Goal: Information Seeking & Learning: Check status

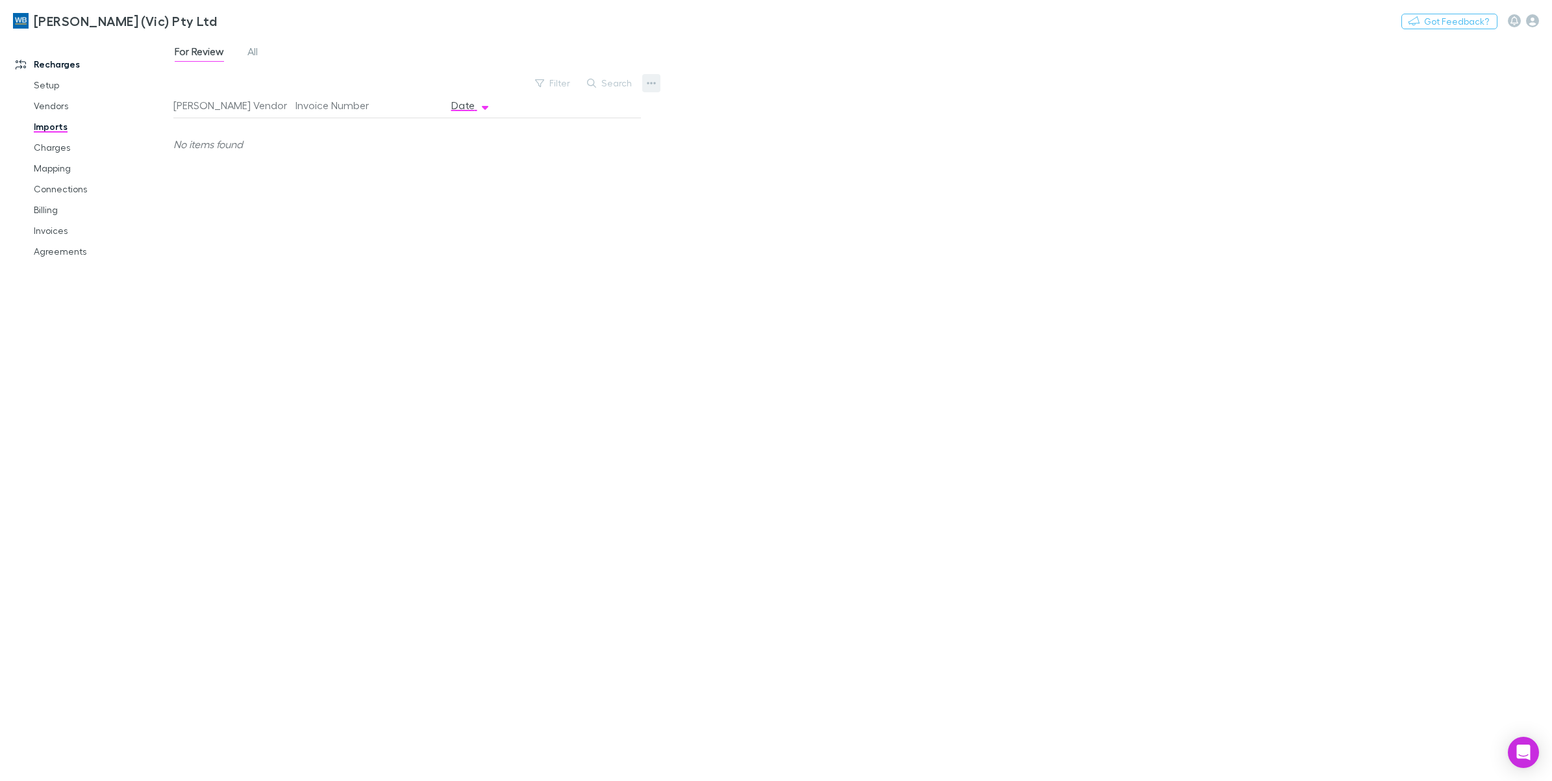
click at [647, 84] on icon "button" at bounding box center [651, 83] width 9 height 10
click at [526, 327] on div at bounding box center [776, 390] width 1552 height 781
click at [59, 108] on link "Vendors" at bounding box center [102, 105] width 162 height 21
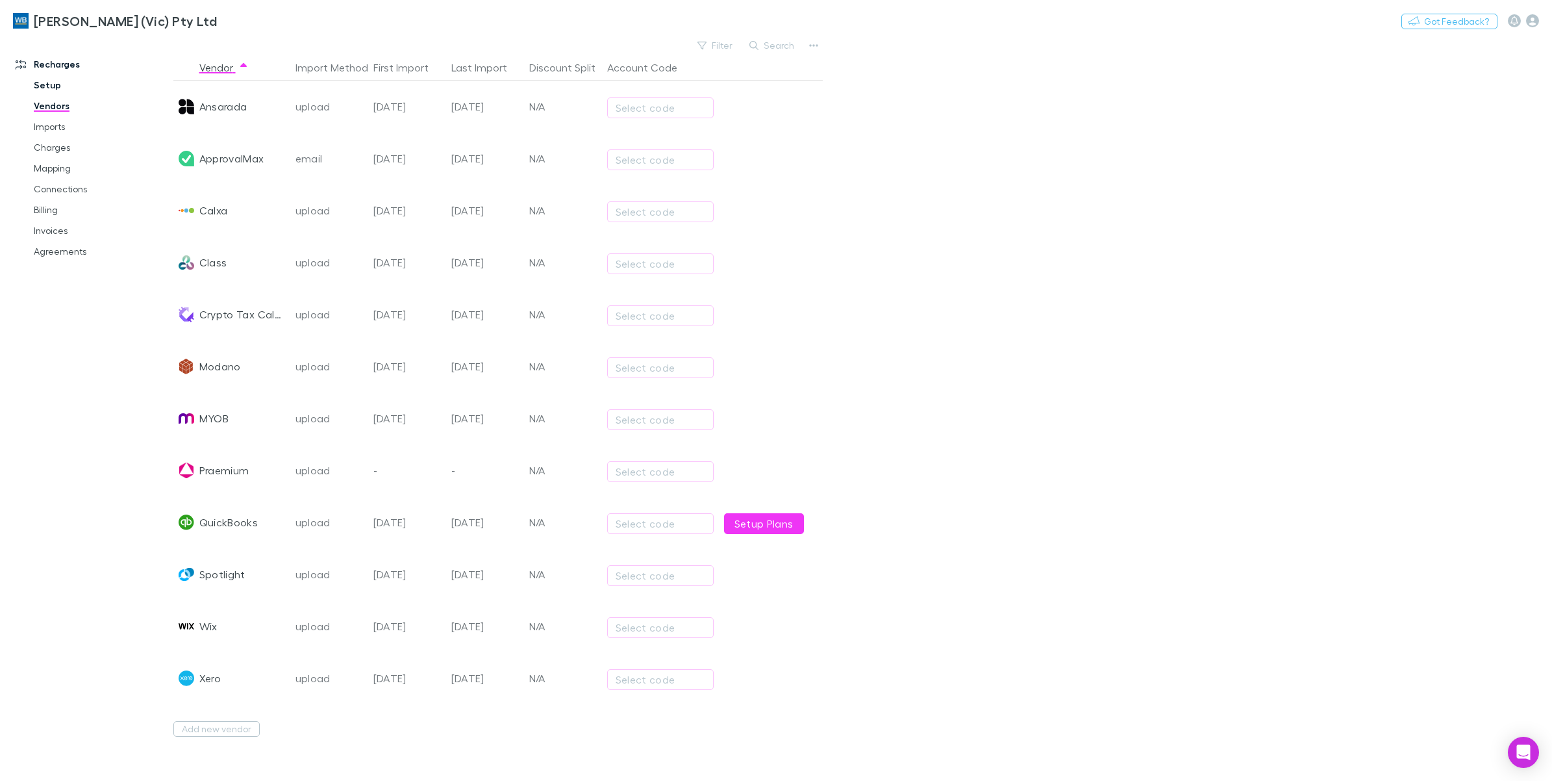
click at [52, 88] on link "Setup" at bounding box center [102, 85] width 162 height 21
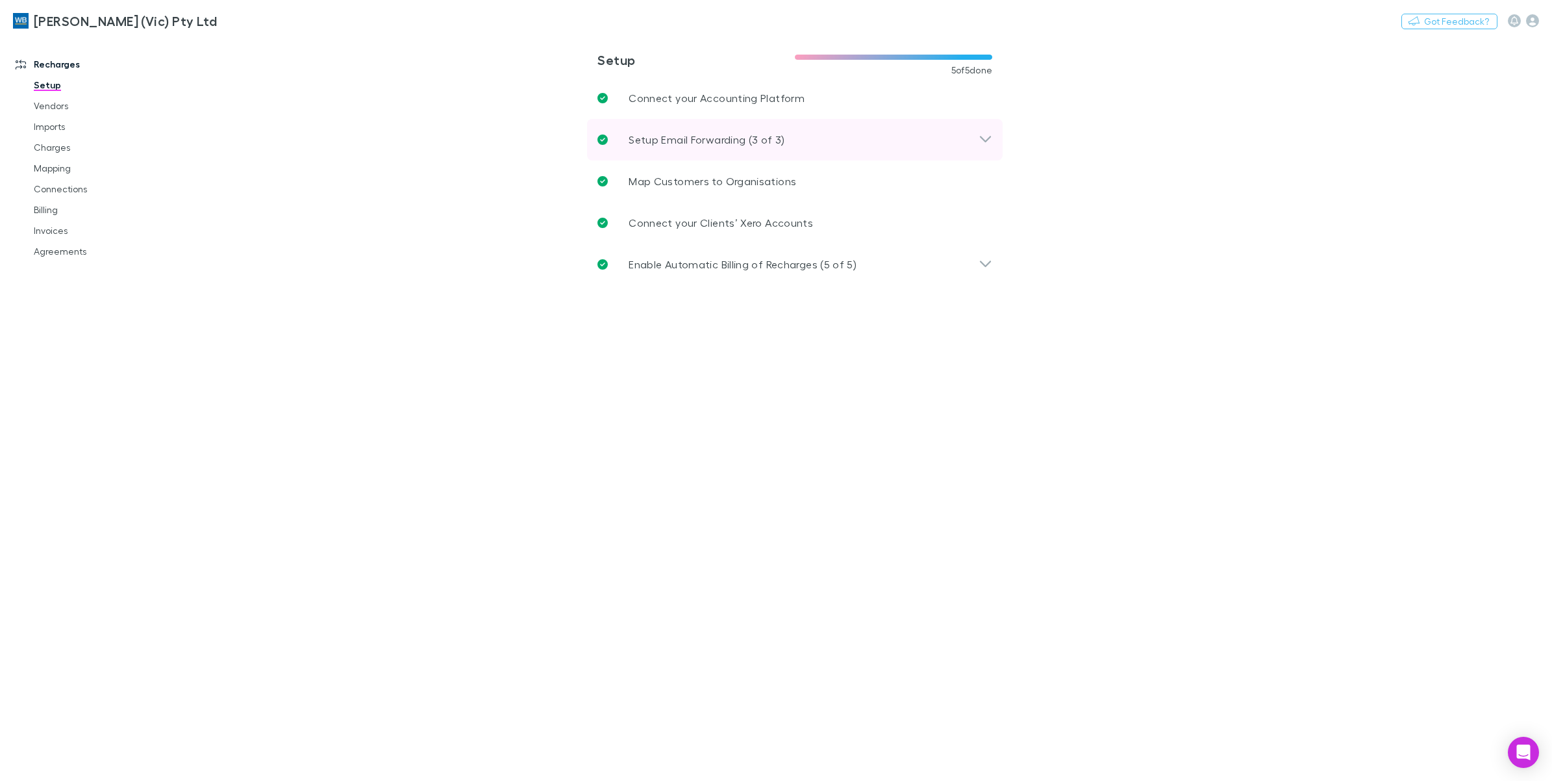
click at [992, 145] on div "Setup Email Forwarding (3 of 3)" at bounding box center [795, 140] width 416 height 42
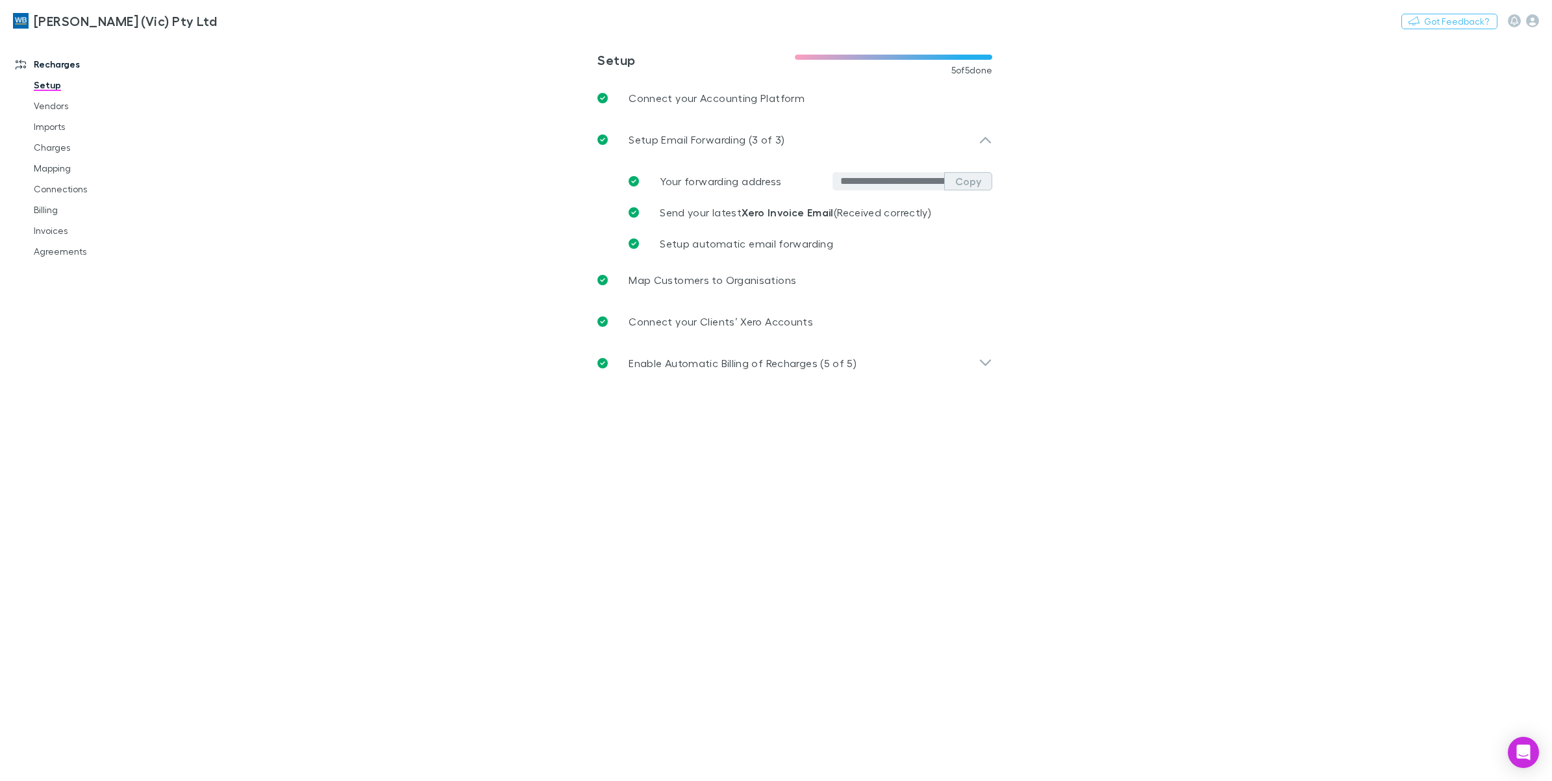
click at [974, 177] on button "Copy" at bounding box center [968, 181] width 48 height 18
click at [985, 364] on icon at bounding box center [985, 362] width 11 height 6
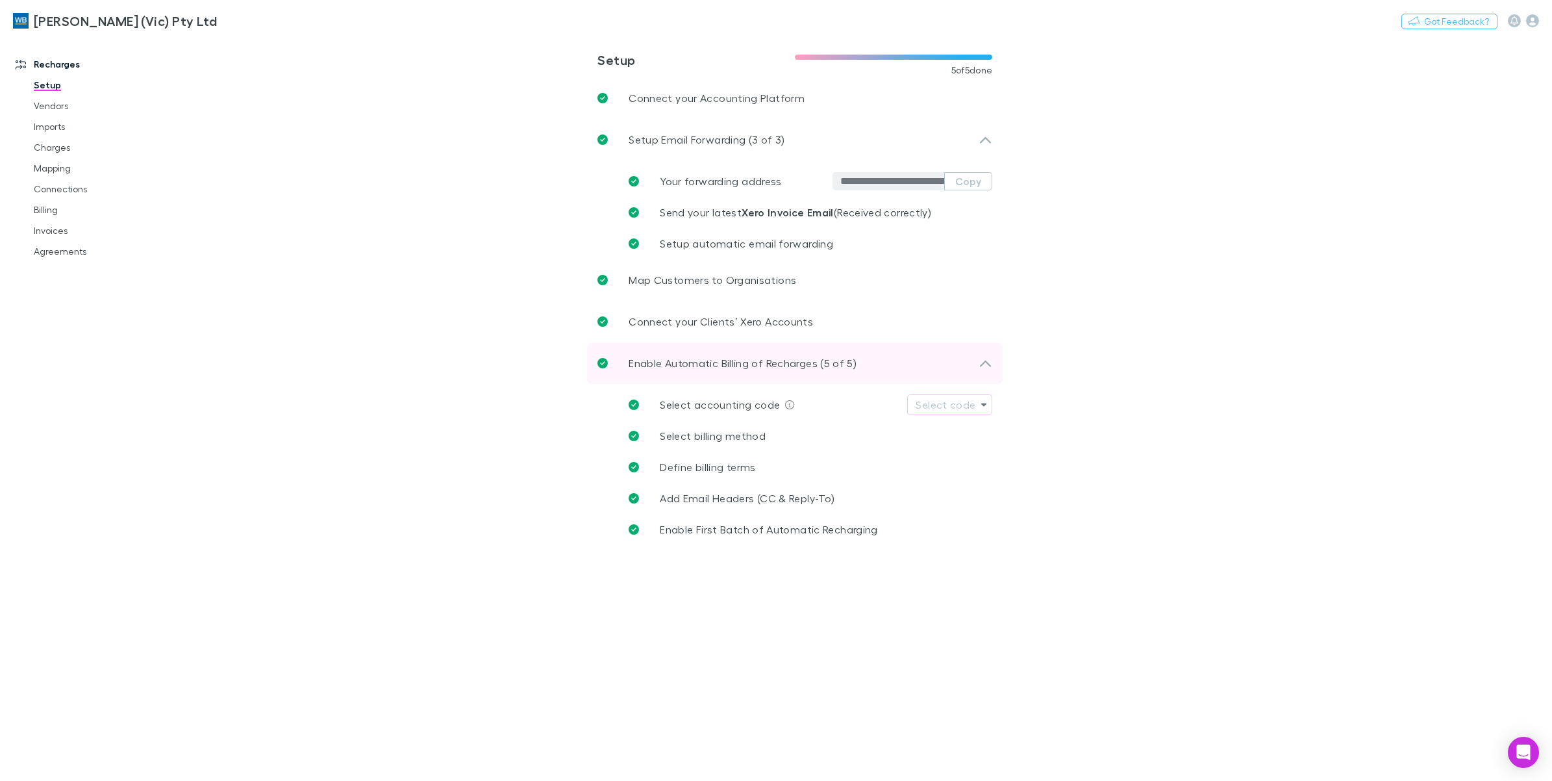
click at [985, 362] on icon at bounding box center [986, 363] width 14 height 16
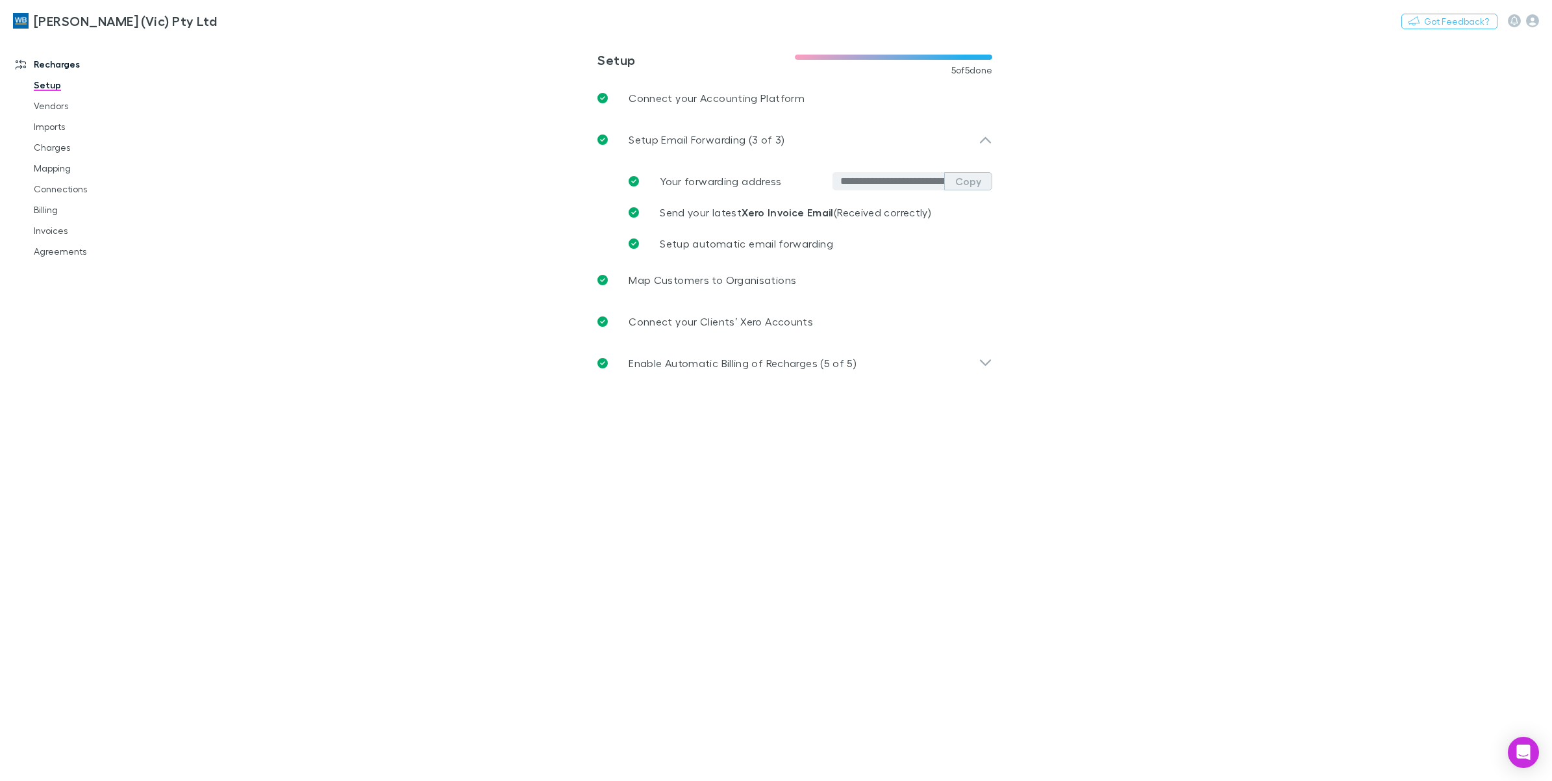
click at [986, 190] on button "Copy" at bounding box center [968, 181] width 48 height 18
click at [812, 92] on link "Connect your Accounting Platform" at bounding box center [795, 98] width 416 height 42
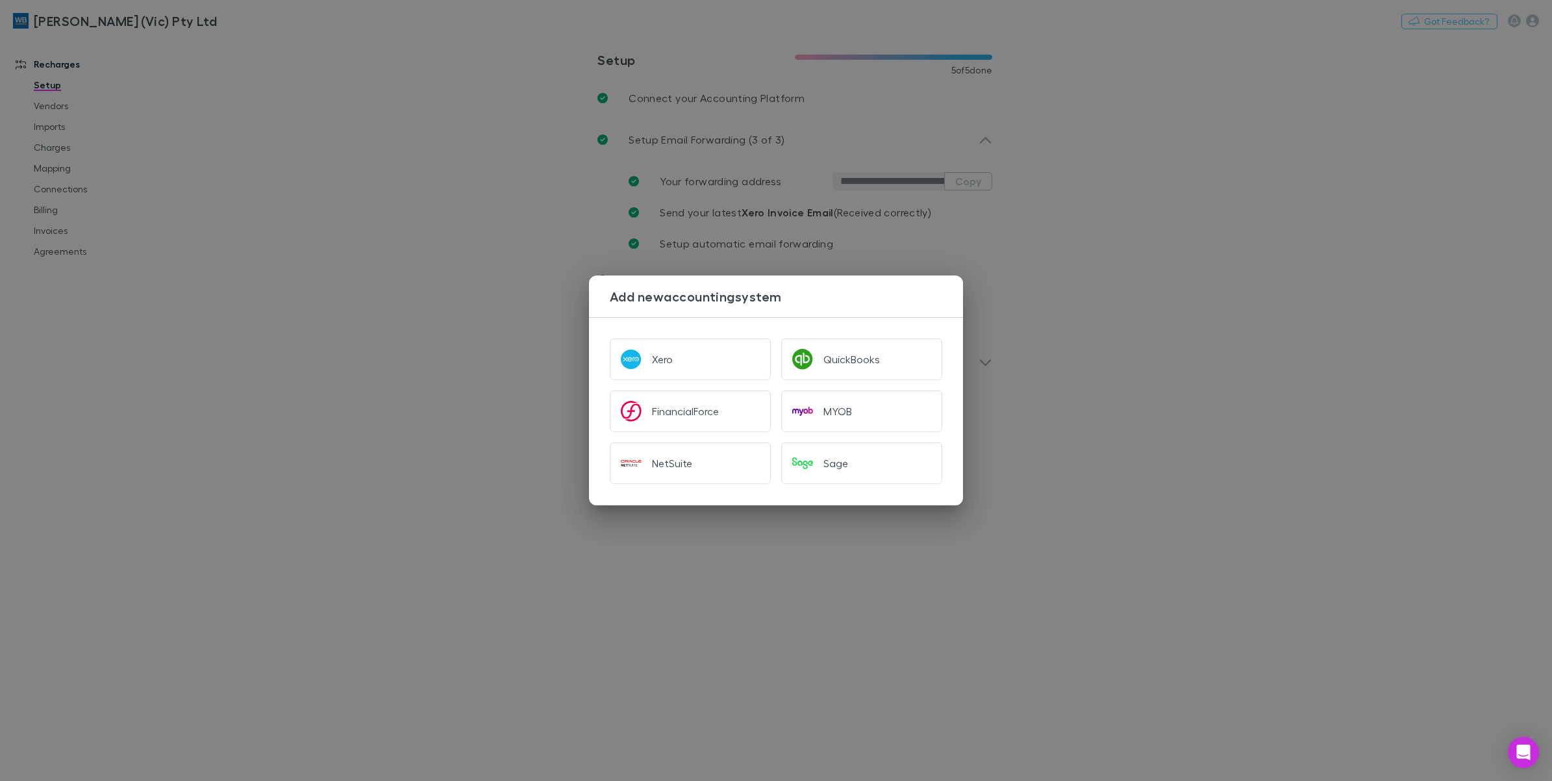
click at [1192, 202] on div "Add new accounting system Xero QuickBooks FinancialForce MYOB NetSuite Sage" at bounding box center [776, 390] width 1552 height 781
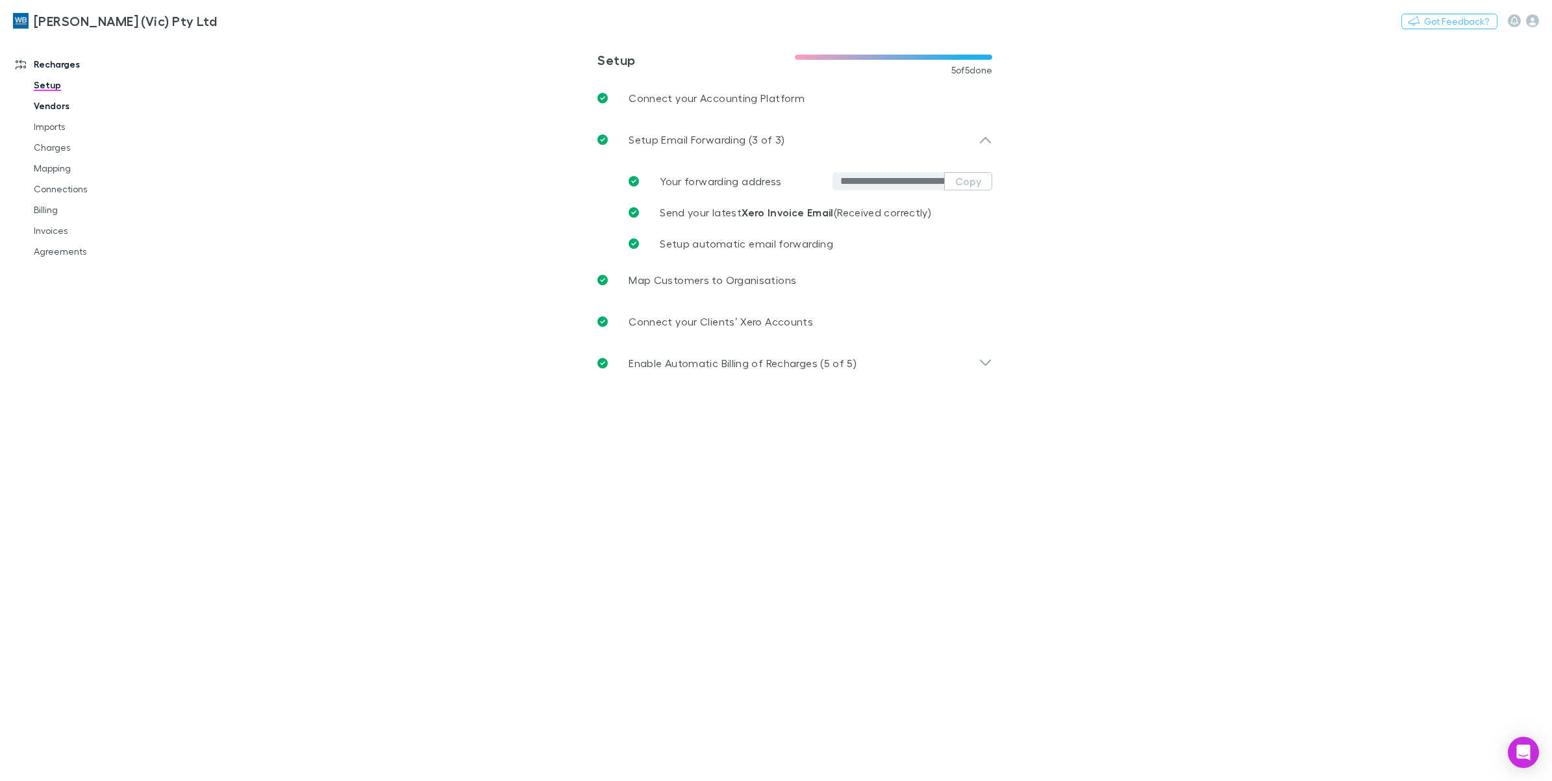
click at [63, 102] on link "Vendors" at bounding box center [102, 105] width 162 height 21
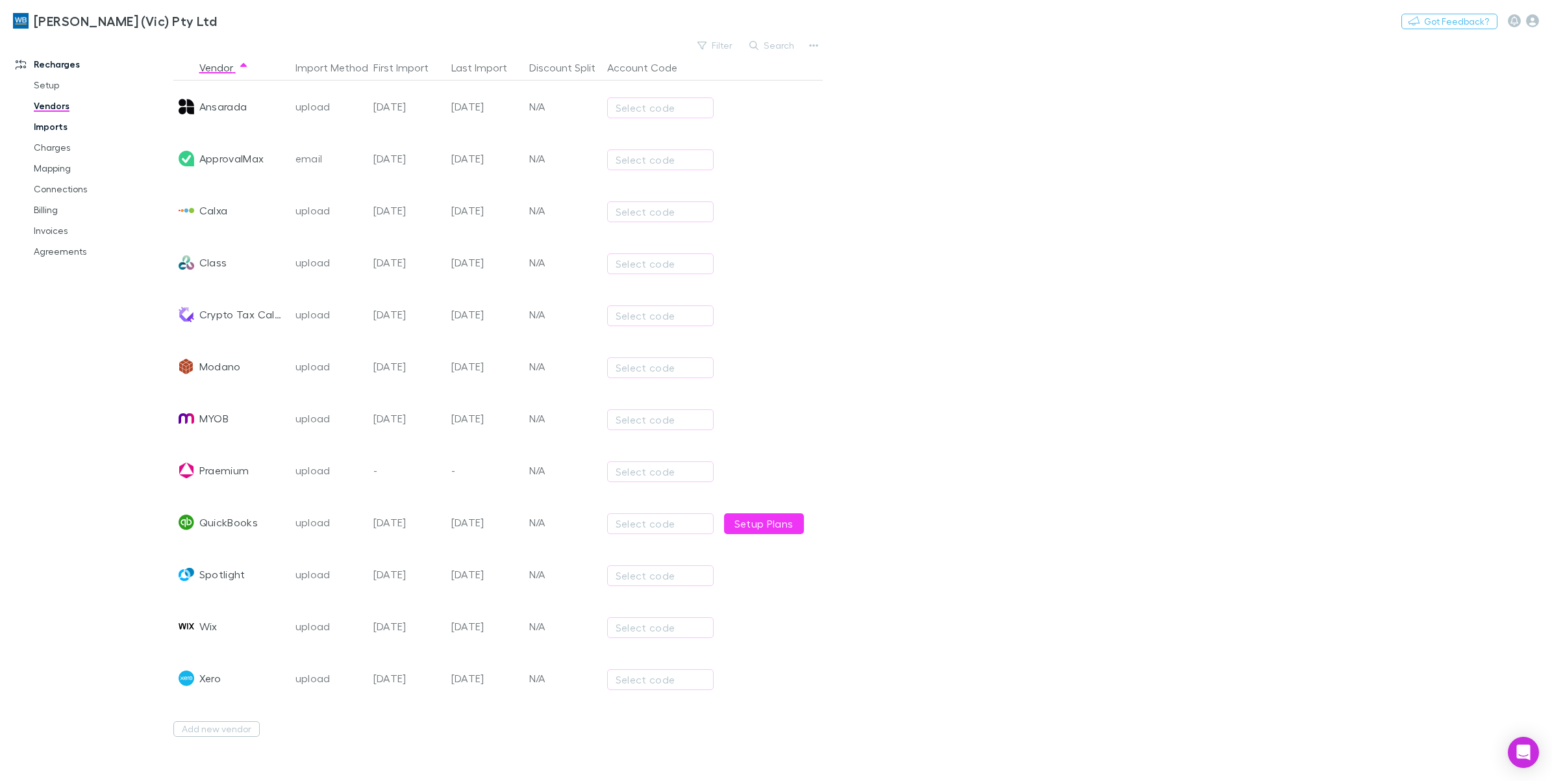
click at [58, 129] on link "Imports" at bounding box center [102, 126] width 162 height 21
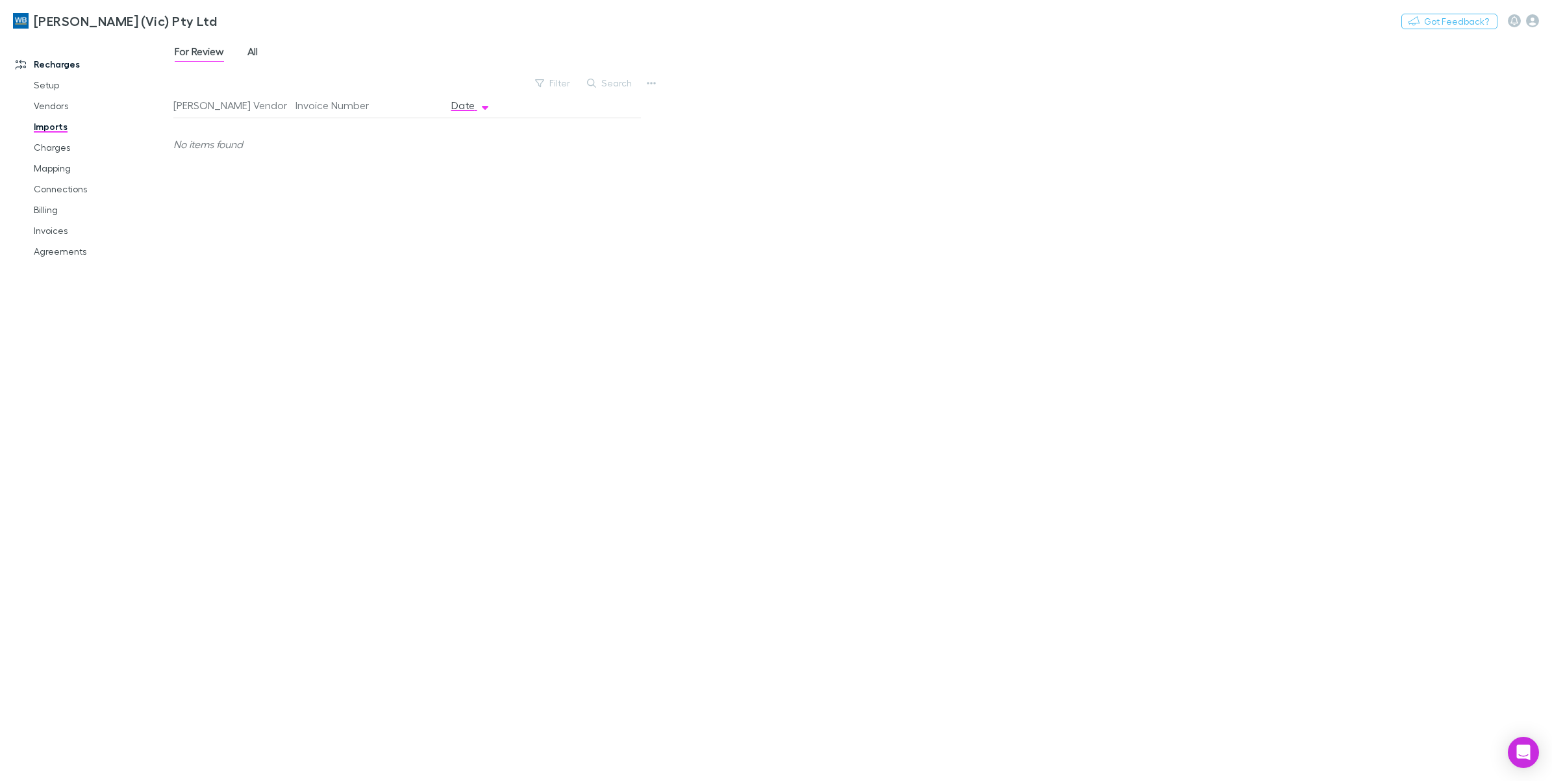
click at [251, 49] on span "All" at bounding box center [252, 53] width 10 height 17
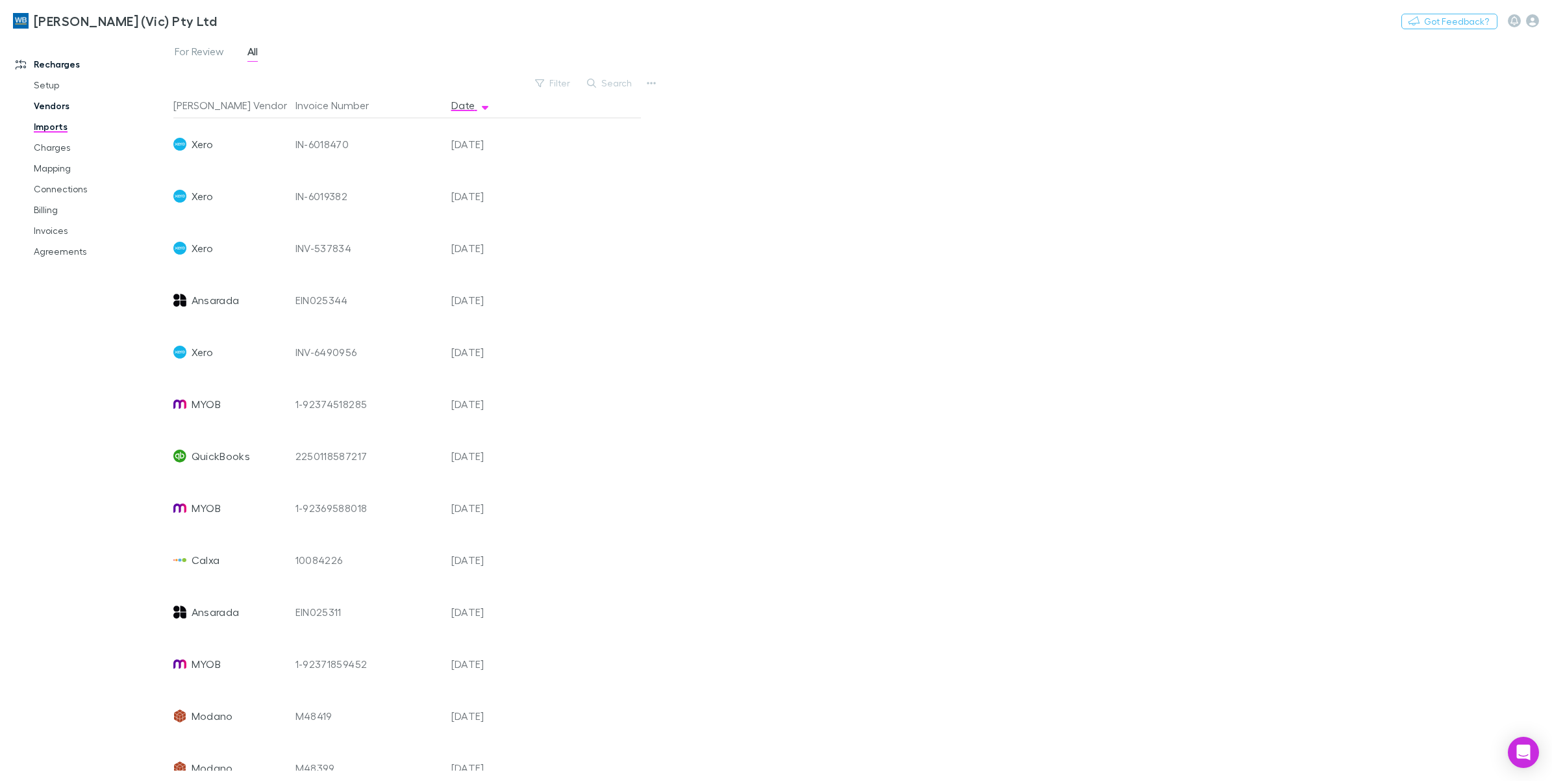
click at [56, 105] on link "Vendors" at bounding box center [102, 105] width 162 height 21
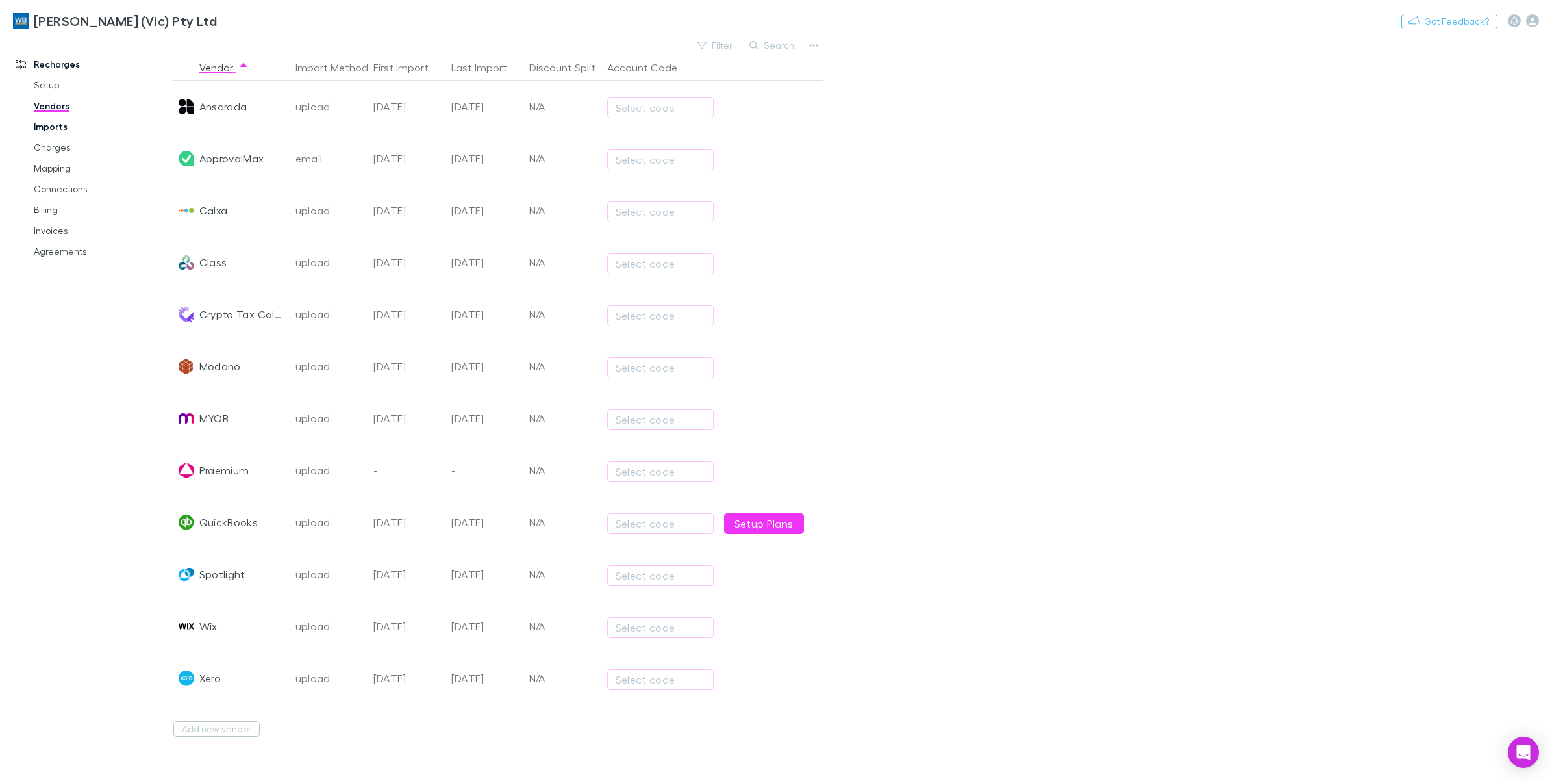
click at [53, 130] on link "Imports" at bounding box center [102, 126] width 162 height 21
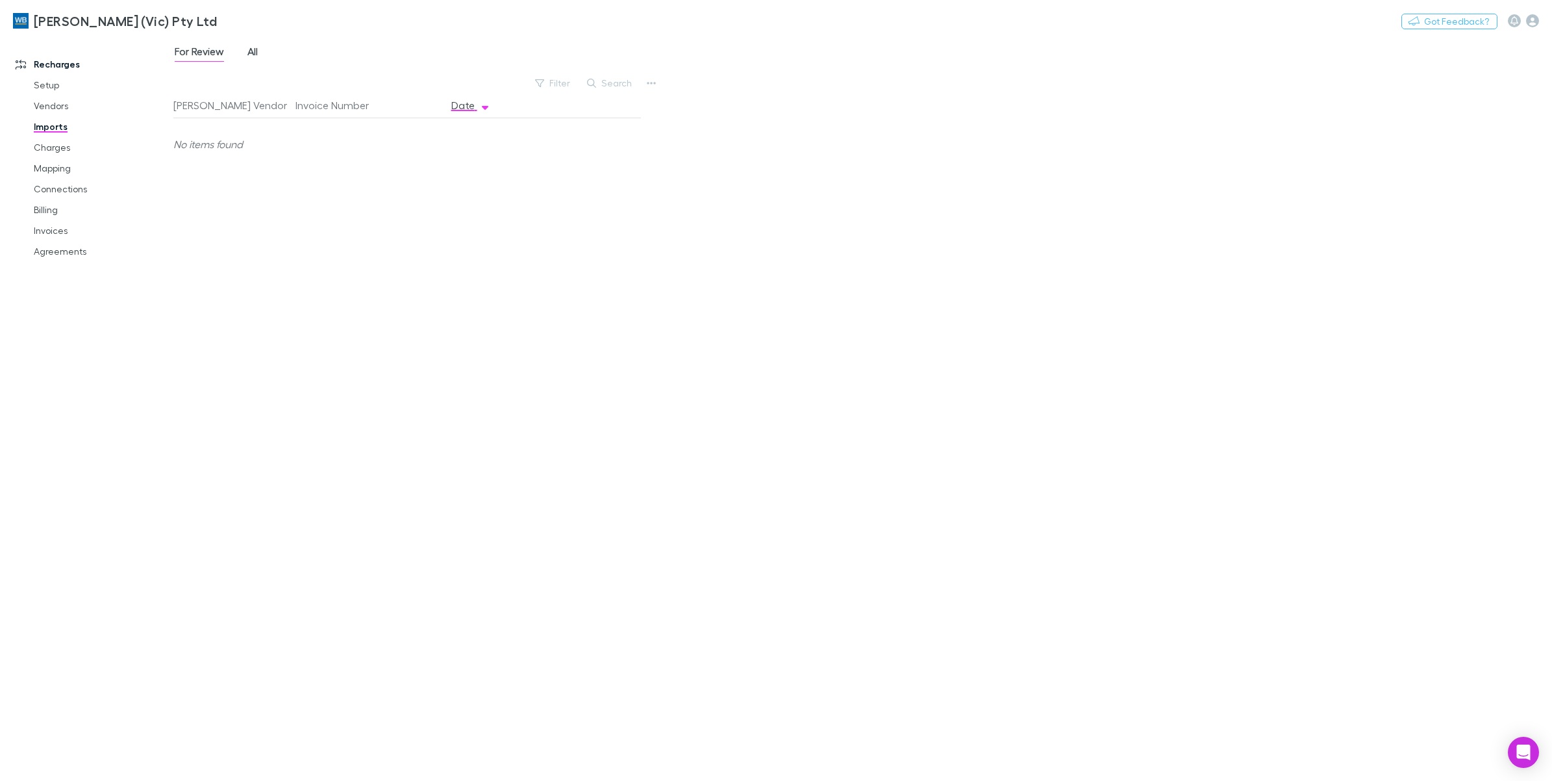
click at [258, 53] on span "All" at bounding box center [252, 53] width 10 height 17
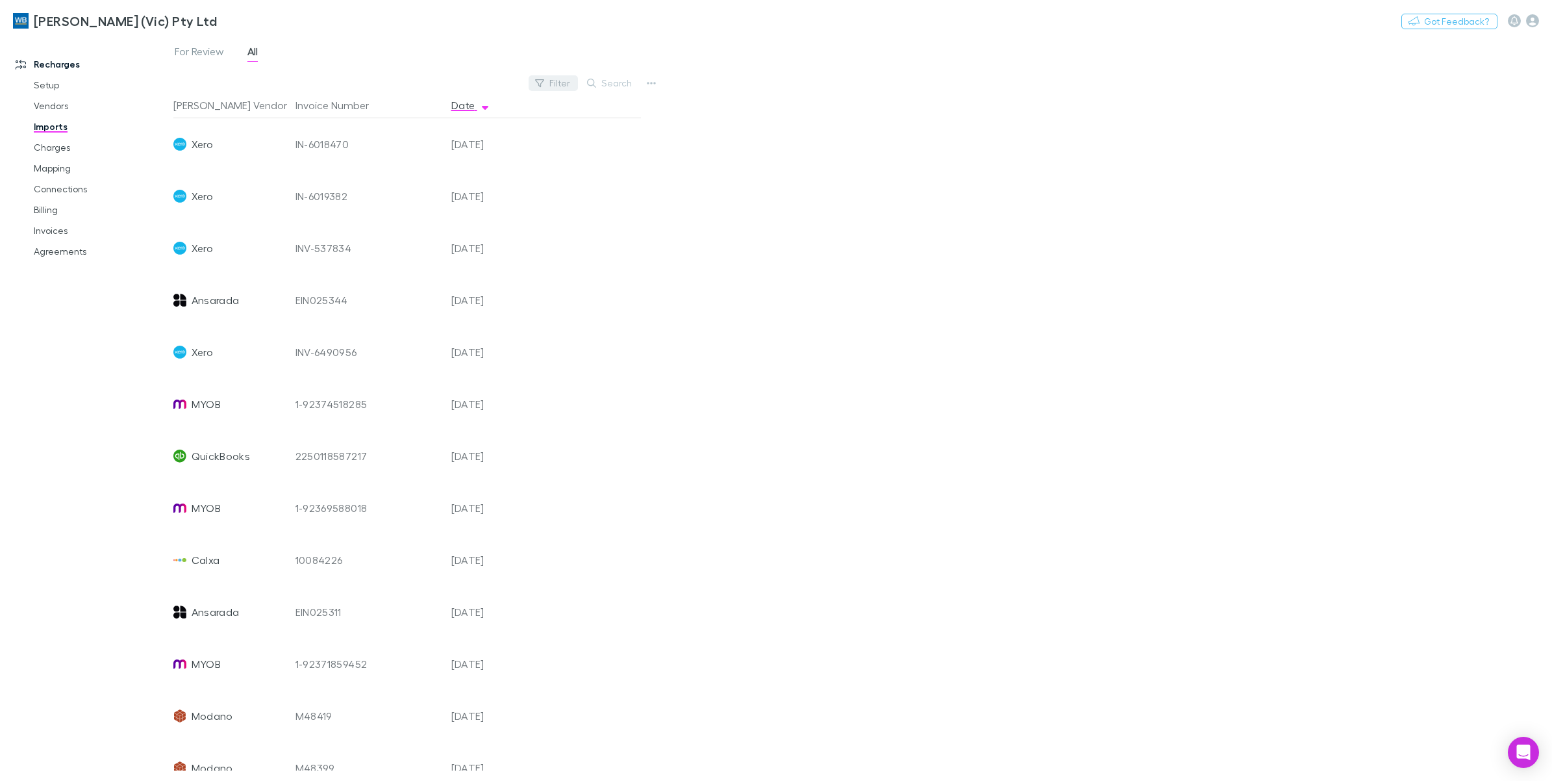
click at [567, 82] on button "Filter" at bounding box center [553, 83] width 49 height 16
click at [397, 188] on li "Xero" at bounding box center [466, 188] width 226 height 21
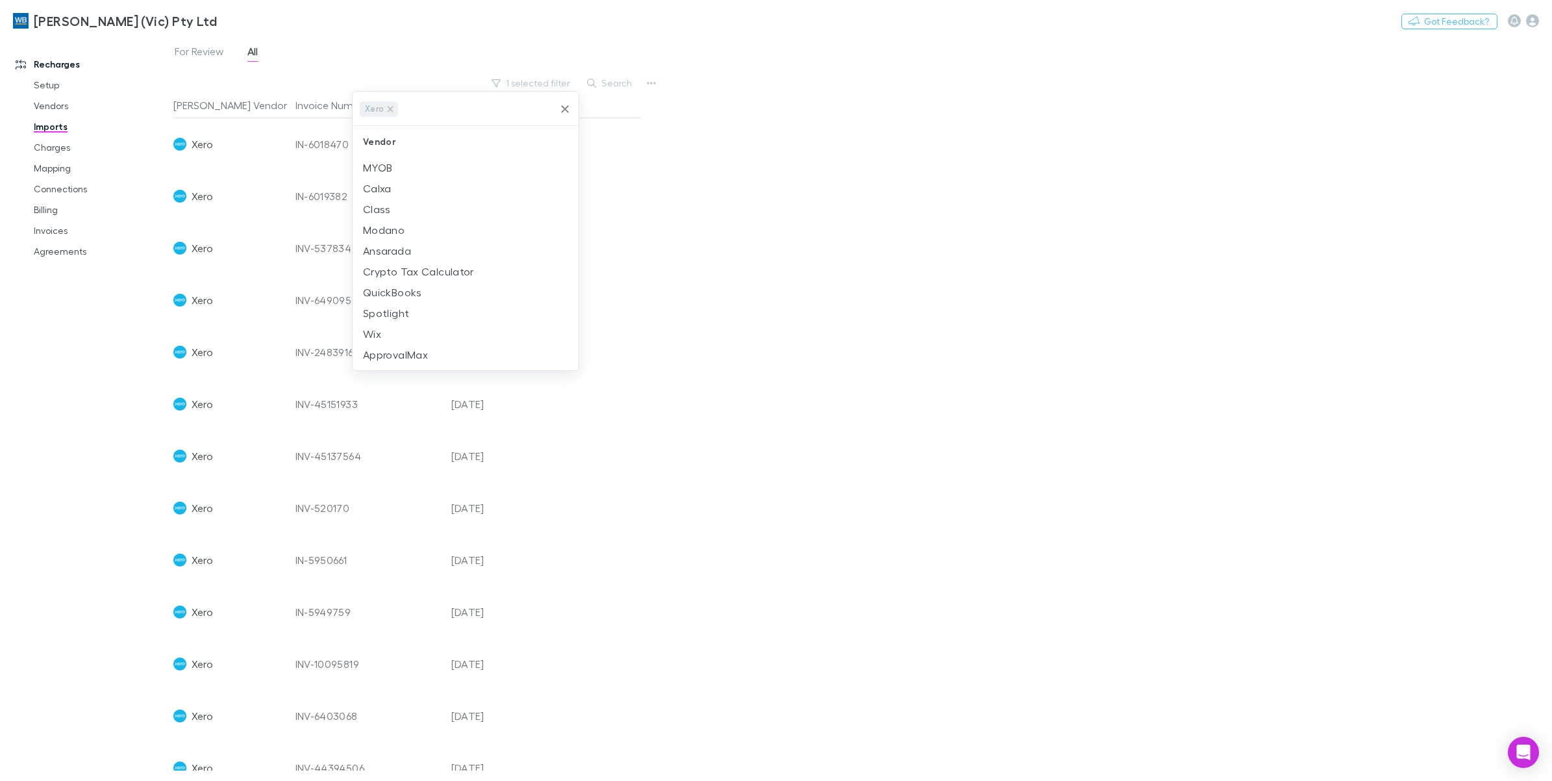
click at [714, 127] on div at bounding box center [776, 390] width 1552 height 781
click at [53, 127] on link "Imports" at bounding box center [102, 126] width 162 height 21
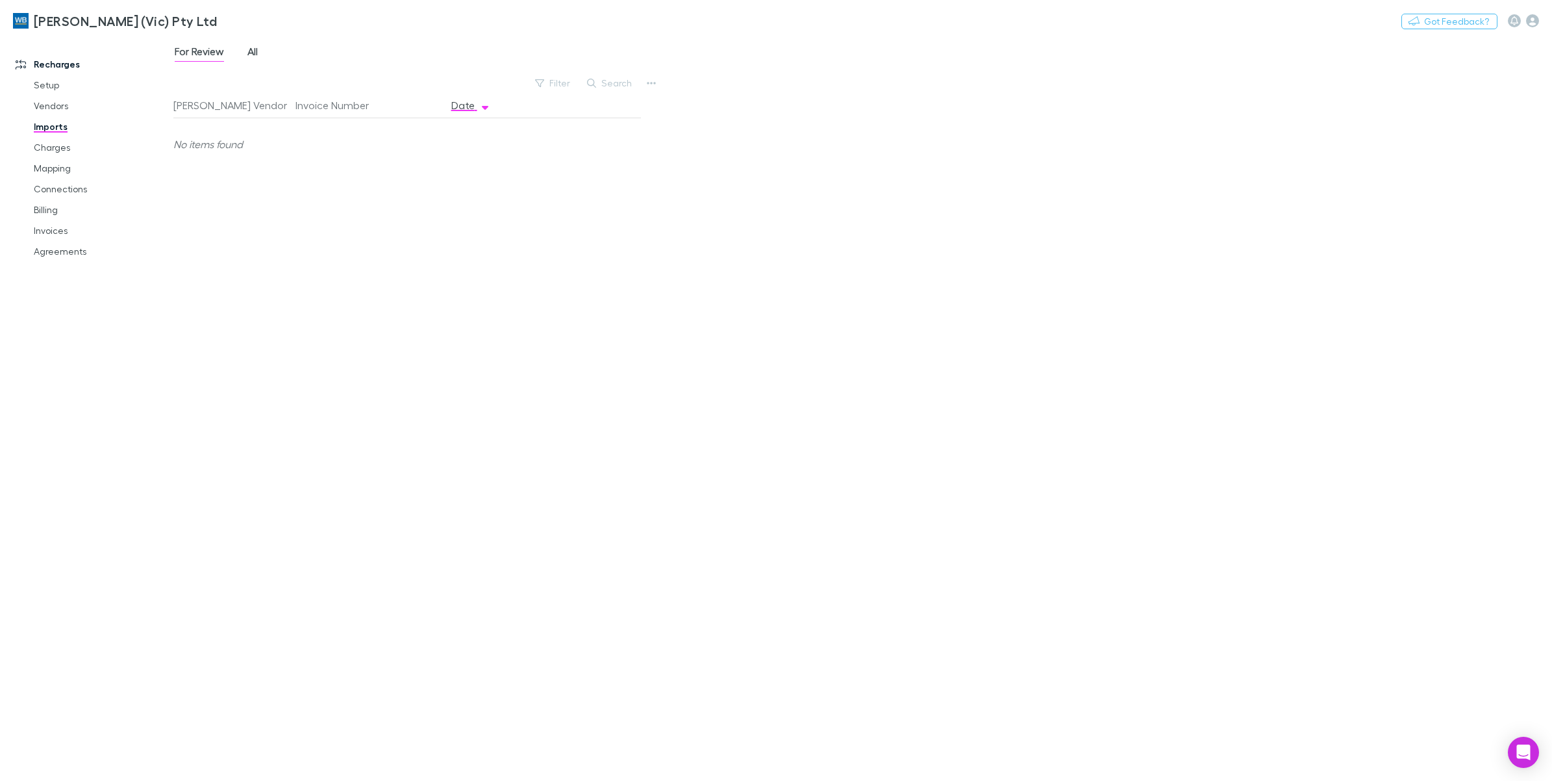
click at [251, 60] on span "All" at bounding box center [252, 53] width 10 height 17
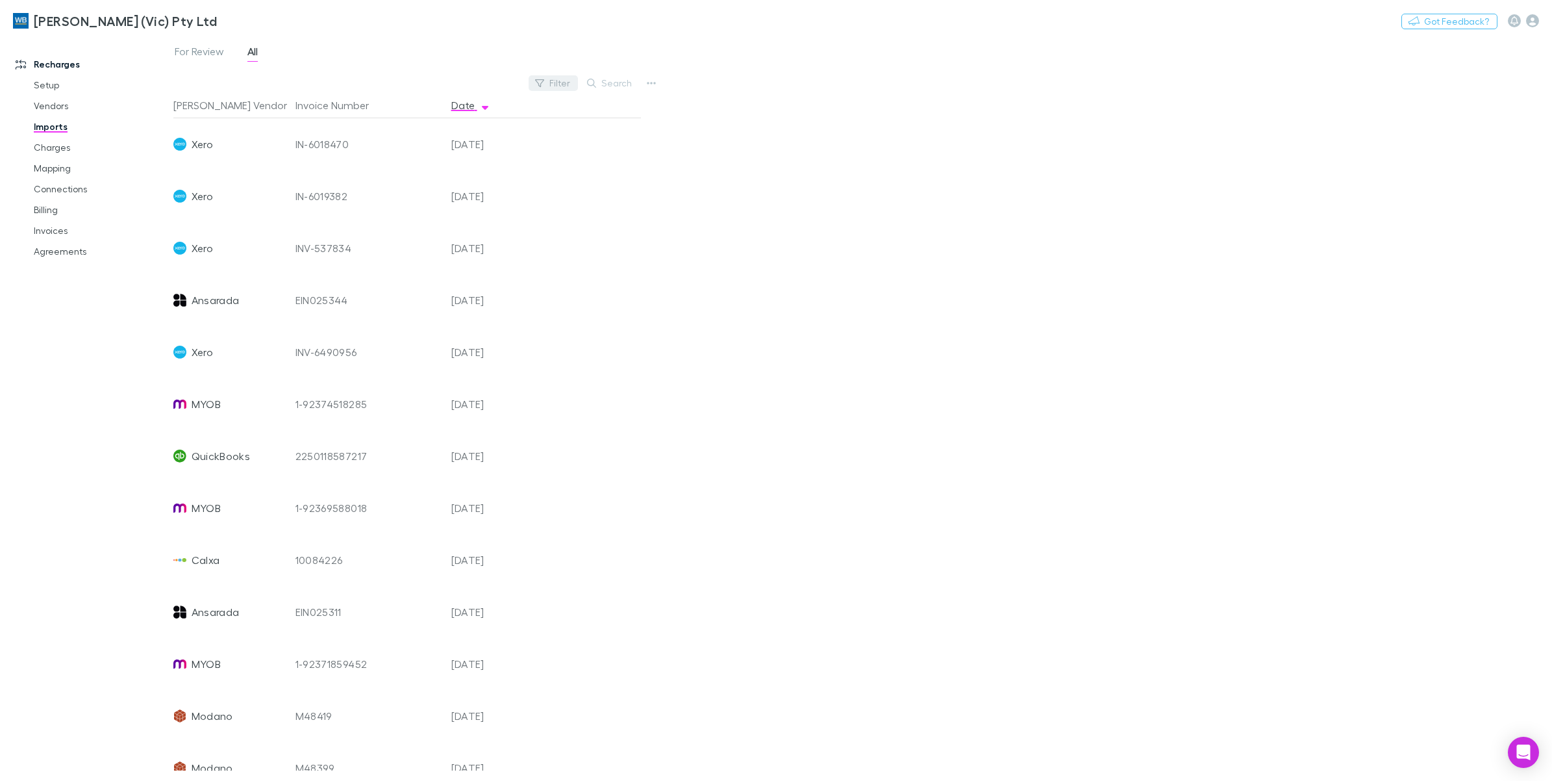
click at [549, 81] on button "Filter" at bounding box center [553, 83] width 49 height 16
click at [384, 187] on li "Xero" at bounding box center [466, 188] width 226 height 21
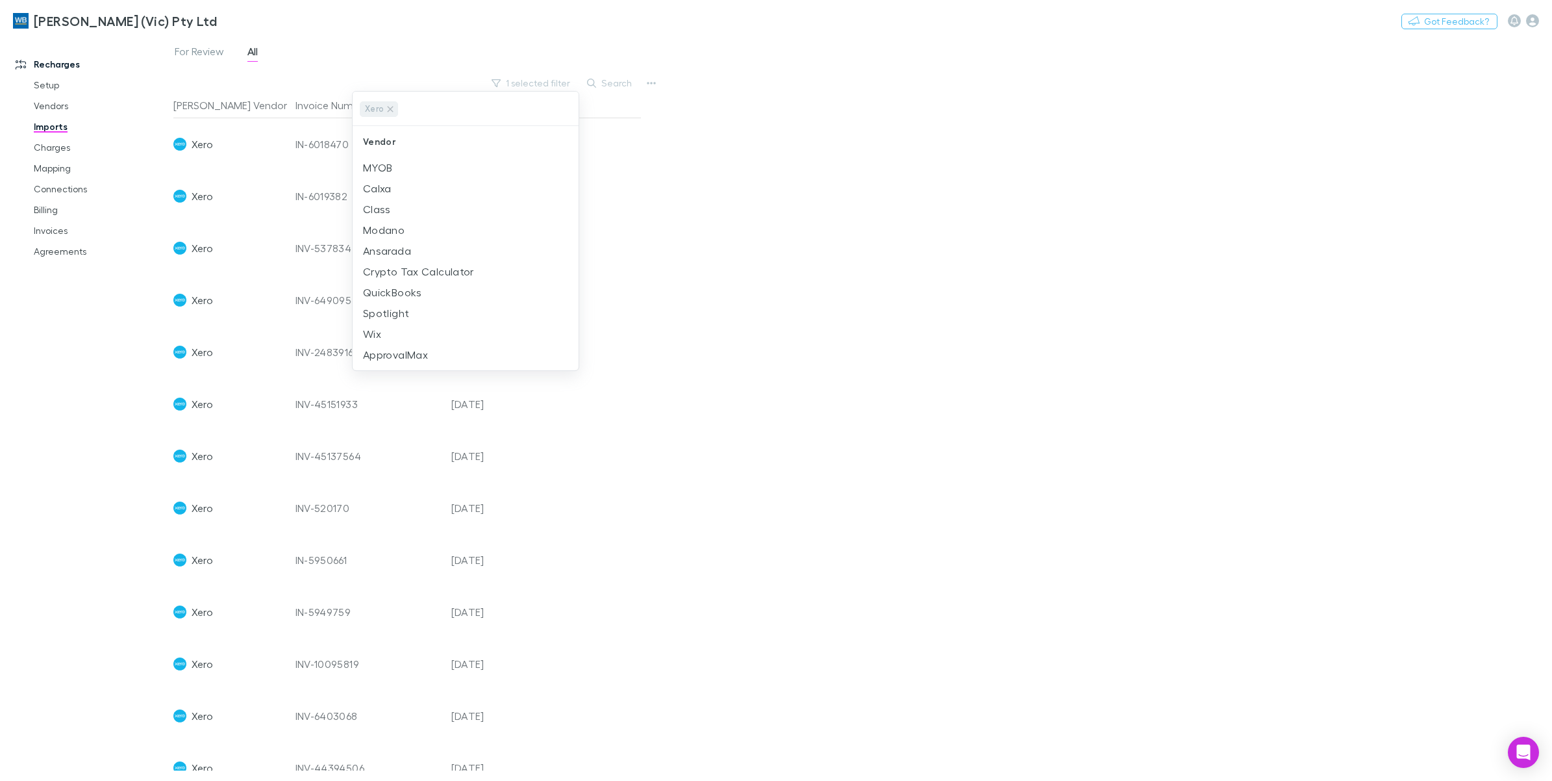
click at [805, 216] on div at bounding box center [776, 390] width 1552 height 781
click at [56, 147] on link "Charges" at bounding box center [102, 147] width 162 height 21
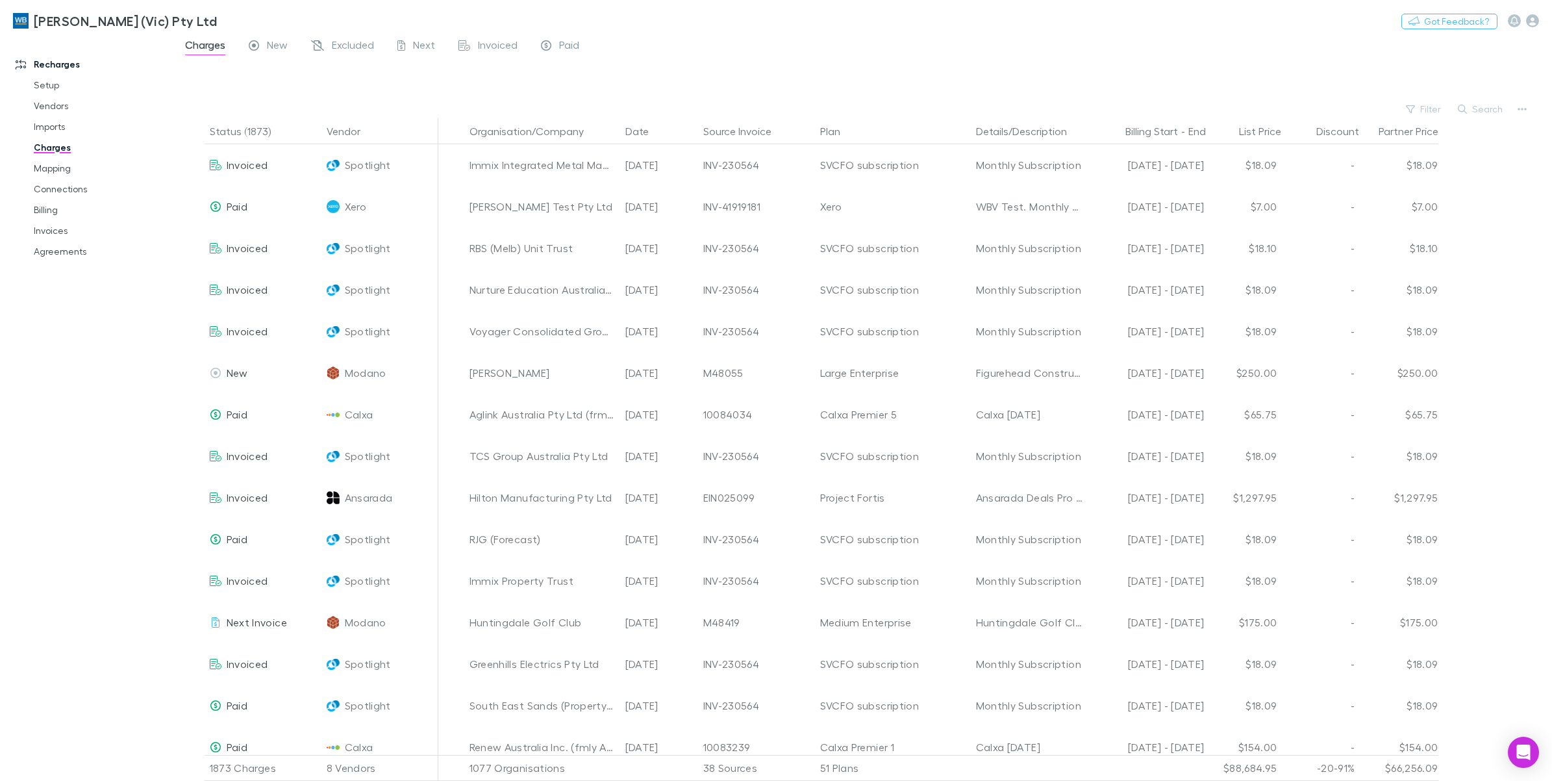
click at [56, 146] on link "Charges" at bounding box center [102, 147] width 162 height 21
click at [56, 133] on link "Imports" at bounding box center [102, 126] width 162 height 21
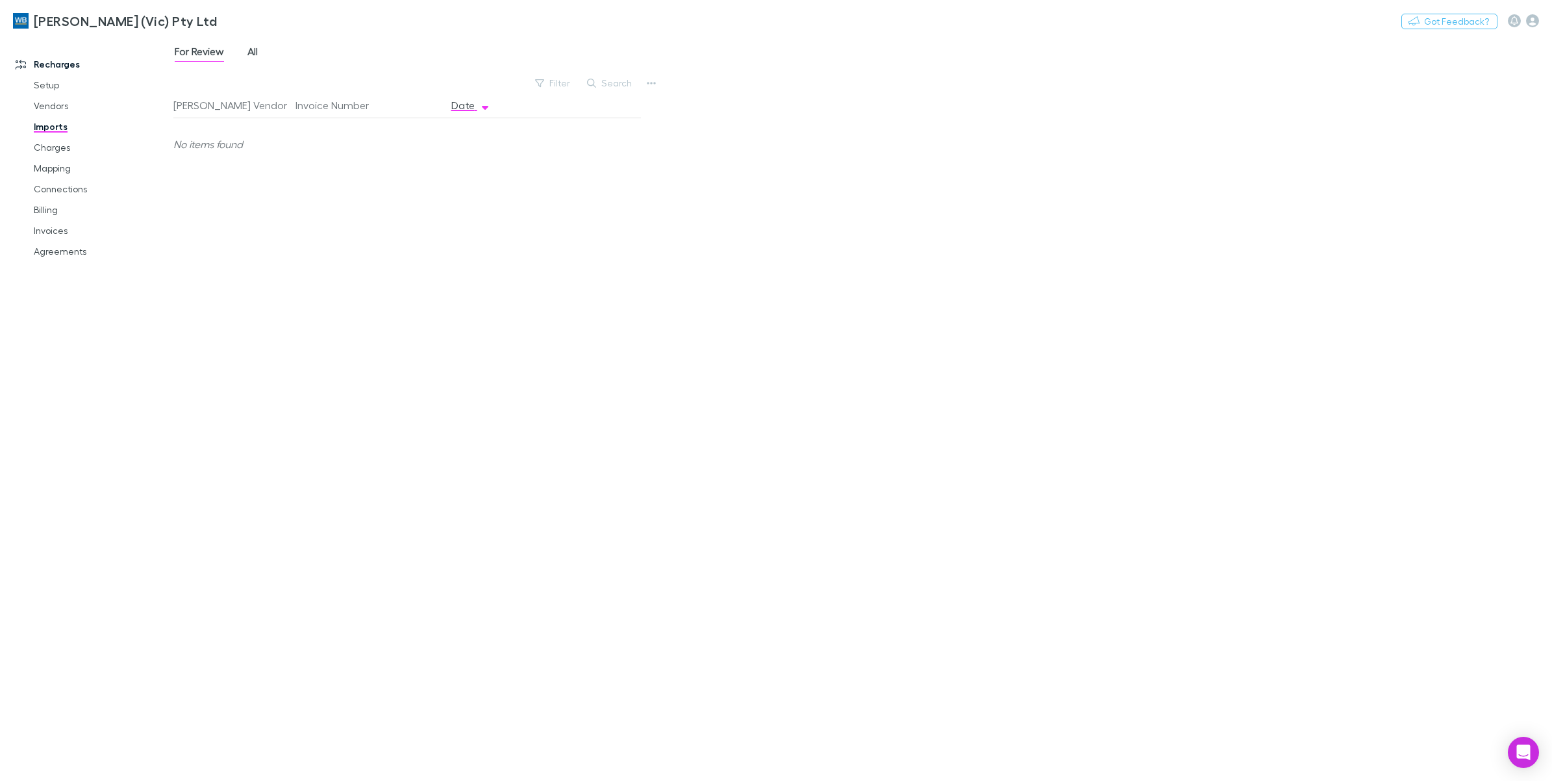
click at [255, 57] on span "All" at bounding box center [252, 53] width 10 height 17
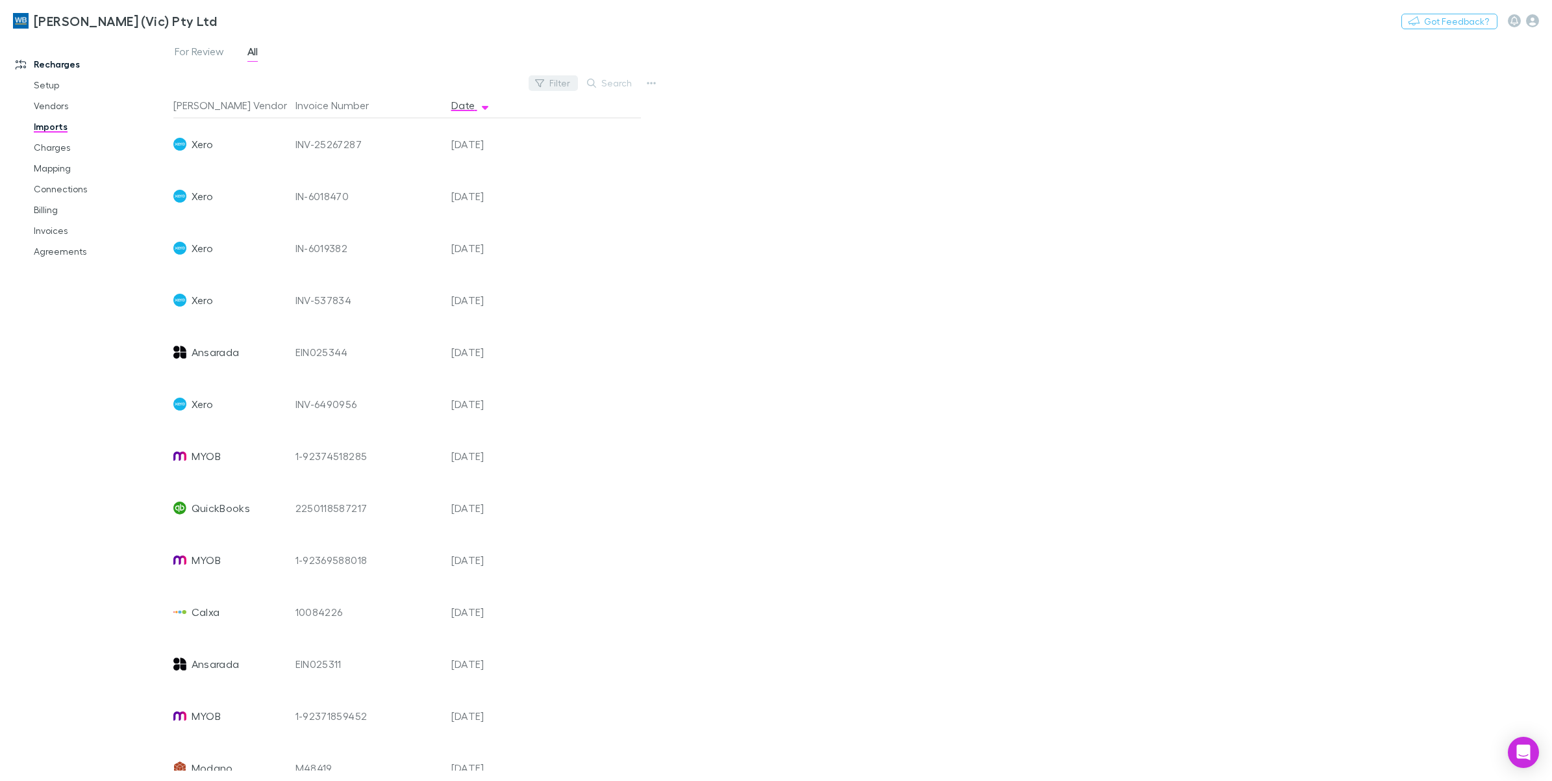
click at [550, 80] on button "Filter" at bounding box center [553, 83] width 49 height 16
click at [384, 192] on li "Xero" at bounding box center [466, 188] width 226 height 21
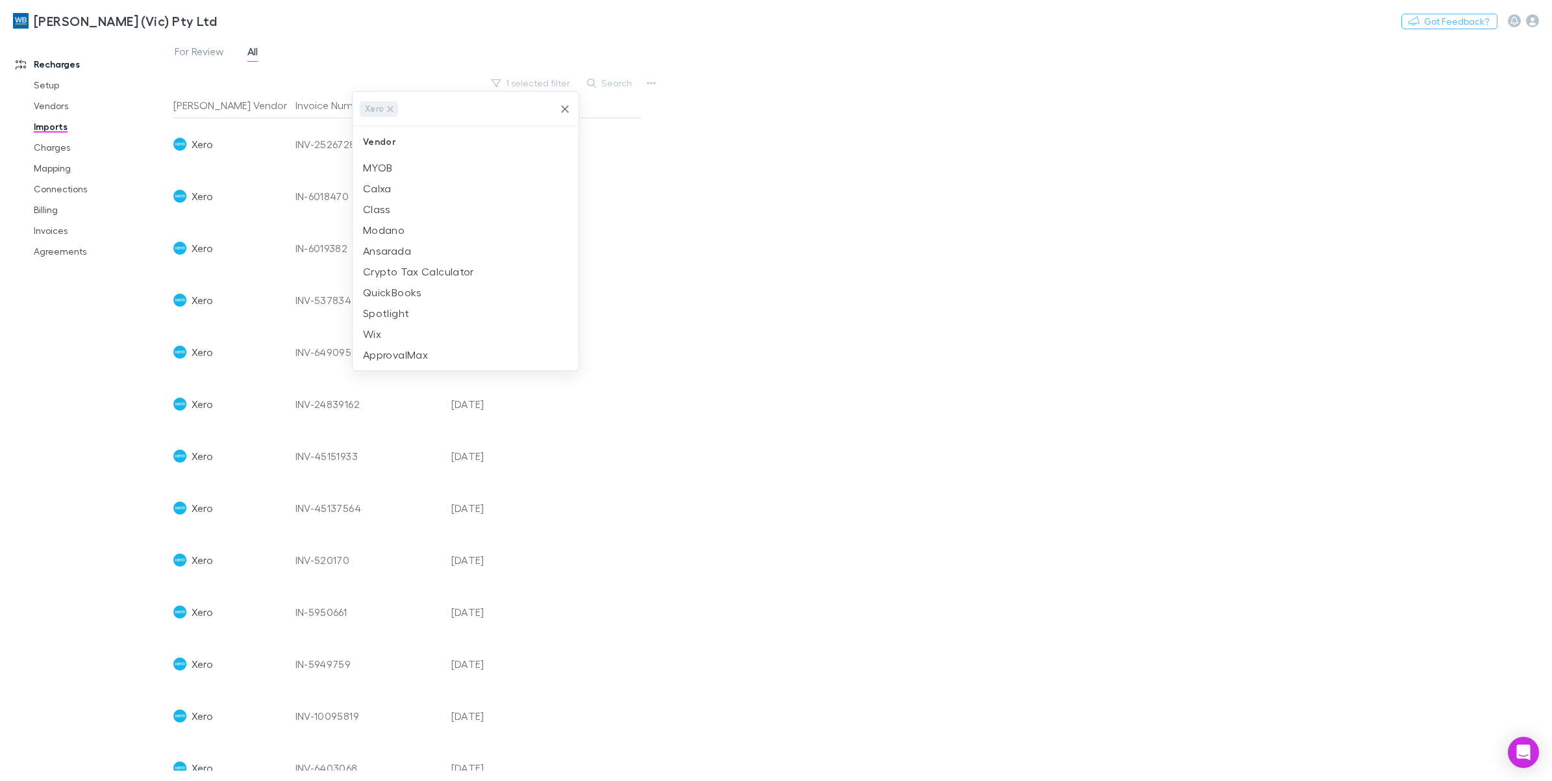
click at [825, 276] on div at bounding box center [776, 390] width 1552 height 781
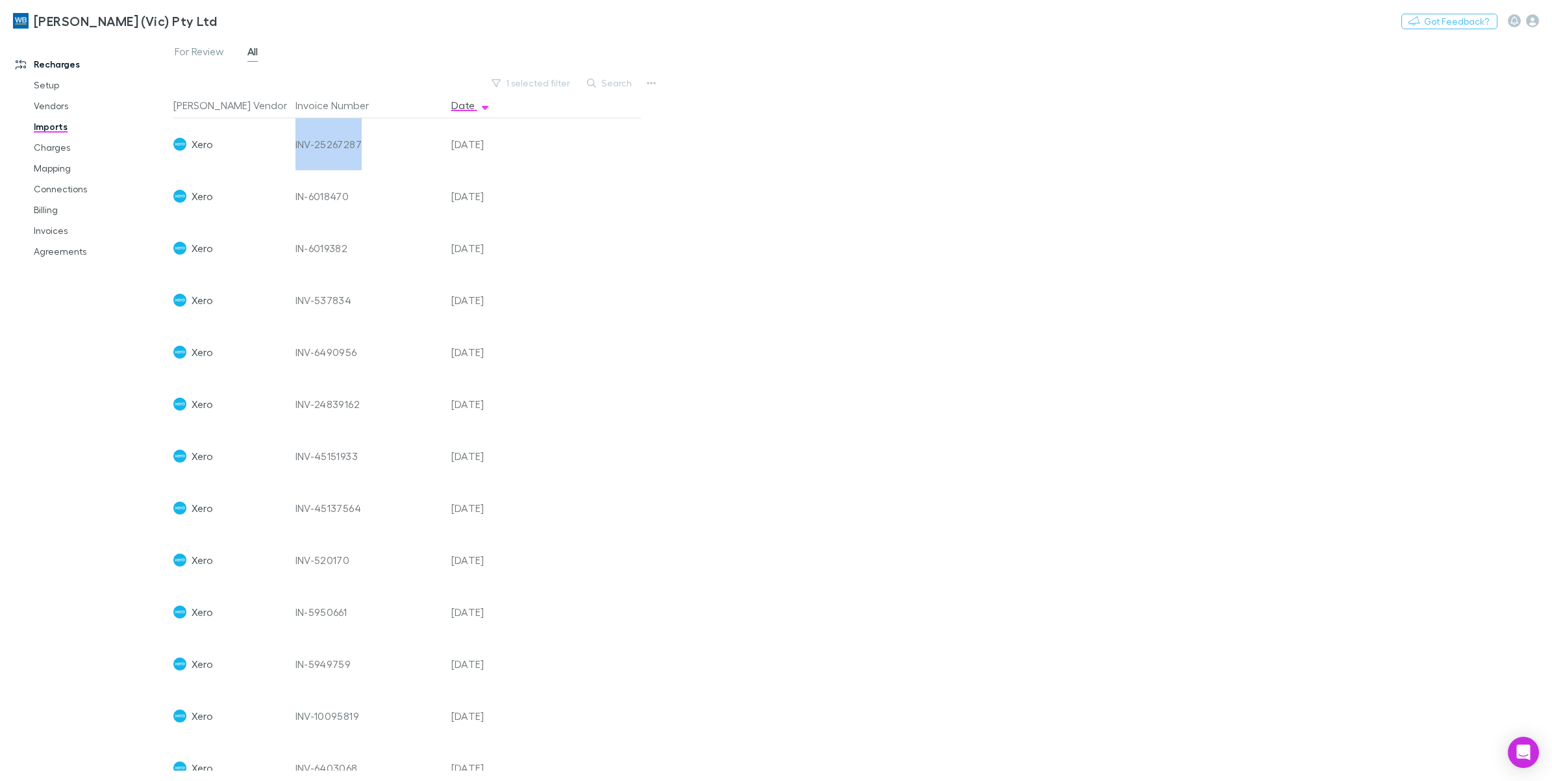
copy div "INV-25267287"
drag, startPoint x: 369, startPoint y: 145, endPoint x: 290, endPoint y: 141, distance: 78.7
click at [290, 141] on div "INV-25267287" at bounding box center [368, 144] width 156 height 52
click at [54, 149] on link "Charges" at bounding box center [102, 147] width 162 height 21
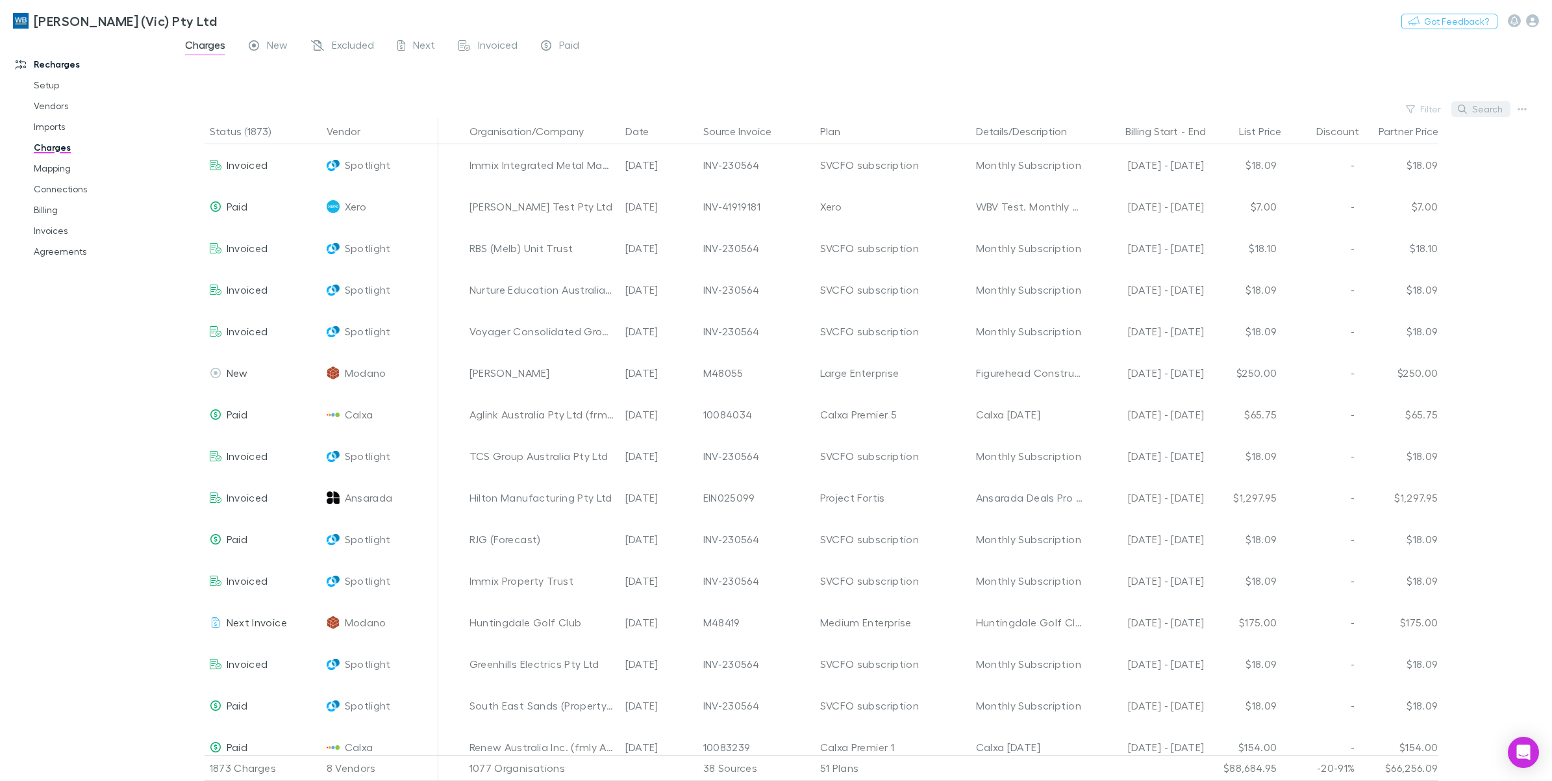
click at [1492, 104] on button "Search" at bounding box center [1480, 109] width 59 height 16
paste input "**********"
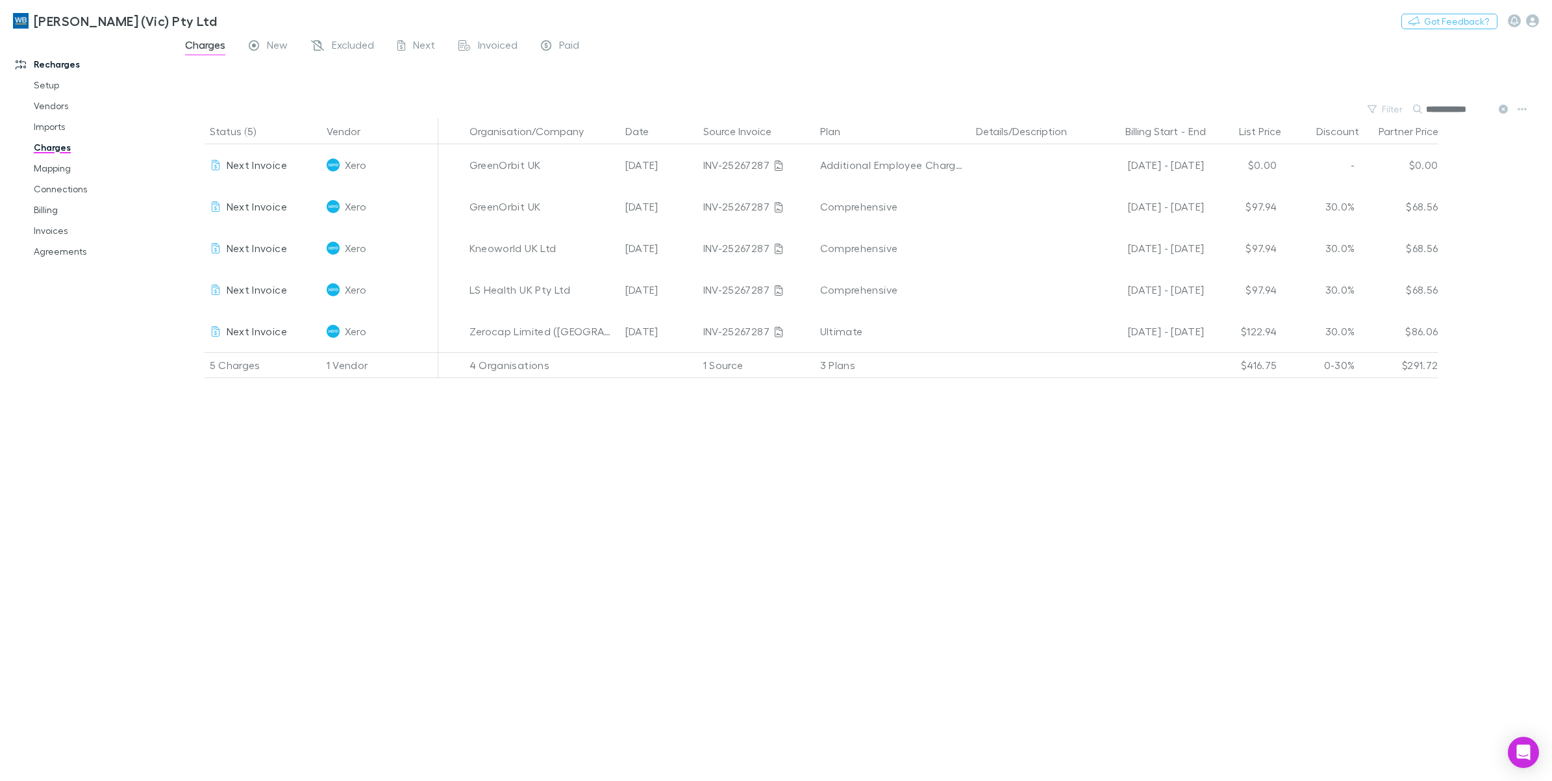
type input "**********"
drag, startPoint x: 551, startPoint y: 36, endPoint x: 50, endPoint y: 92, distance: 503.8
click at [45, 82] on link "Setup" at bounding box center [102, 85] width 162 height 21
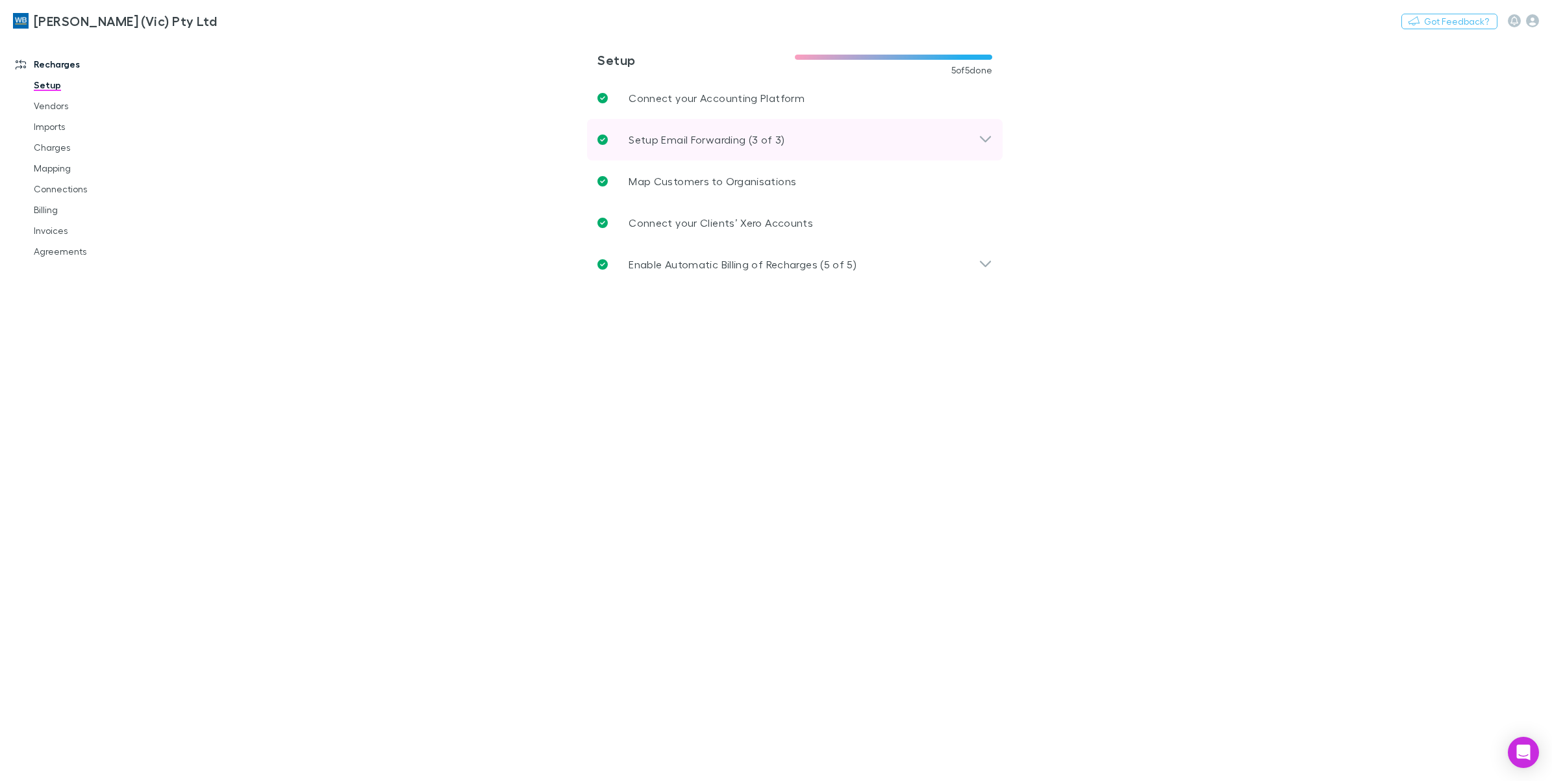
click at [979, 132] on icon at bounding box center [986, 140] width 14 height 16
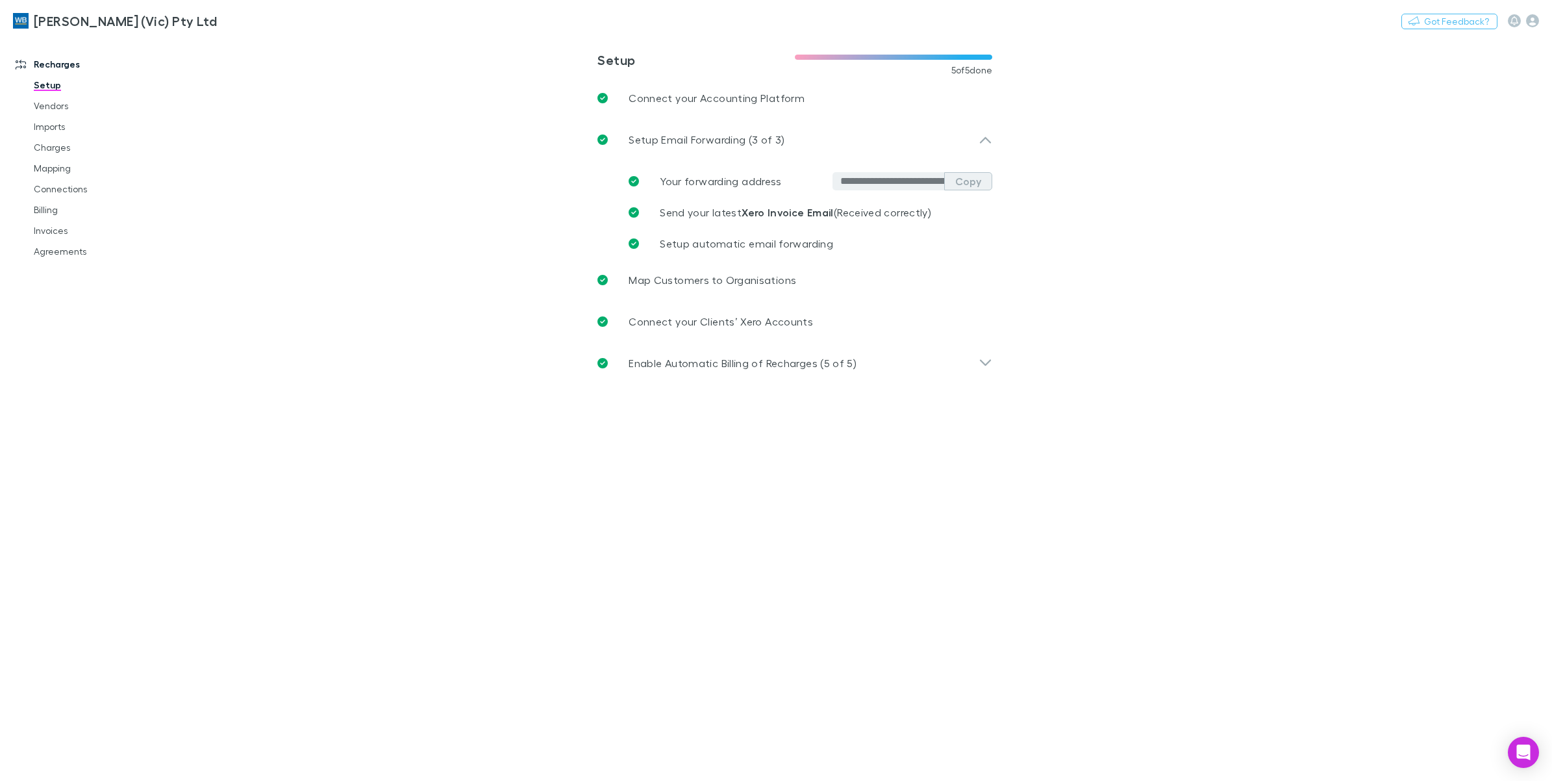
click at [975, 179] on button "Copy" at bounding box center [968, 181] width 48 height 18
click at [59, 125] on link "Imports" at bounding box center [102, 126] width 162 height 21
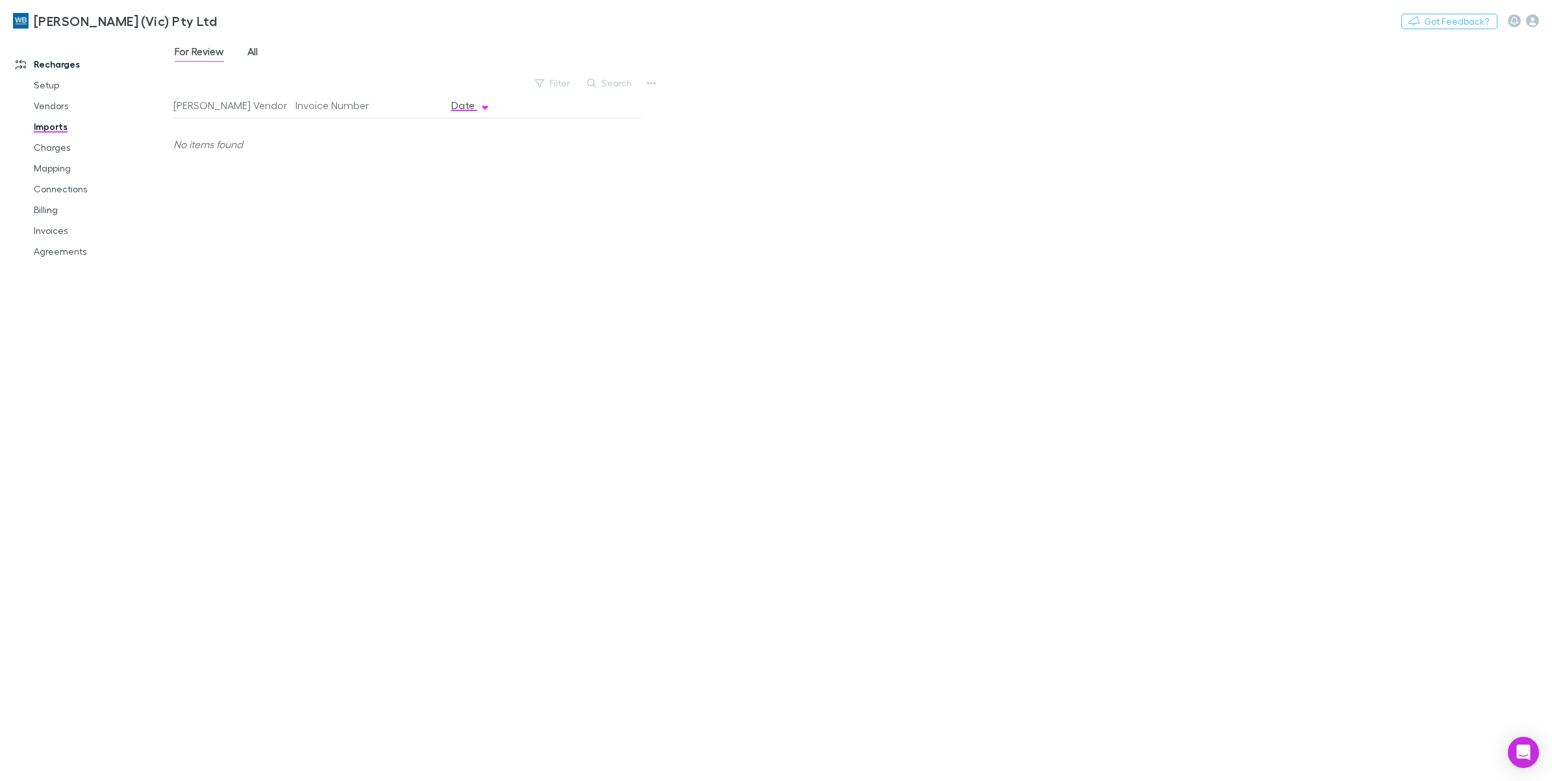
click at [246, 52] on link "All" at bounding box center [252, 53] width 13 height 21
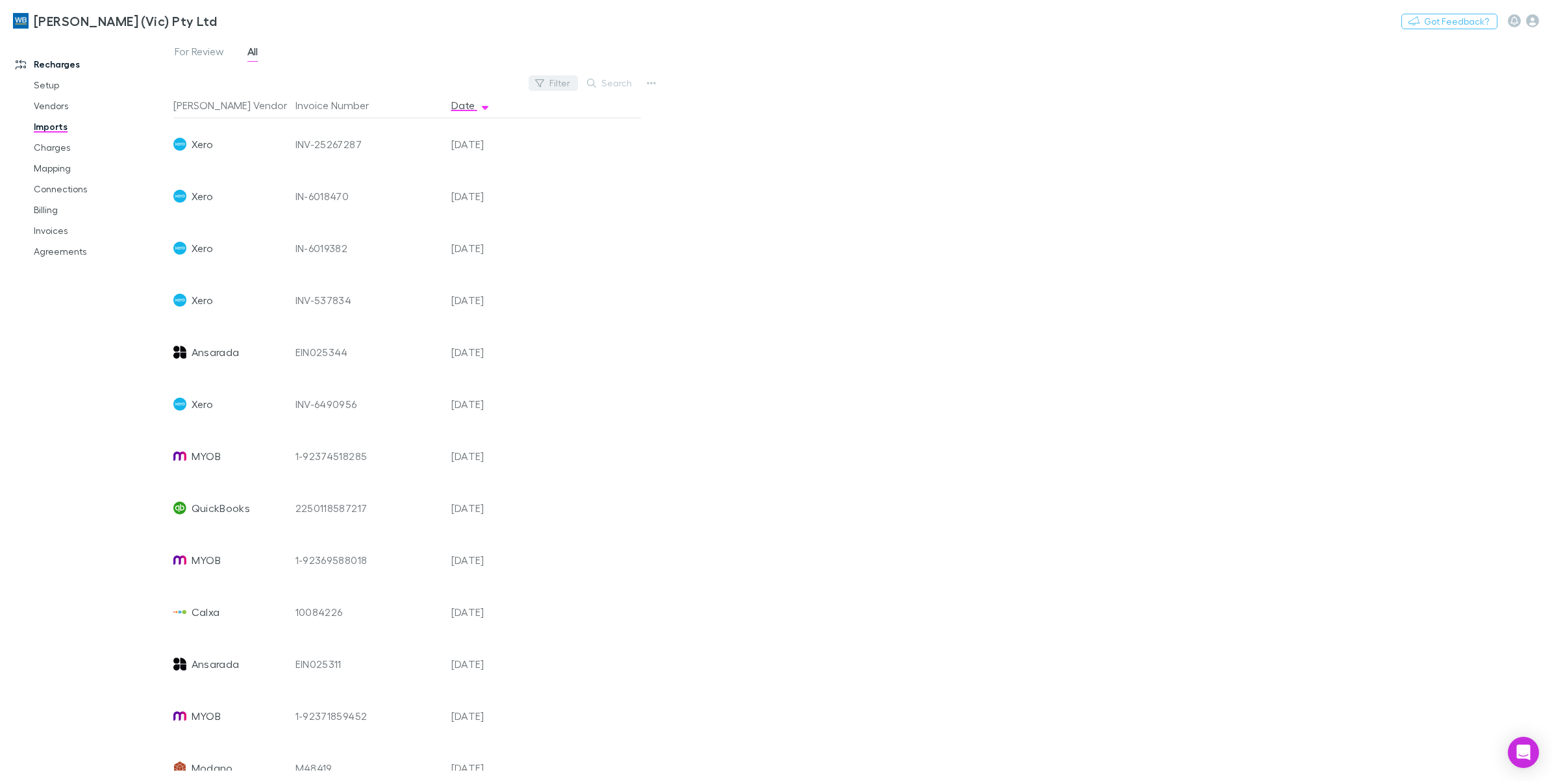
click at [560, 78] on button "Filter" at bounding box center [553, 83] width 49 height 16
click at [403, 190] on li "Xero" at bounding box center [466, 188] width 226 height 21
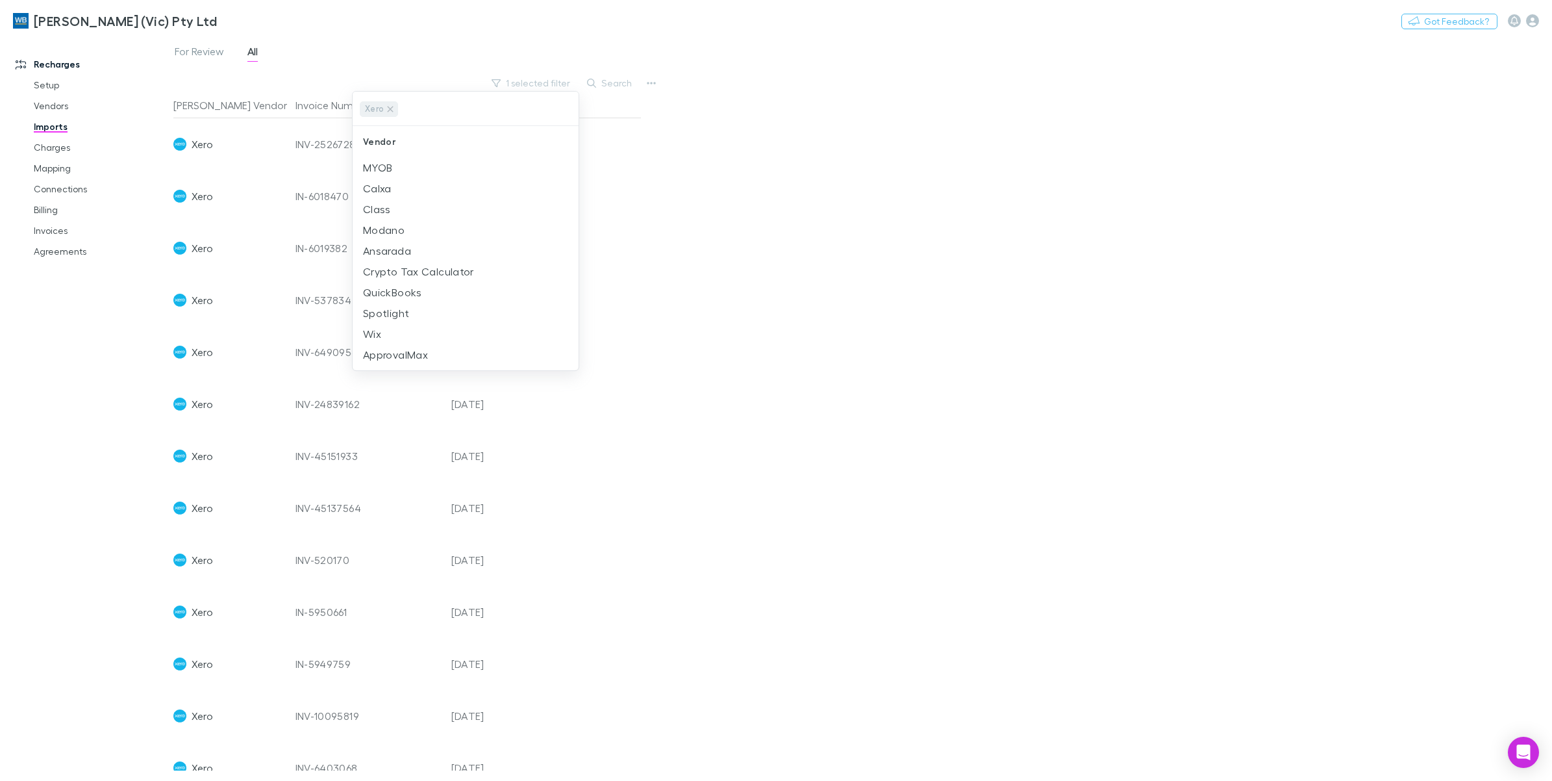
click at [877, 208] on div at bounding box center [776, 390] width 1552 height 781
click at [45, 103] on link "Vendors" at bounding box center [102, 105] width 162 height 21
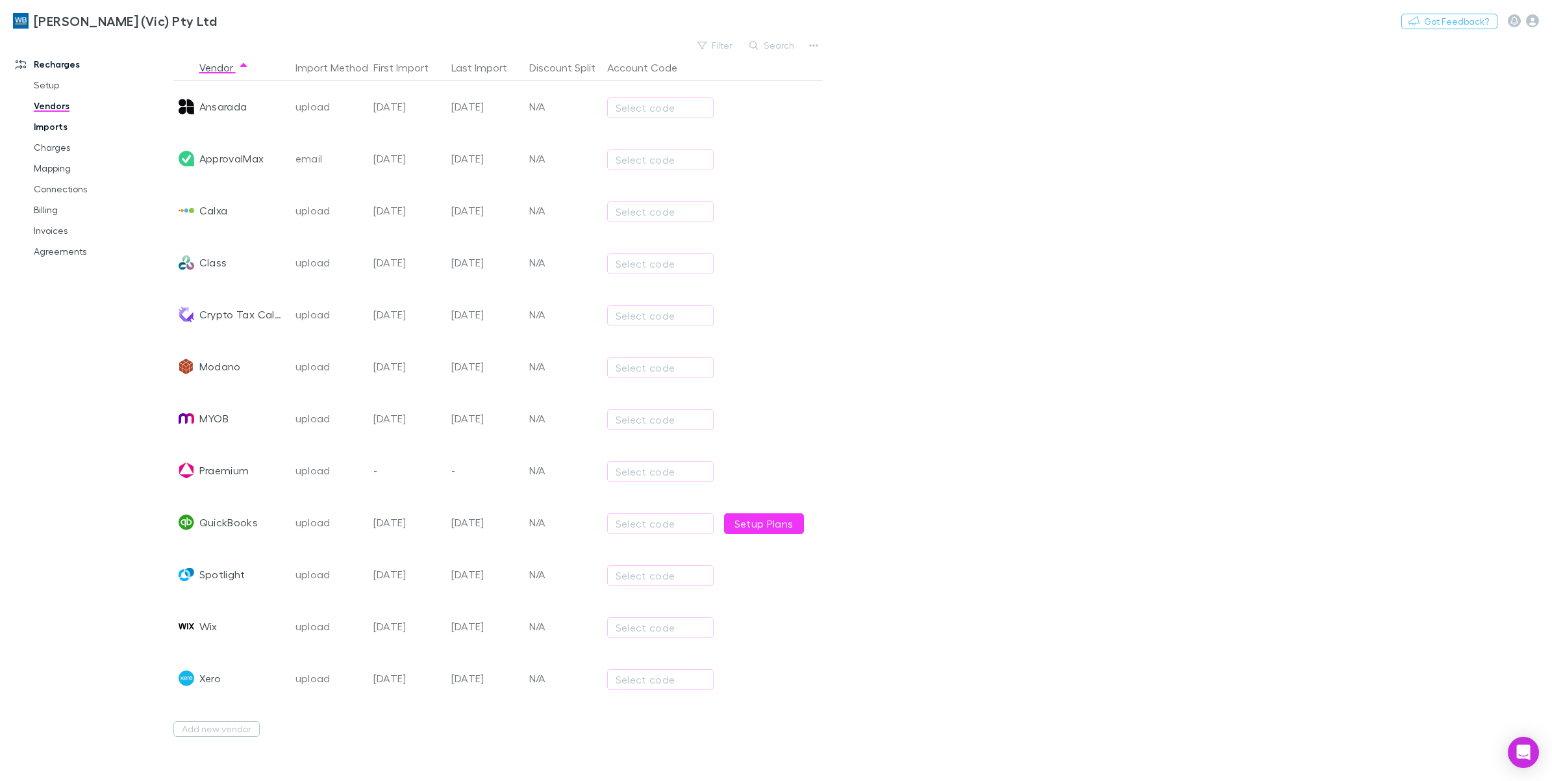
click at [43, 127] on link "Imports" at bounding box center [102, 126] width 162 height 21
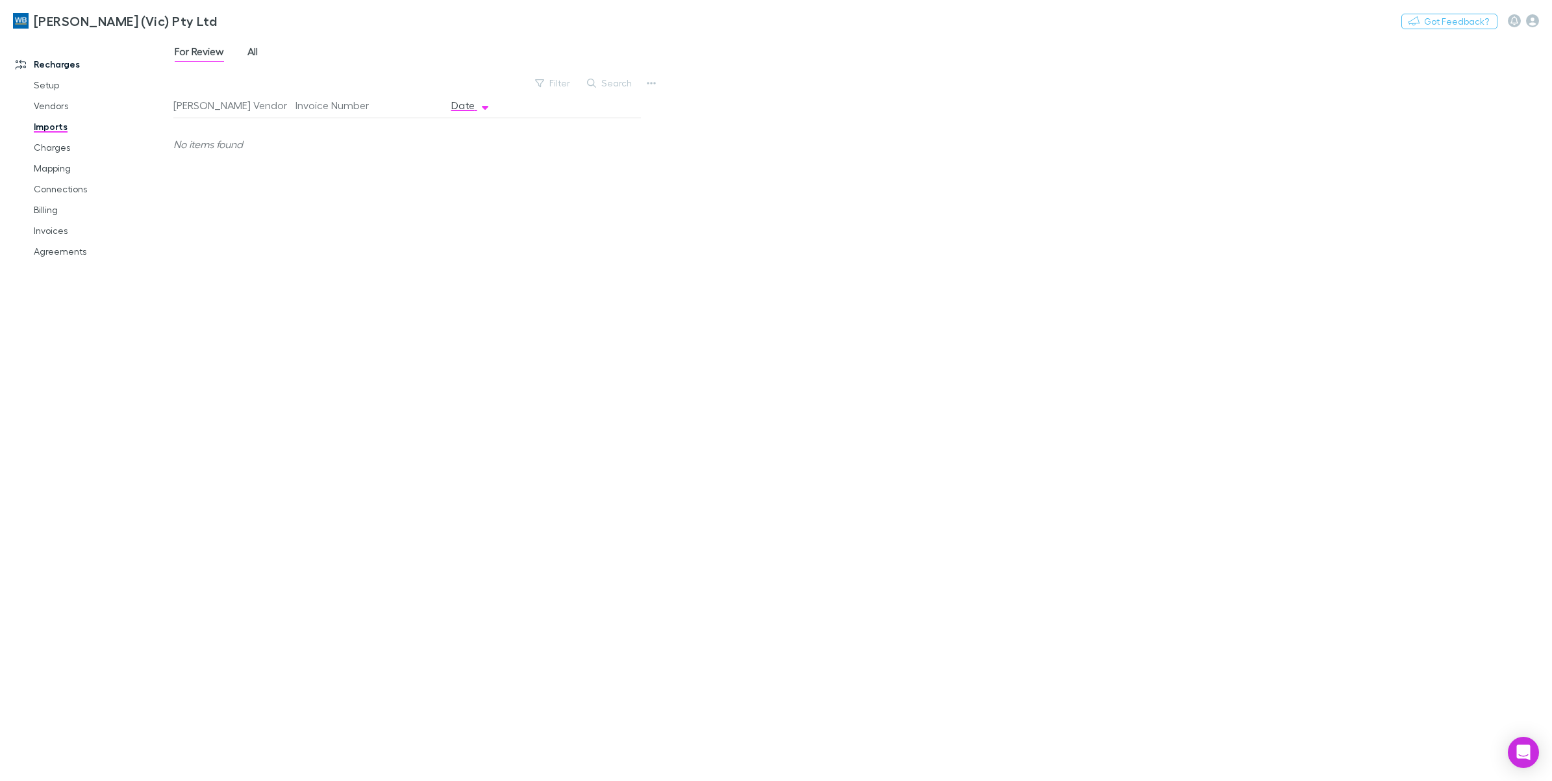
click at [247, 53] on link "All" at bounding box center [252, 53] width 13 height 21
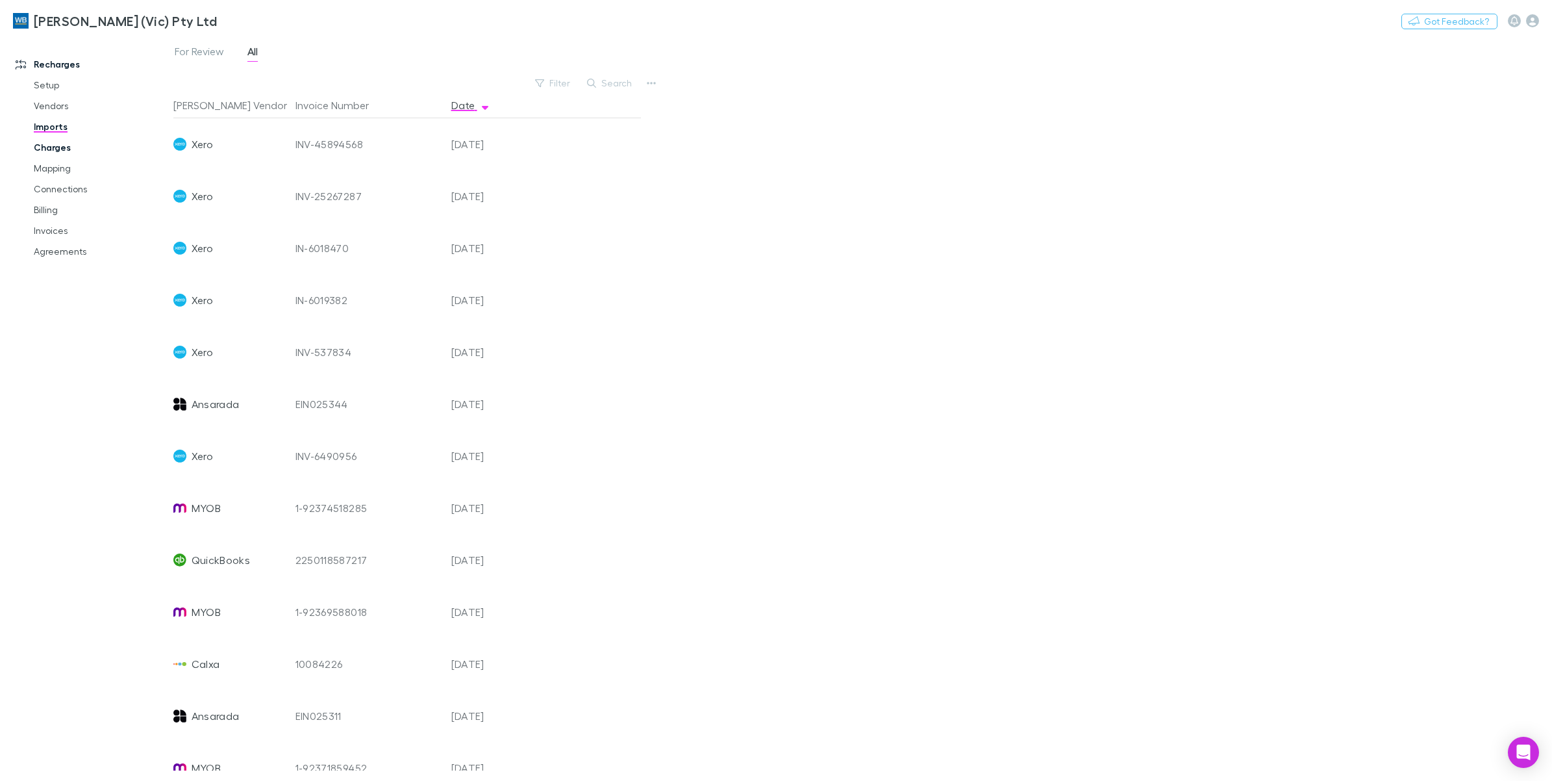
click at [63, 151] on link "Charges" at bounding box center [102, 147] width 162 height 21
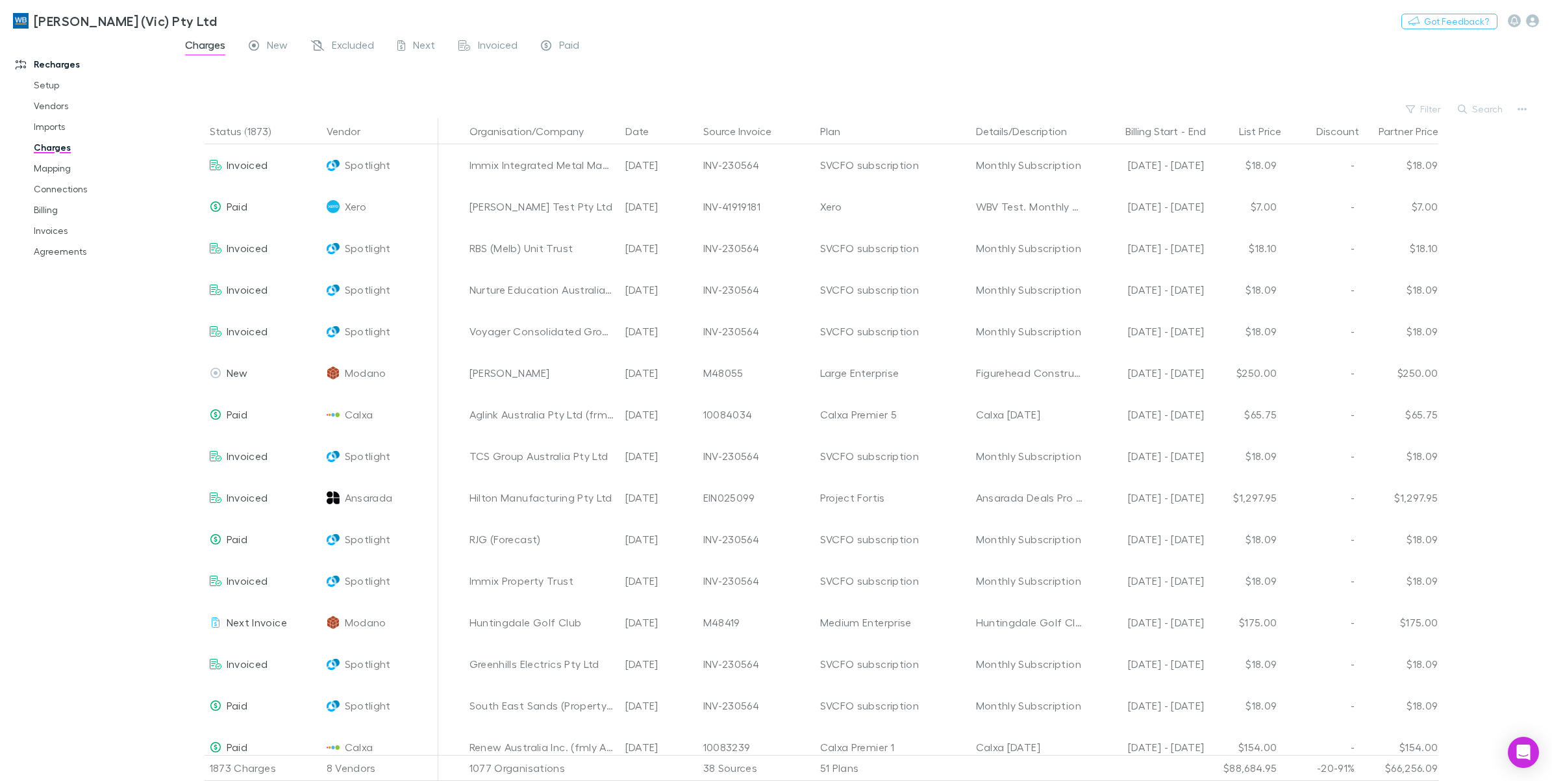
drag, startPoint x: 1486, startPoint y: 114, endPoint x: 1184, endPoint y: 164, distance: 306.2
click at [1486, 114] on button "Search" at bounding box center [1480, 109] width 59 height 16
paste input "**********"
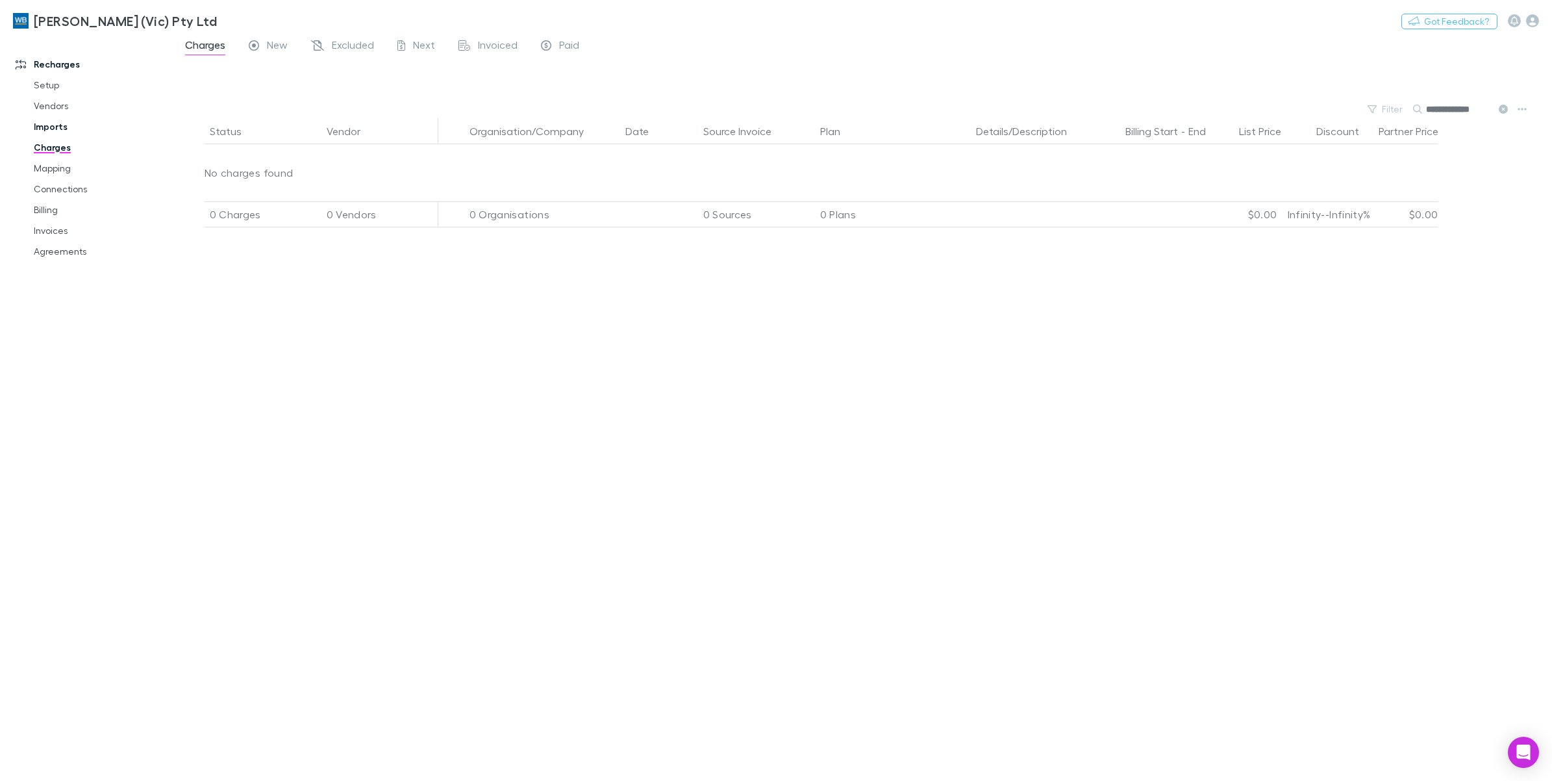
type input "**********"
click at [58, 127] on link "Imports" at bounding box center [102, 126] width 162 height 21
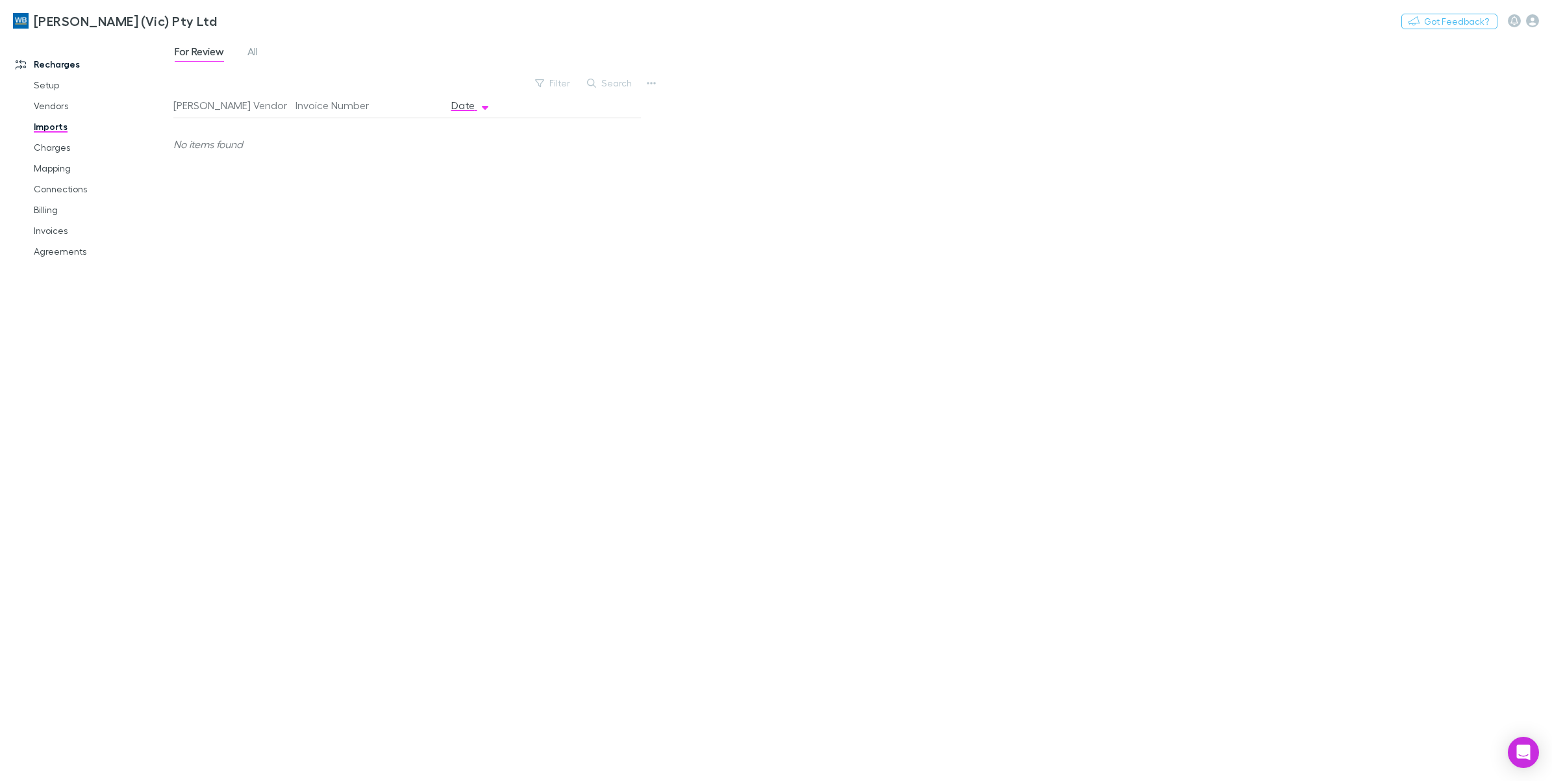
click at [59, 153] on link "Charges" at bounding box center [102, 147] width 162 height 21
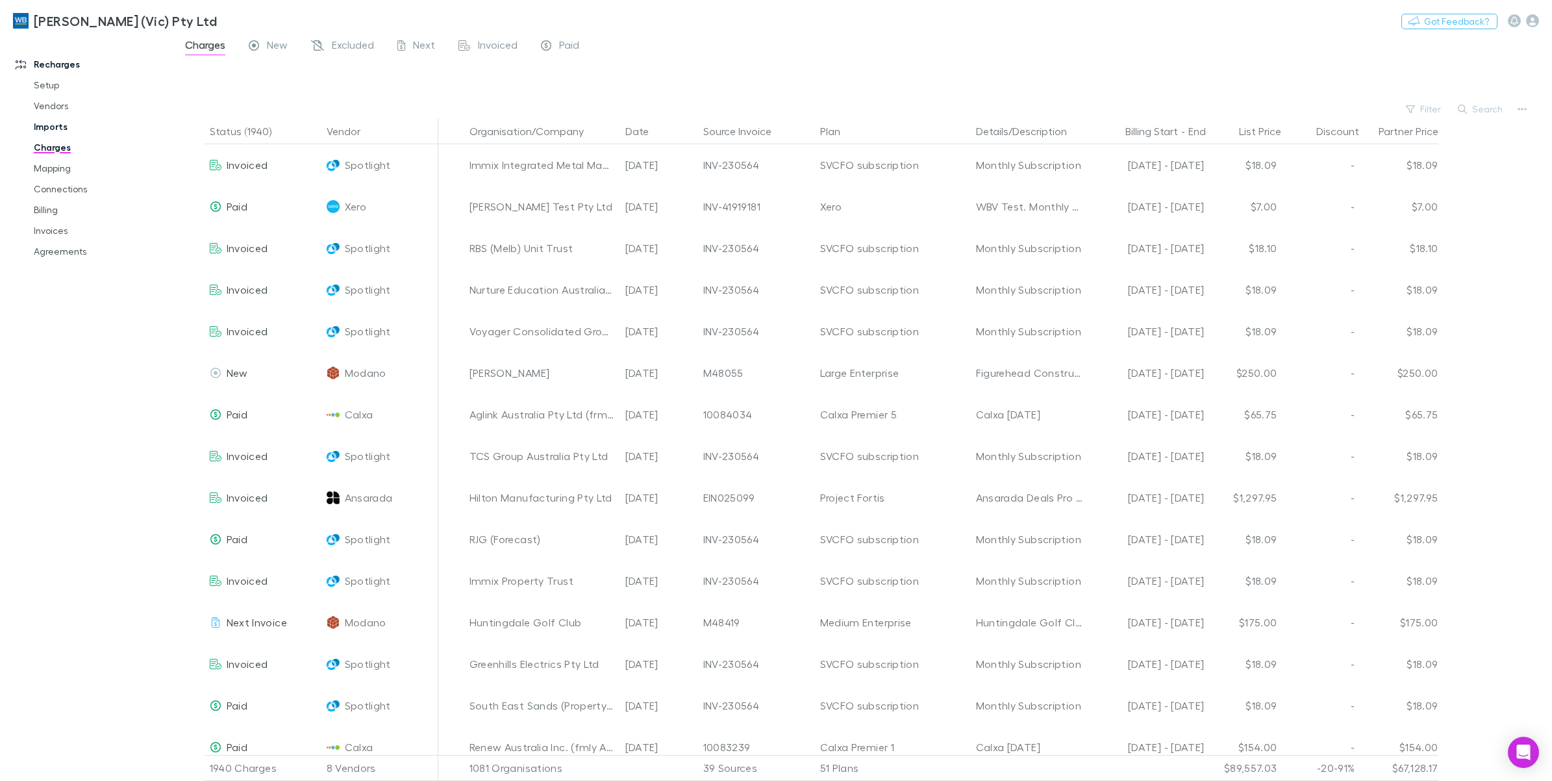
click at [59, 125] on link "Imports" at bounding box center [102, 126] width 162 height 21
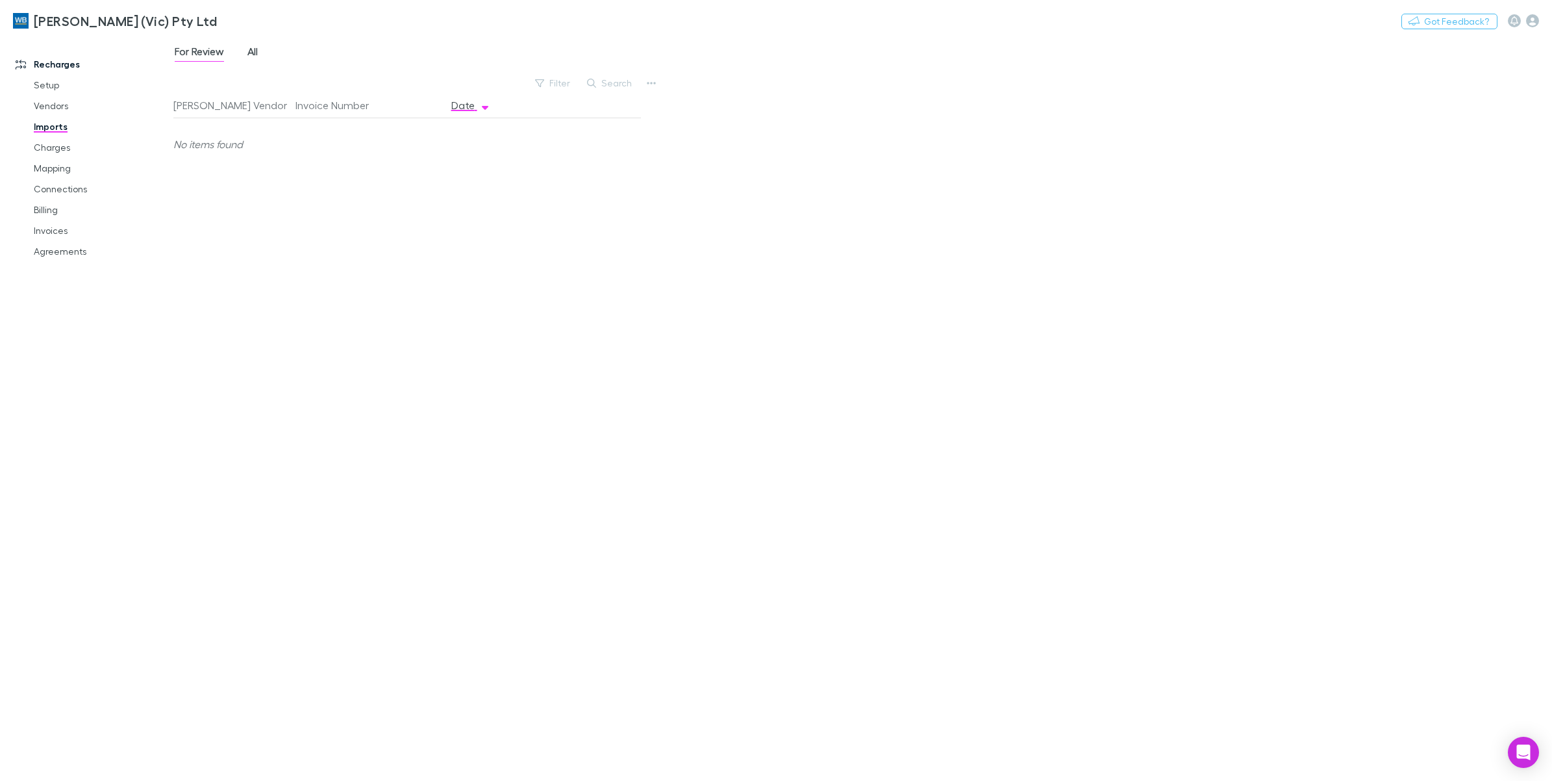
click at [252, 50] on span "All" at bounding box center [252, 53] width 10 height 17
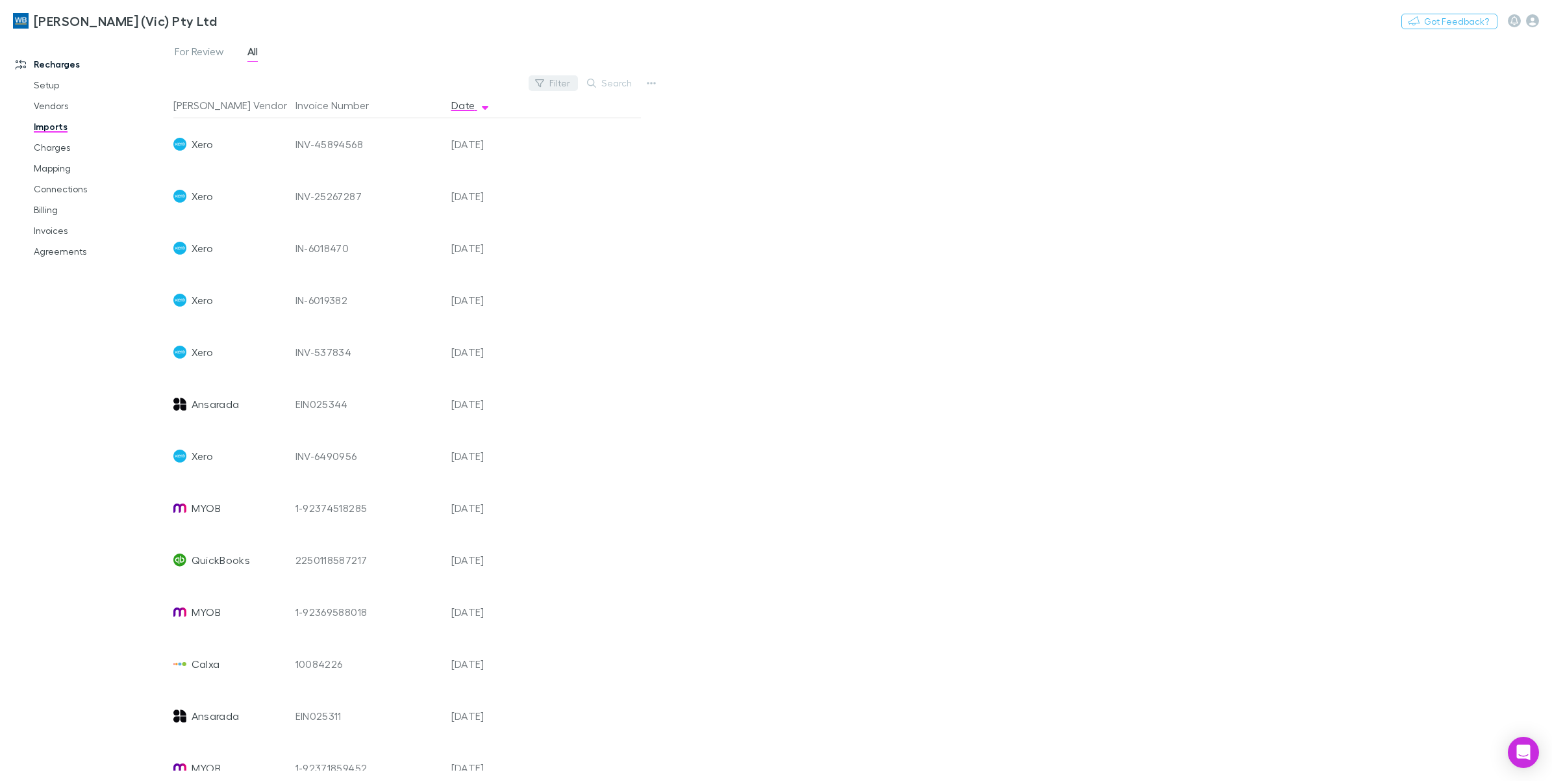
click at [560, 84] on button "Filter" at bounding box center [553, 83] width 49 height 16
click at [400, 192] on li "Xero" at bounding box center [466, 188] width 226 height 21
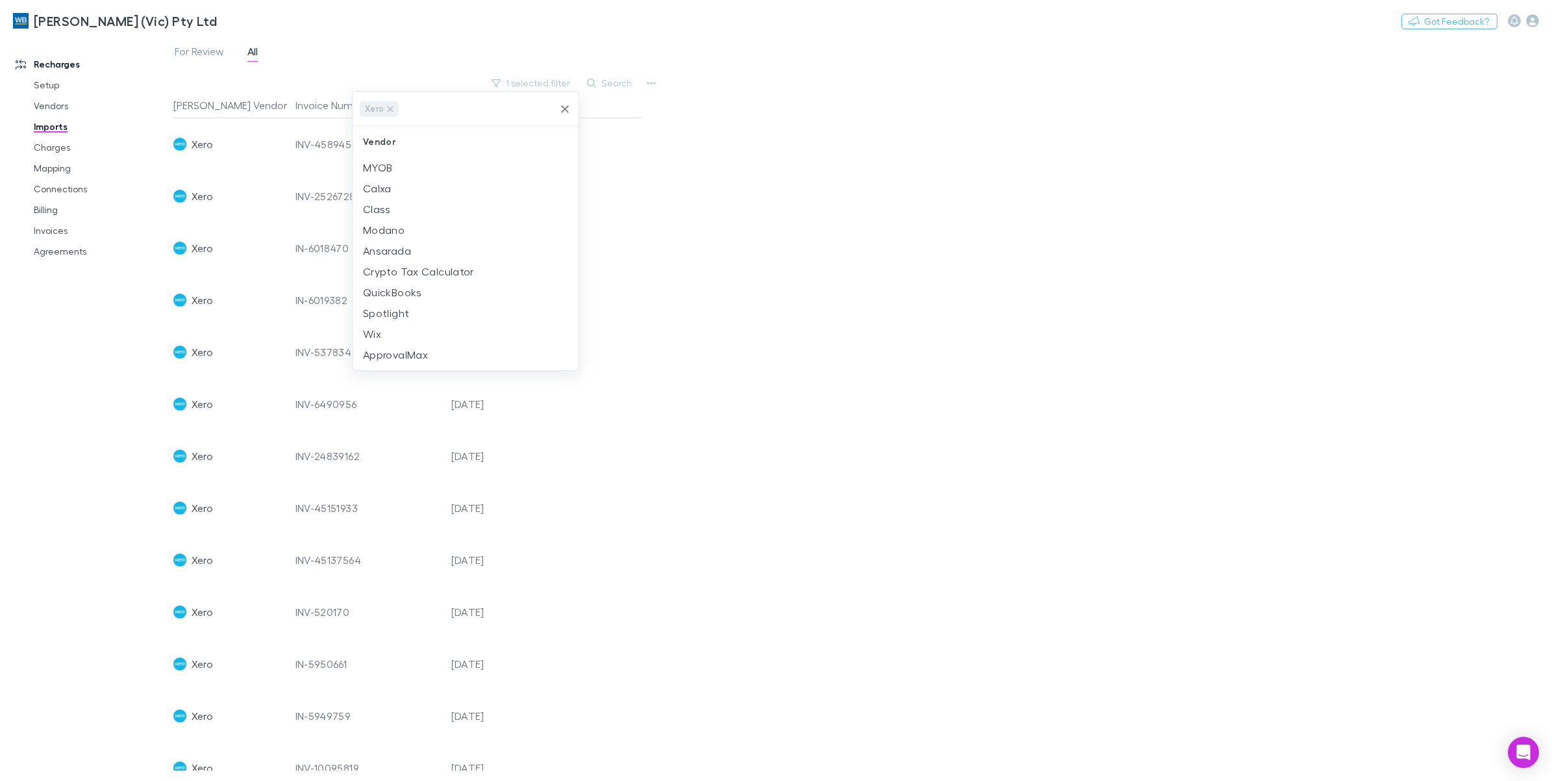
click at [761, 59] on div at bounding box center [776, 390] width 1552 height 781
click at [348, 150] on div "INV-45894568" at bounding box center [367, 144] width 145 height 52
click at [56, 153] on link "Charges" at bounding box center [102, 147] width 162 height 21
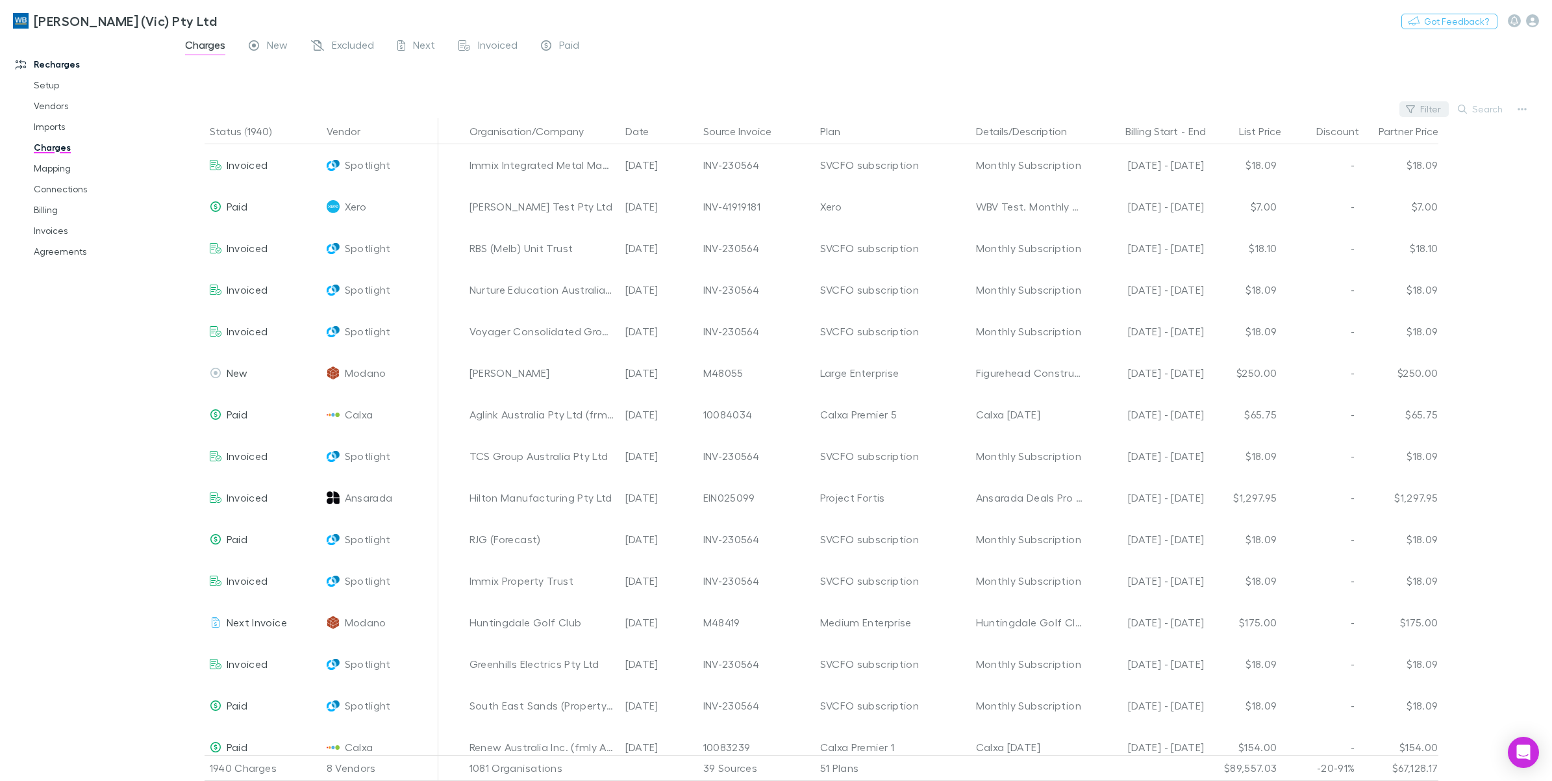
click at [1407, 112] on button "Filter" at bounding box center [1423, 109] width 49 height 16
click at [1262, 219] on li "Xero" at bounding box center [1337, 215] width 226 height 21
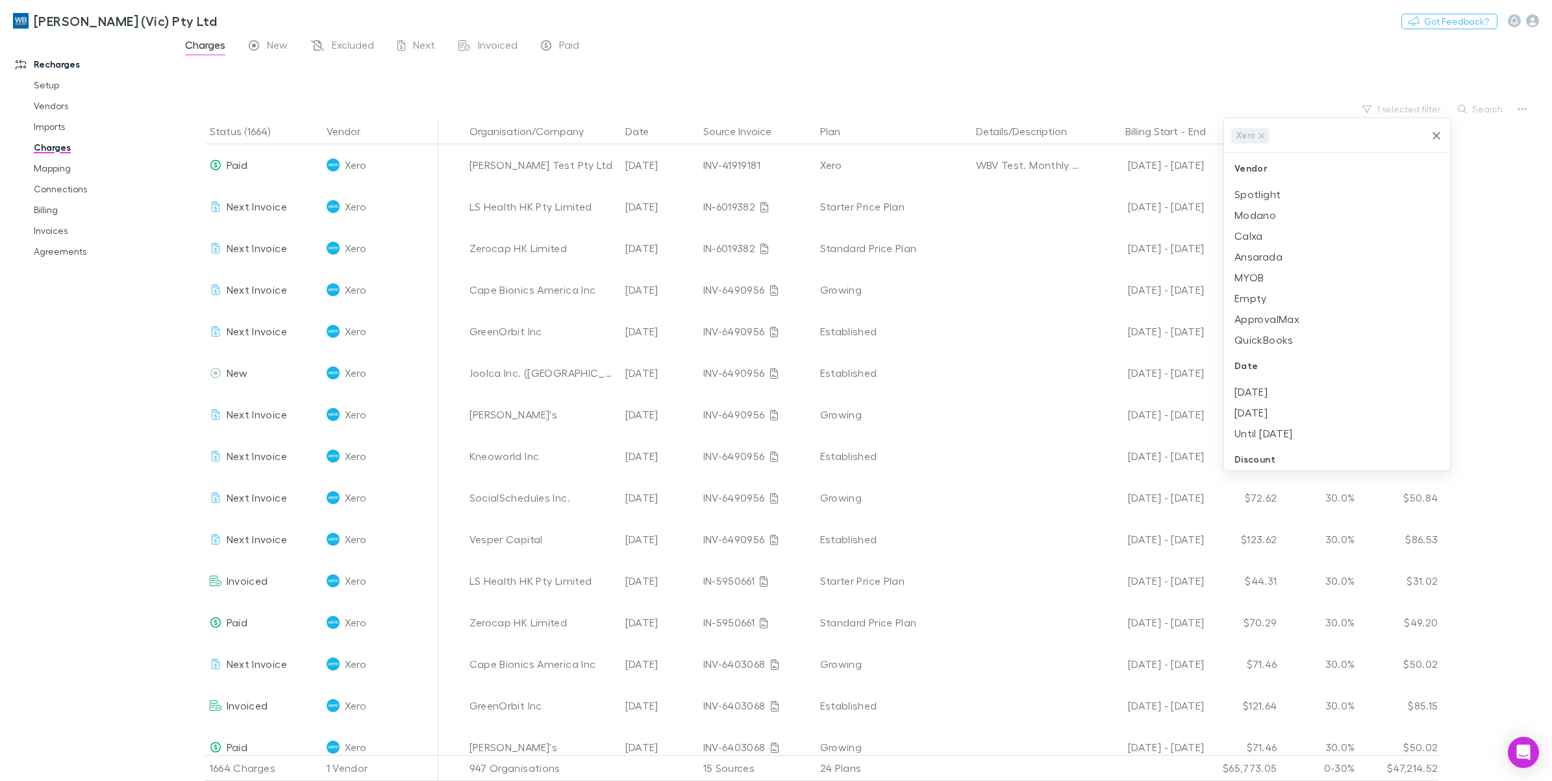
click at [847, 83] on div at bounding box center [776, 390] width 1552 height 781
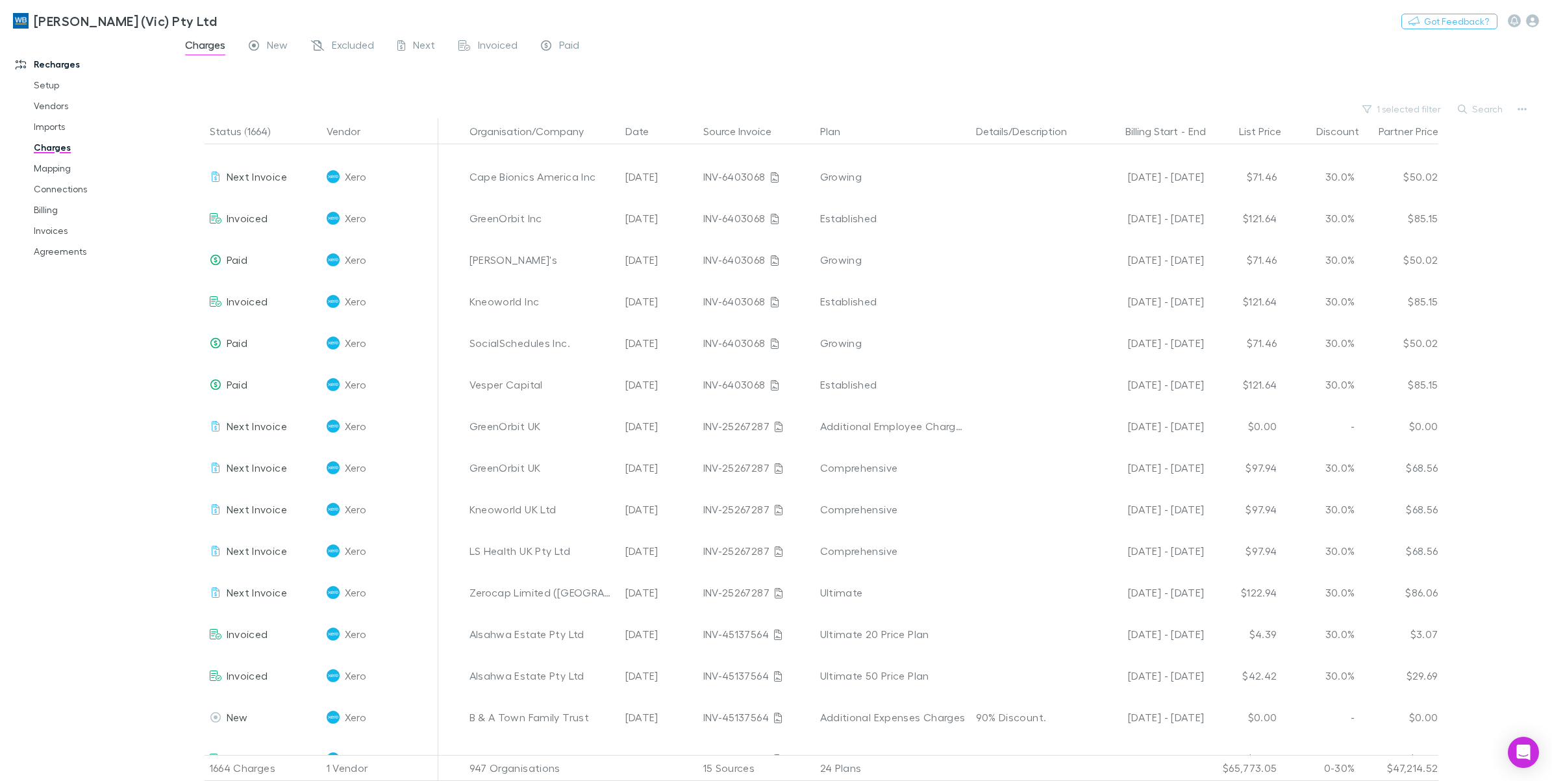
scroll to position [81, 0]
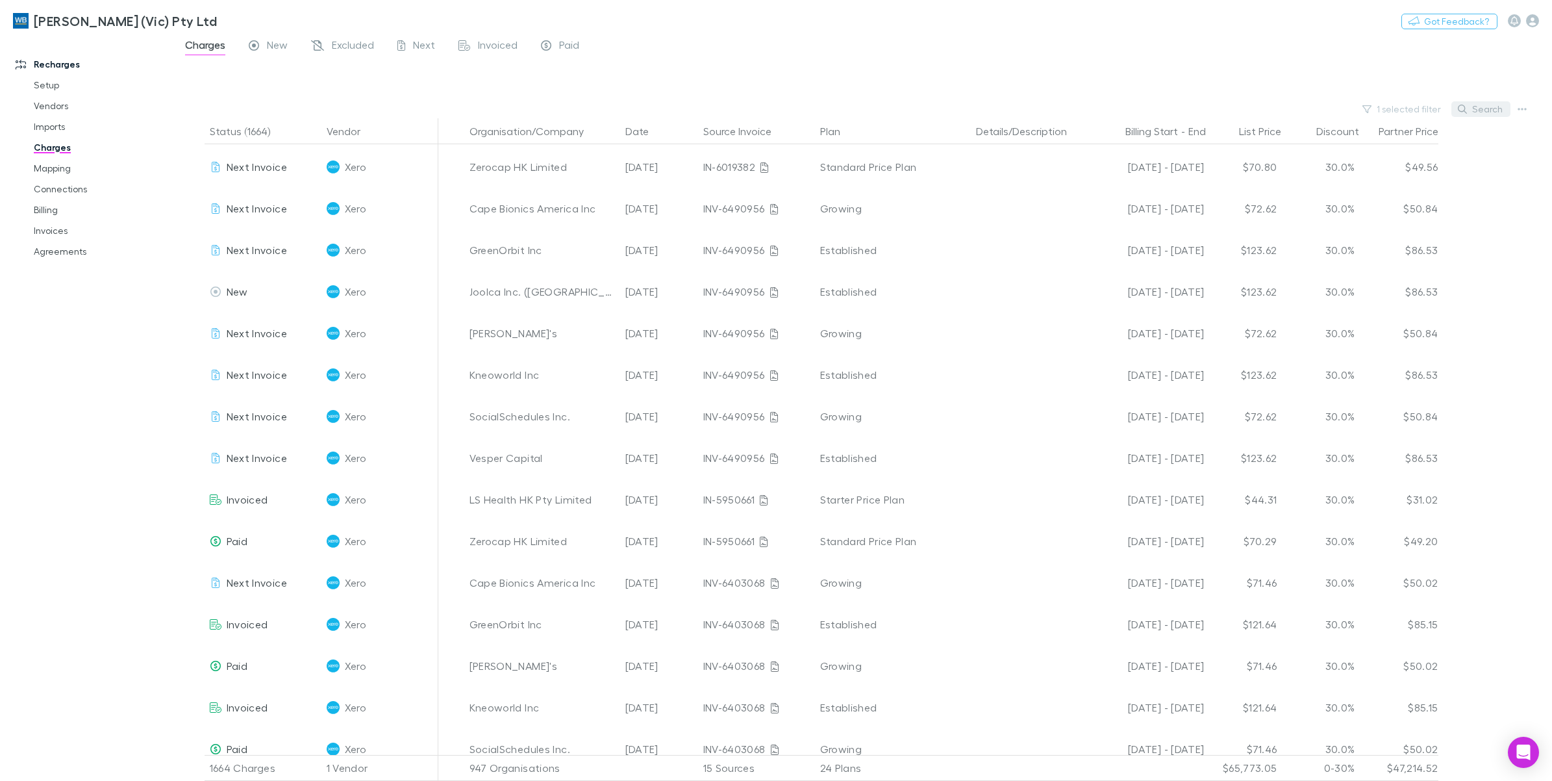
click at [1472, 109] on button "Search" at bounding box center [1480, 109] width 59 height 16
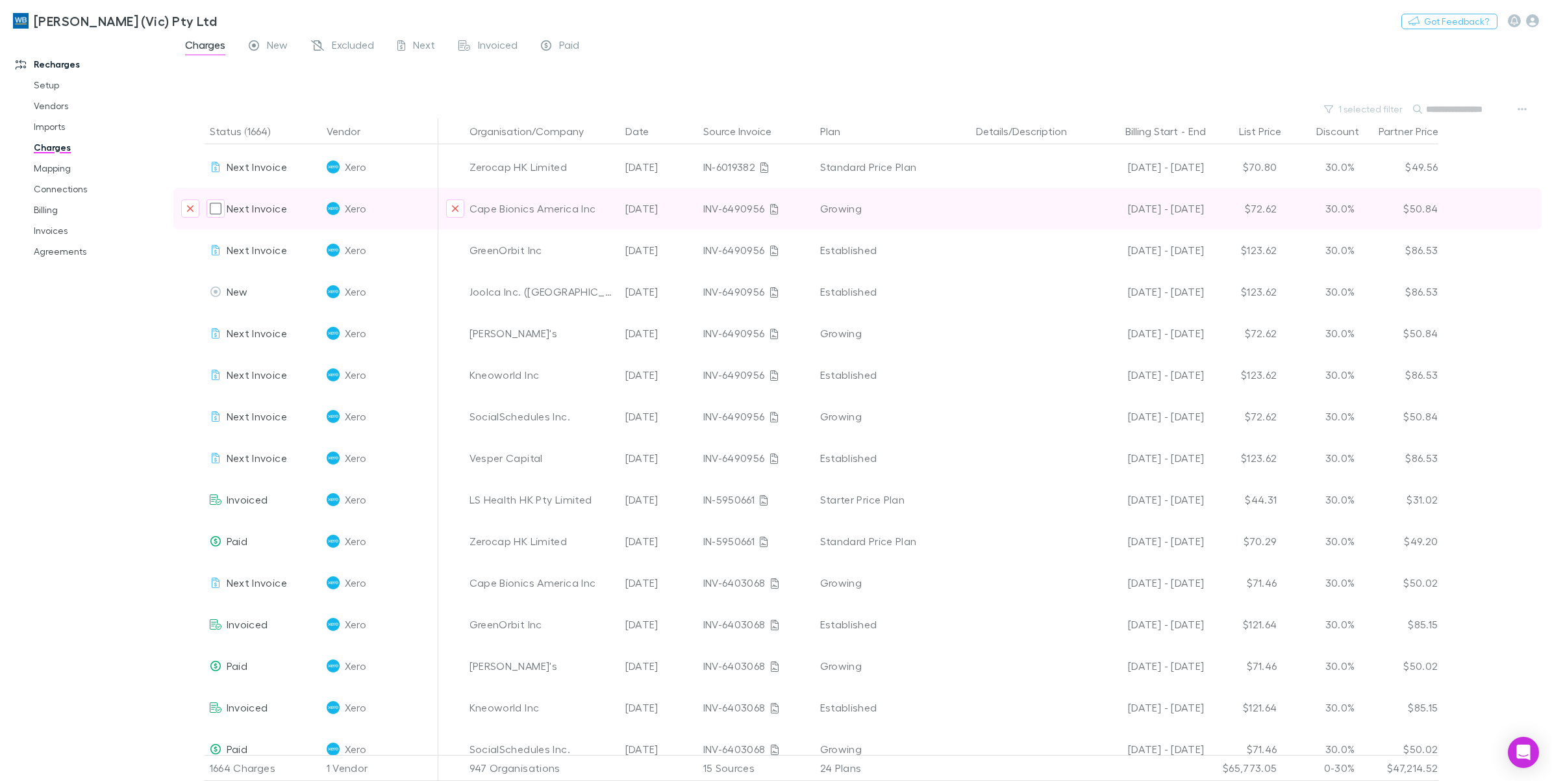
paste input "**********"
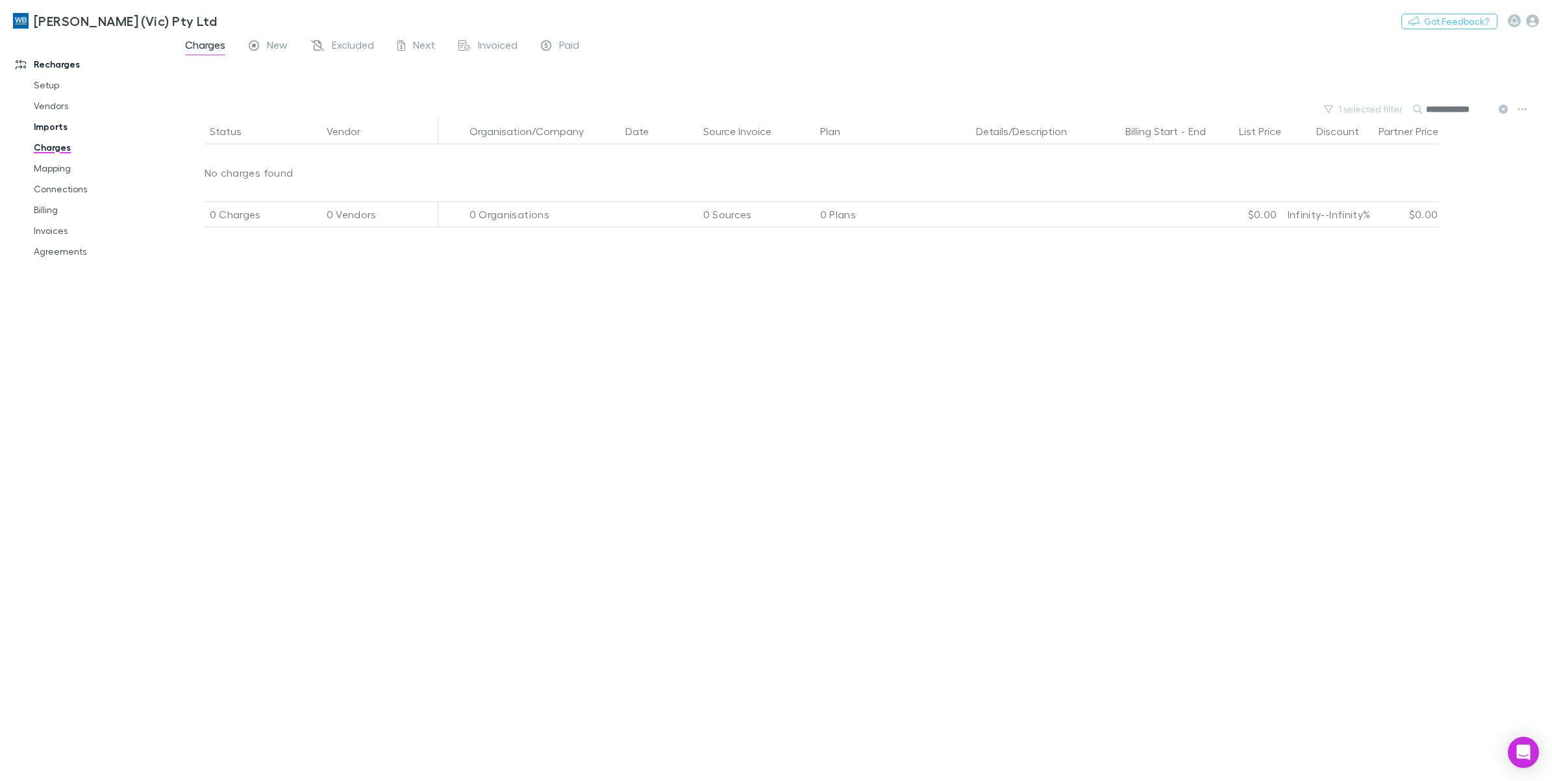
type input "**********"
click at [56, 121] on link "Imports" at bounding box center [102, 126] width 162 height 21
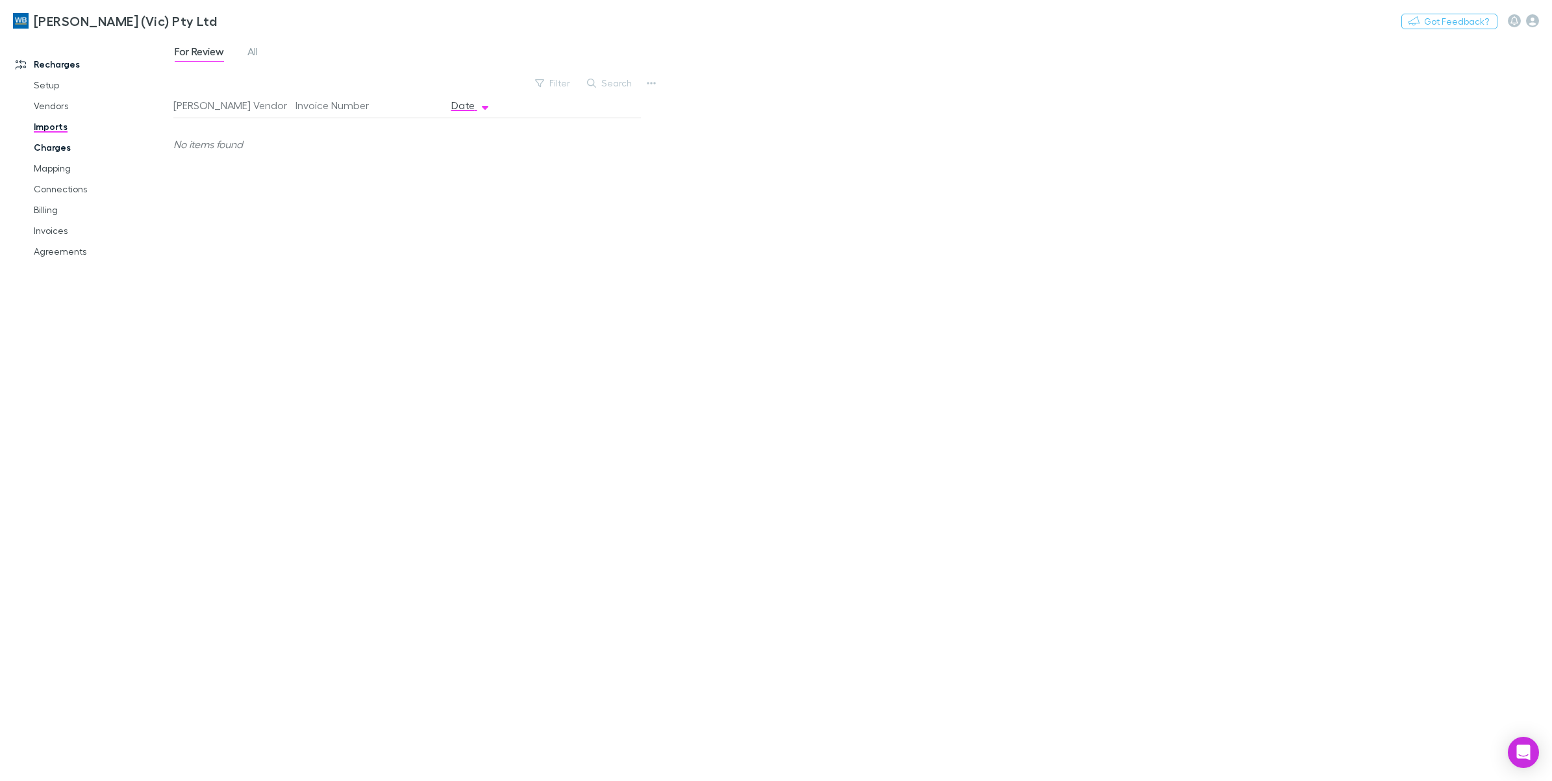
click at [68, 148] on link "Charges" at bounding box center [102, 147] width 162 height 21
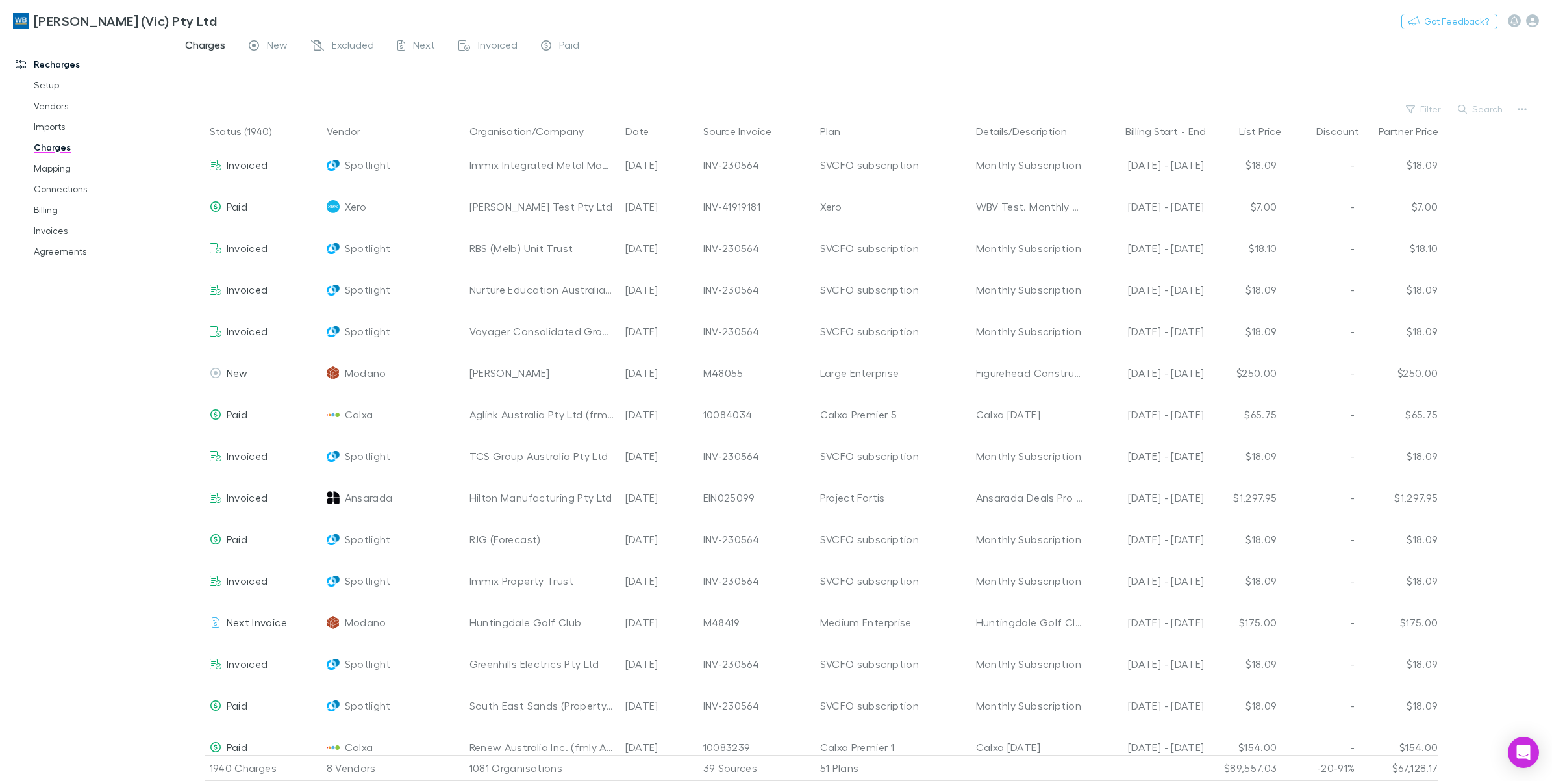
click at [53, 125] on link "Imports" at bounding box center [102, 126] width 162 height 21
click at [42, 127] on link "Imports" at bounding box center [102, 126] width 162 height 21
click at [51, 169] on link "Mapping" at bounding box center [102, 168] width 162 height 21
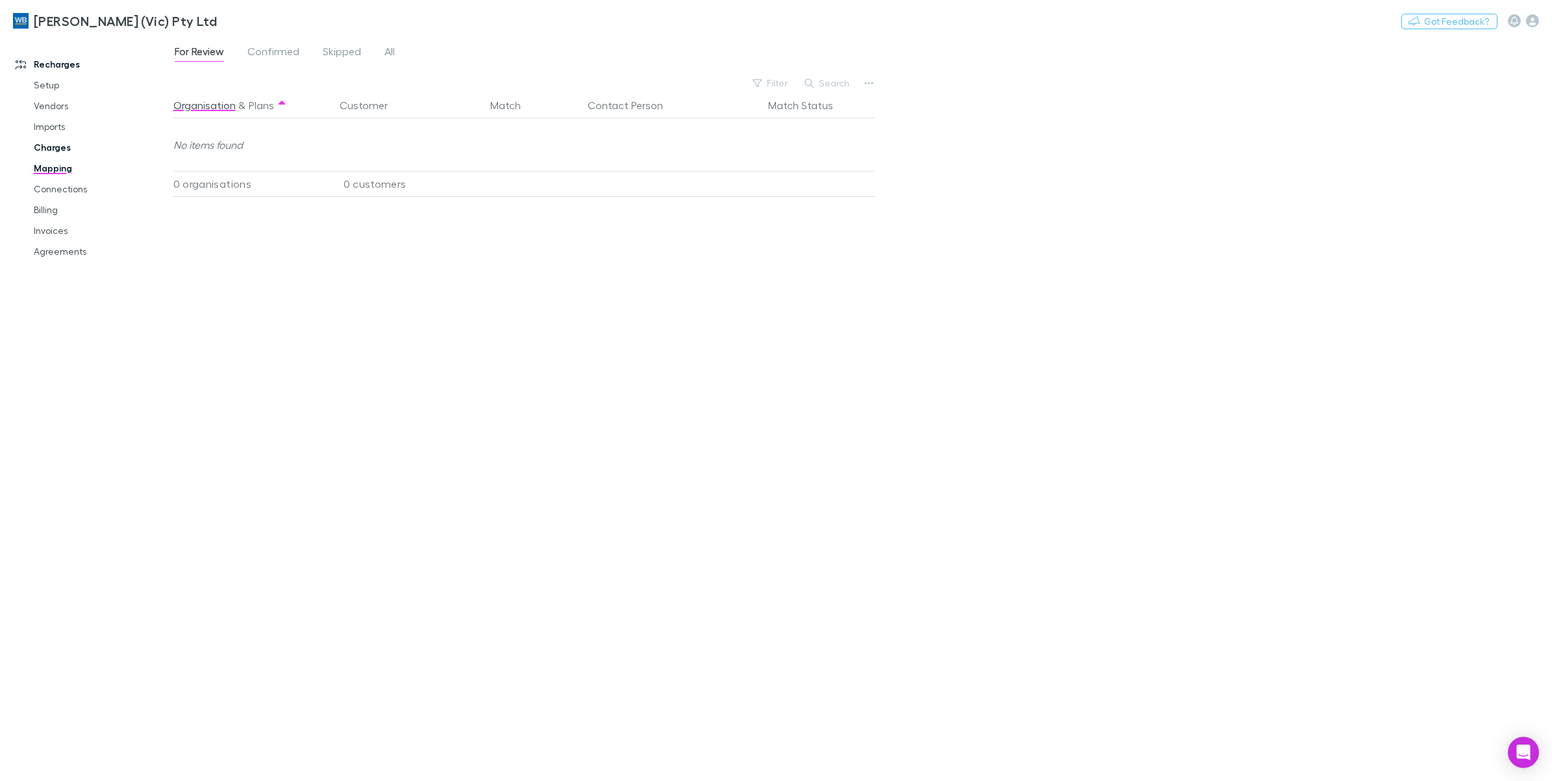
click at [62, 155] on link "Charges" at bounding box center [102, 147] width 162 height 21
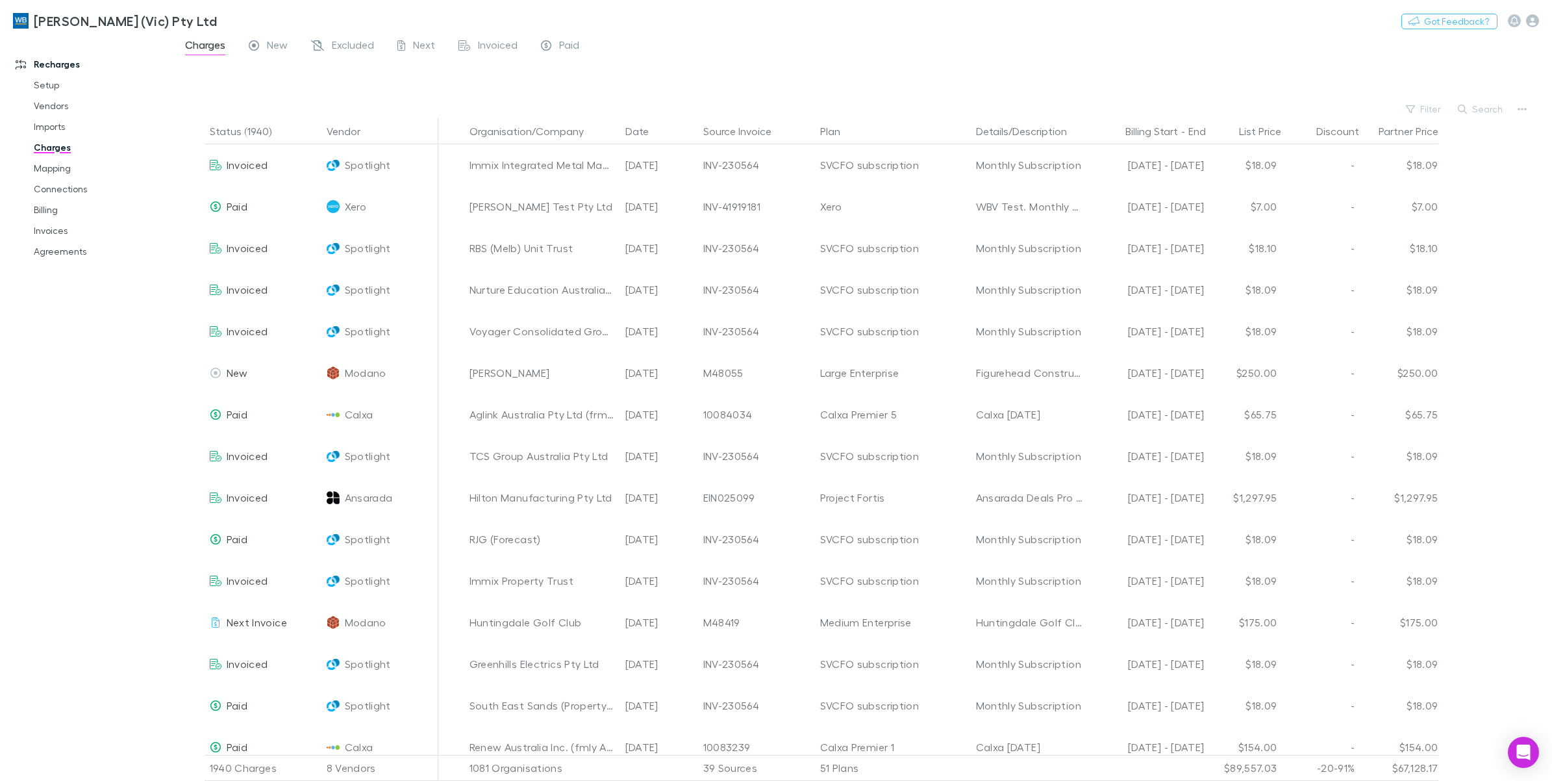
click at [53, 127] on link "Imports" at bounding box center [102, 126] width 162 height 21
click at [60, 123] on link "Imports" at bounding box center [102, 126] width 162 height 21
click at [55, 127] on link "Imports" at bounding box center [102, 126] width 162 height 21
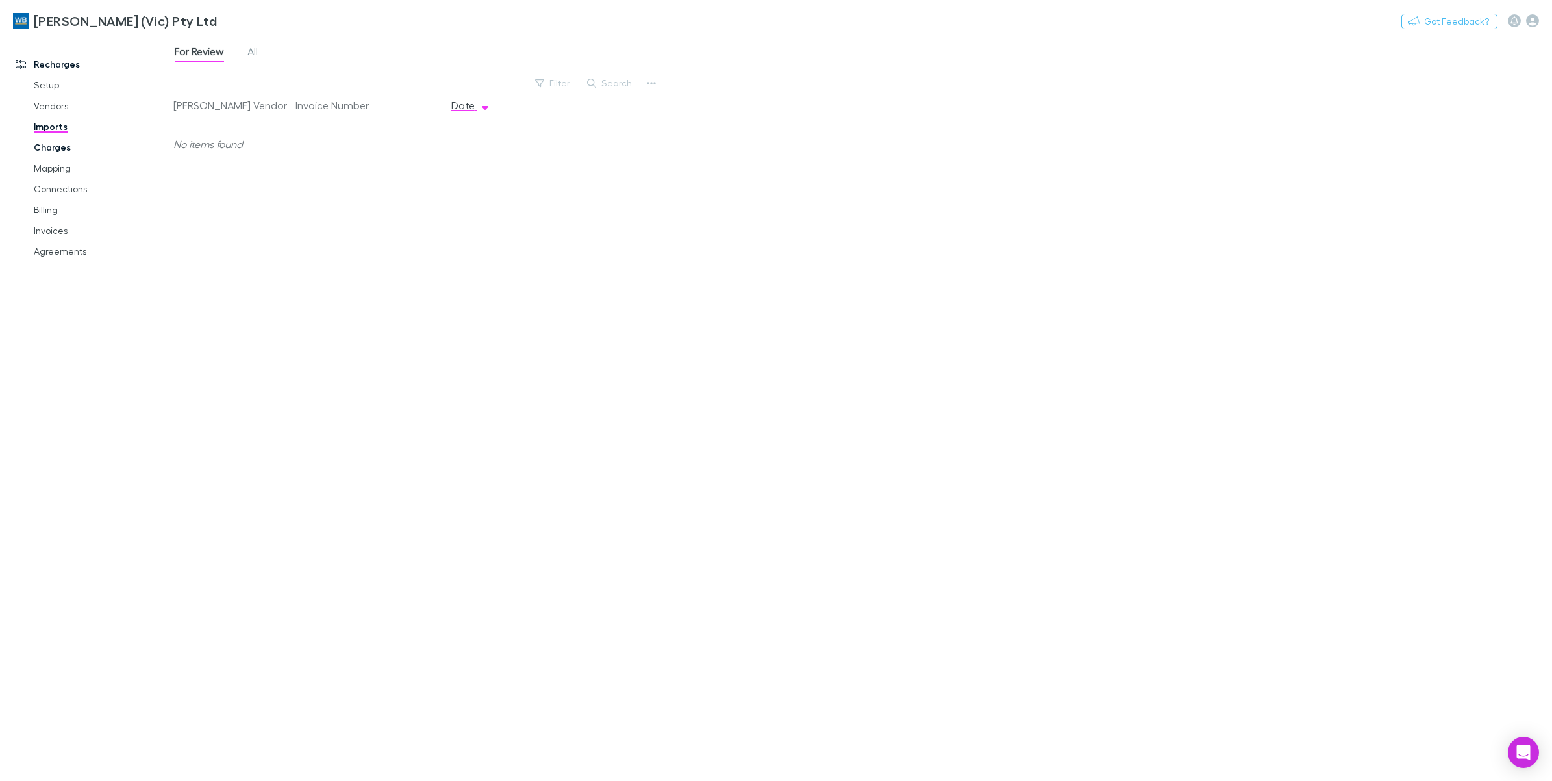
click at [66, 144] on link "Charges" at bounding box center [102, 147] width 162 height 21
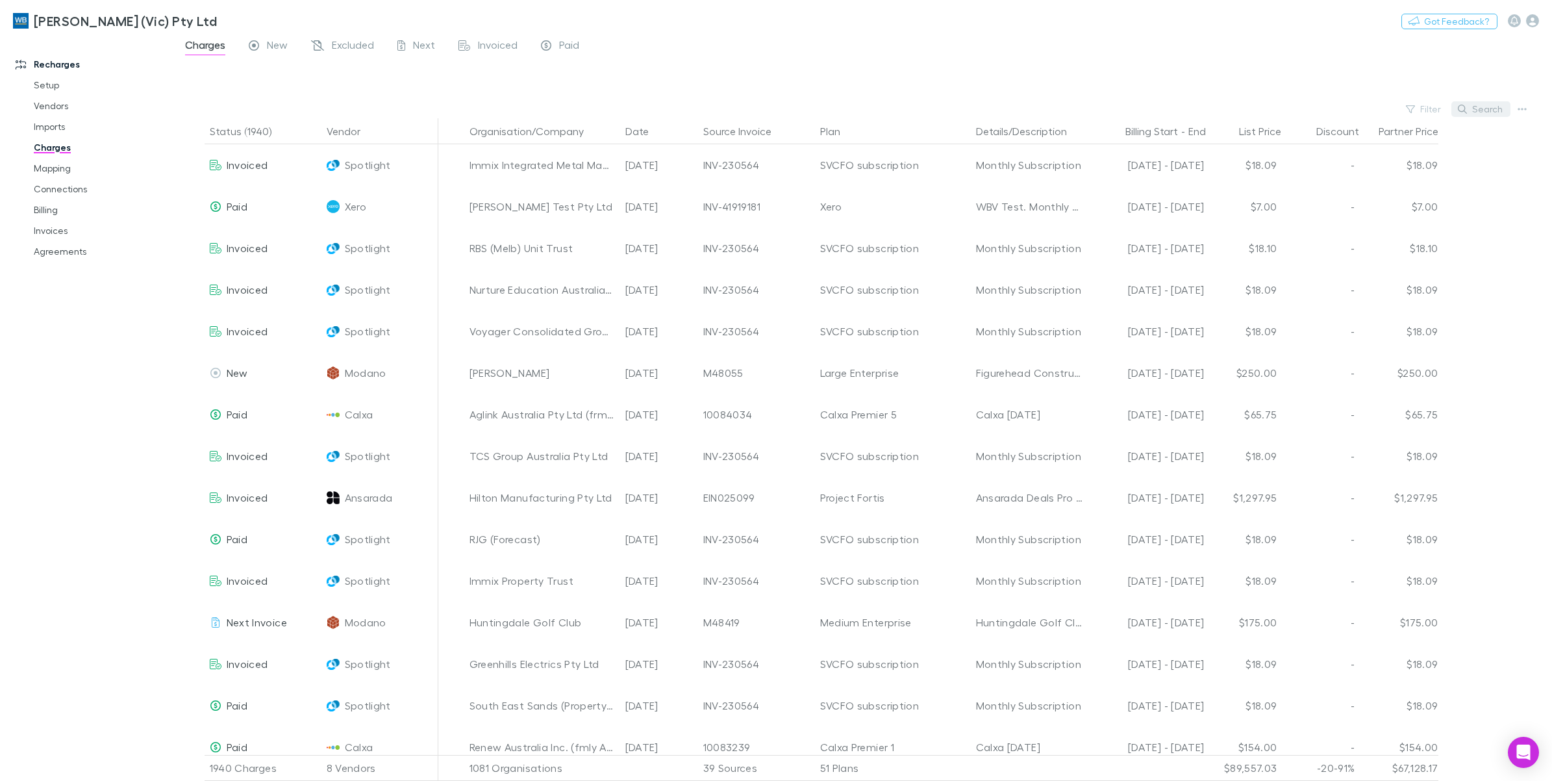
click at [1476, 104] on button "Search" at bounding box center [1480, 109] width 59 height 16
paste input "**********"
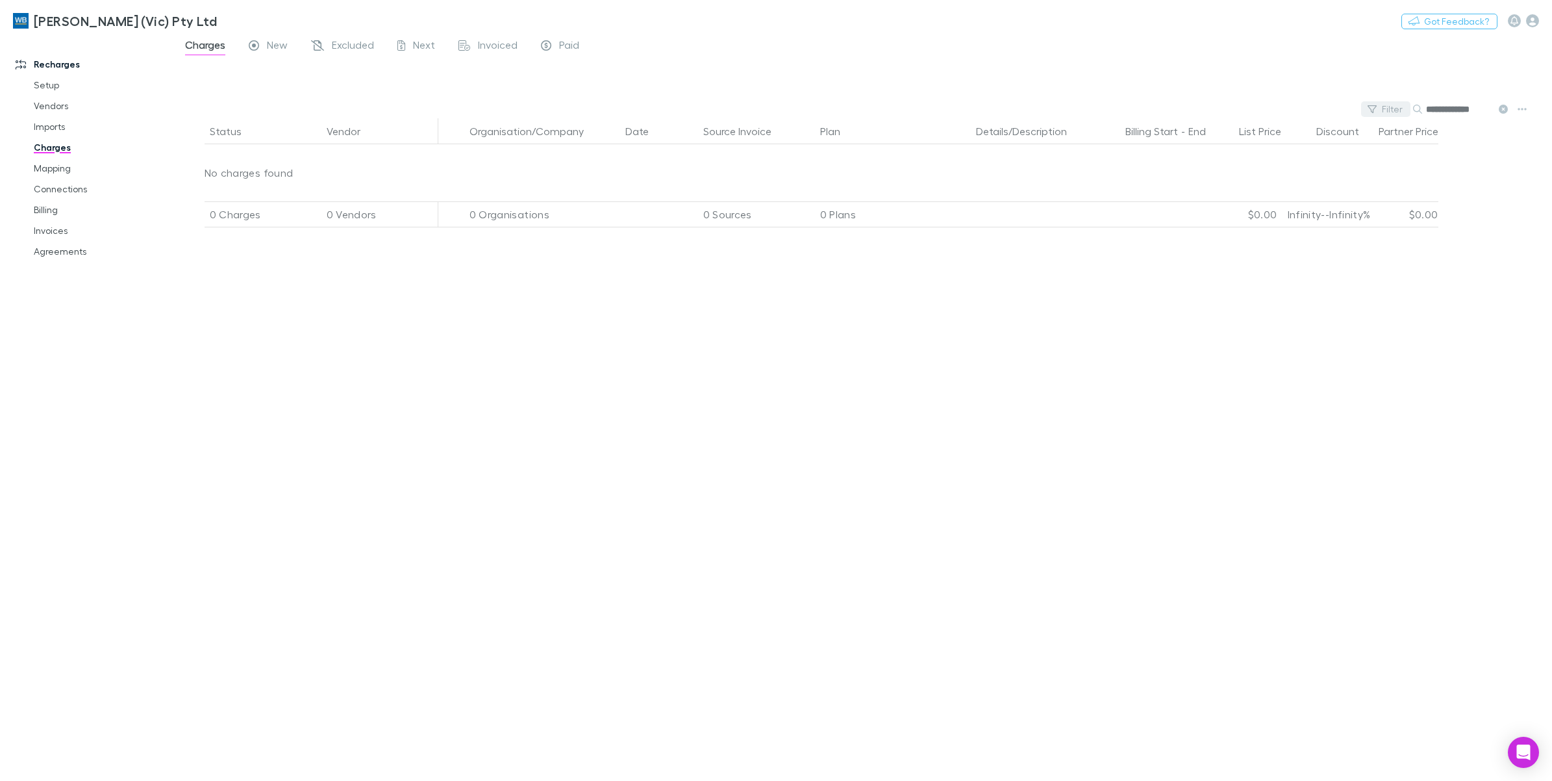
type input "**********"
click at [1407, 107] on button "Filter" at bounding box center [1385, 109] width 49 height 16
click at [1237, 218] on li "Xero" at bounding box center [1297, 215] width 226 height 21
click at [1505, 110] on div at bounding box center [776, 390] width 1552 height 781
click at [59, 118] on link "Imports" at bounding box center [102, 126] width 162 height 21
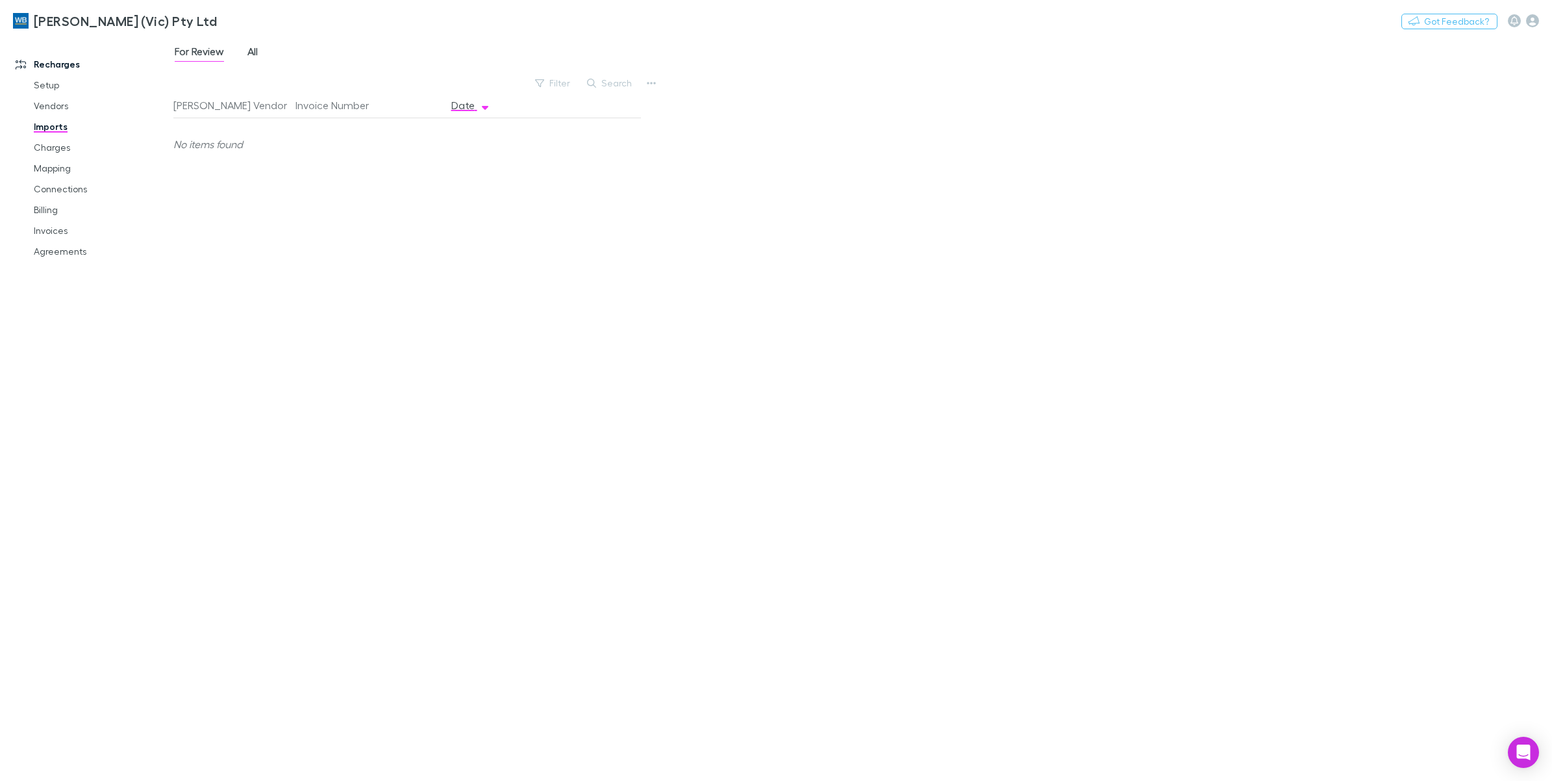
click at [257, 56] on span "All" at bounding box center [252, 53] width 10 height 17
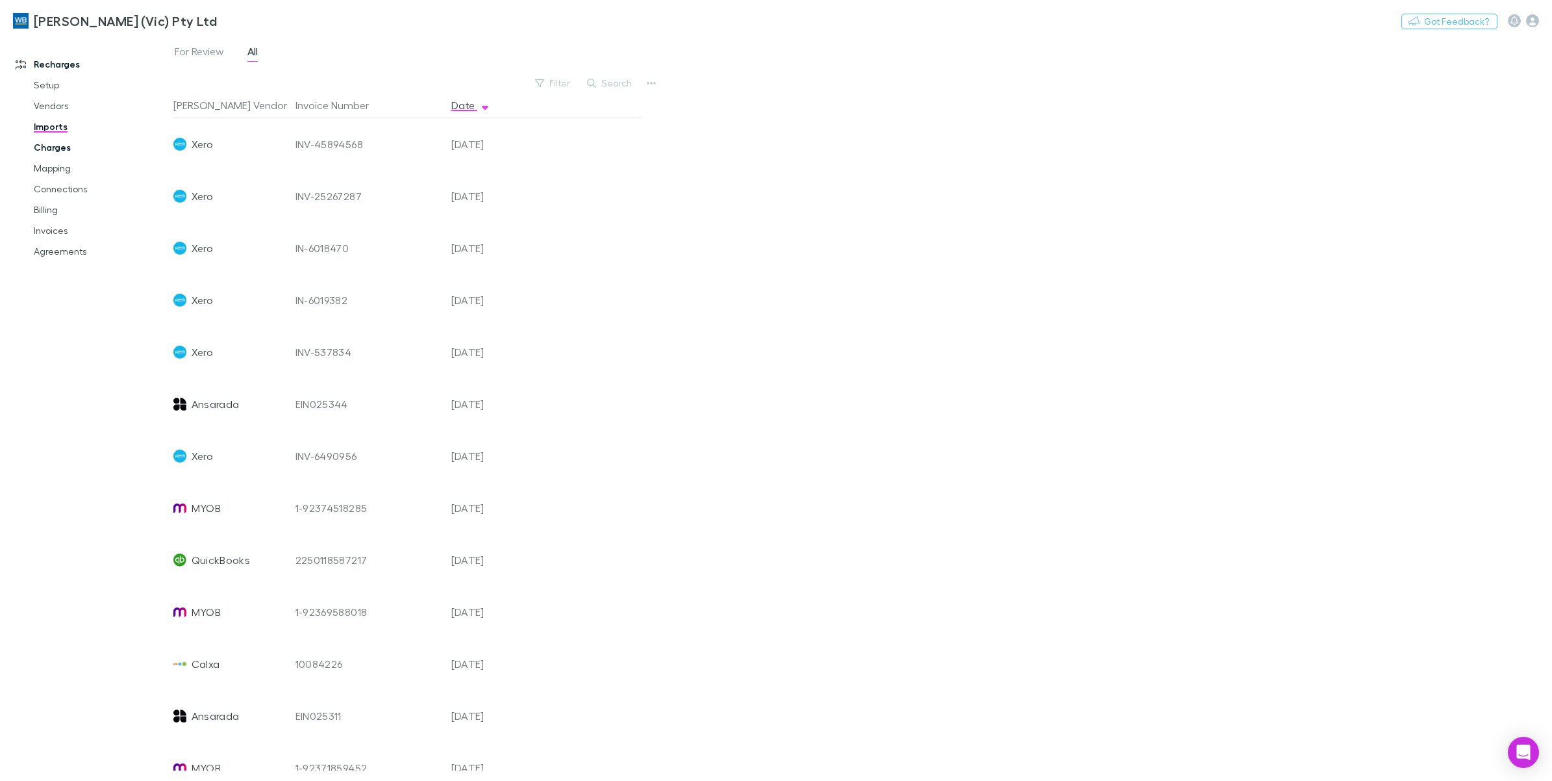
click at [47, 151] on link "Charges" at bounding box center [102, 147] width 162 height 21
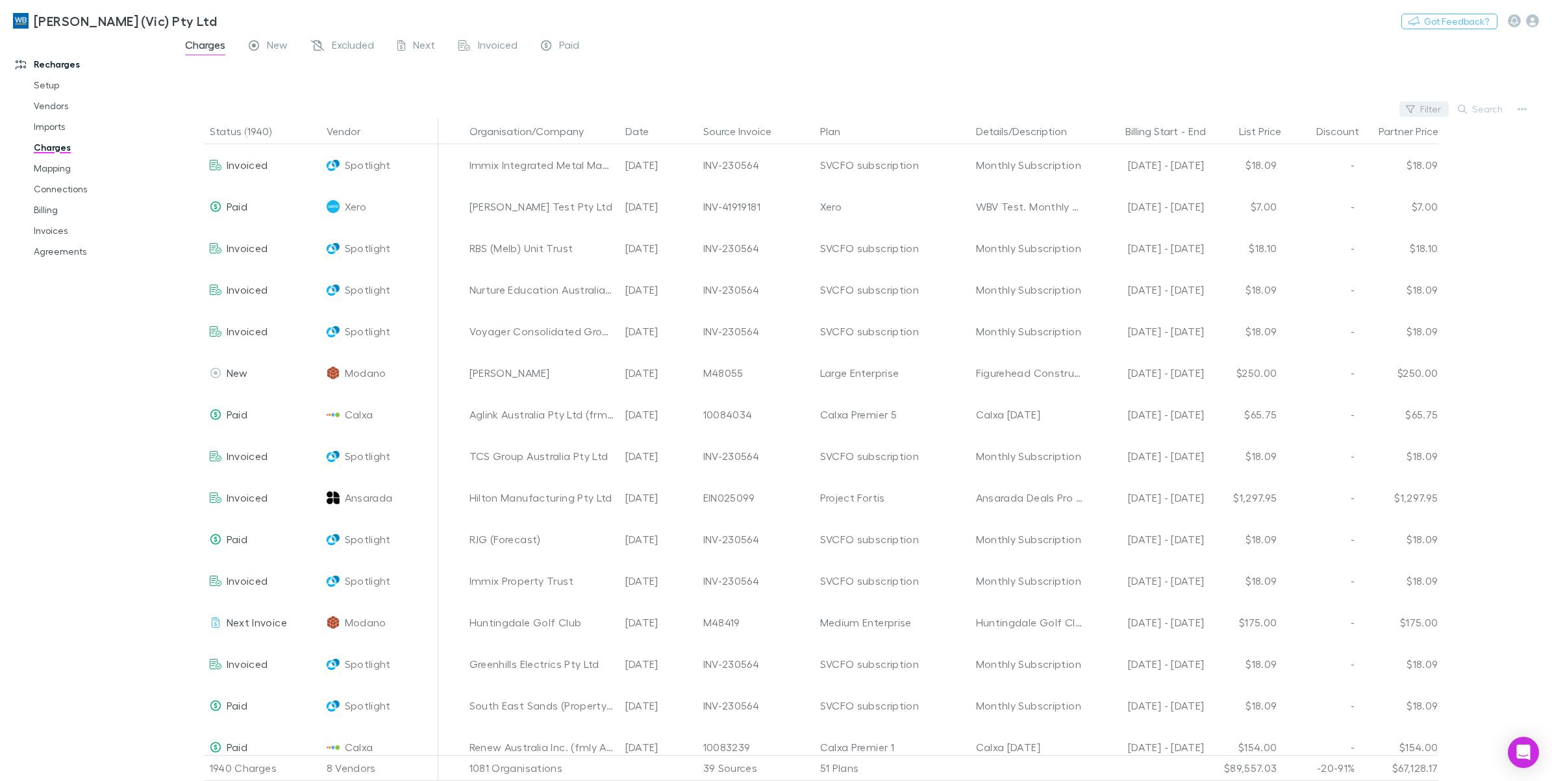
click at [1422, 107] on button "Filter" at bounding box center [1423, 109] width 49 height 16
click at [1273, 211] on li "Xero" at bounding box center [1337, 215] width 226 height 21
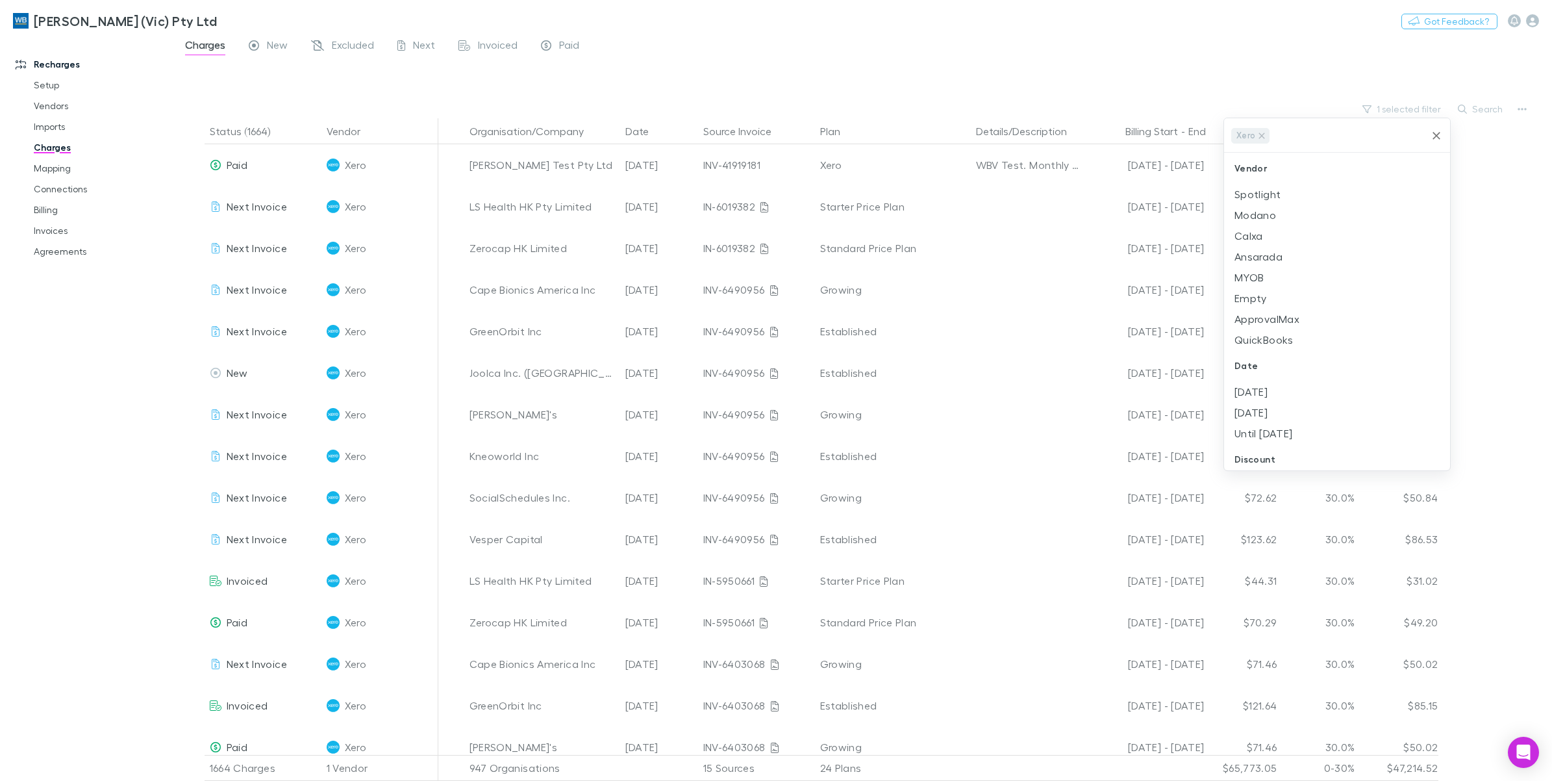
click at [1044, 27] on div at bounding box center [776, 390] width 1552 height 781
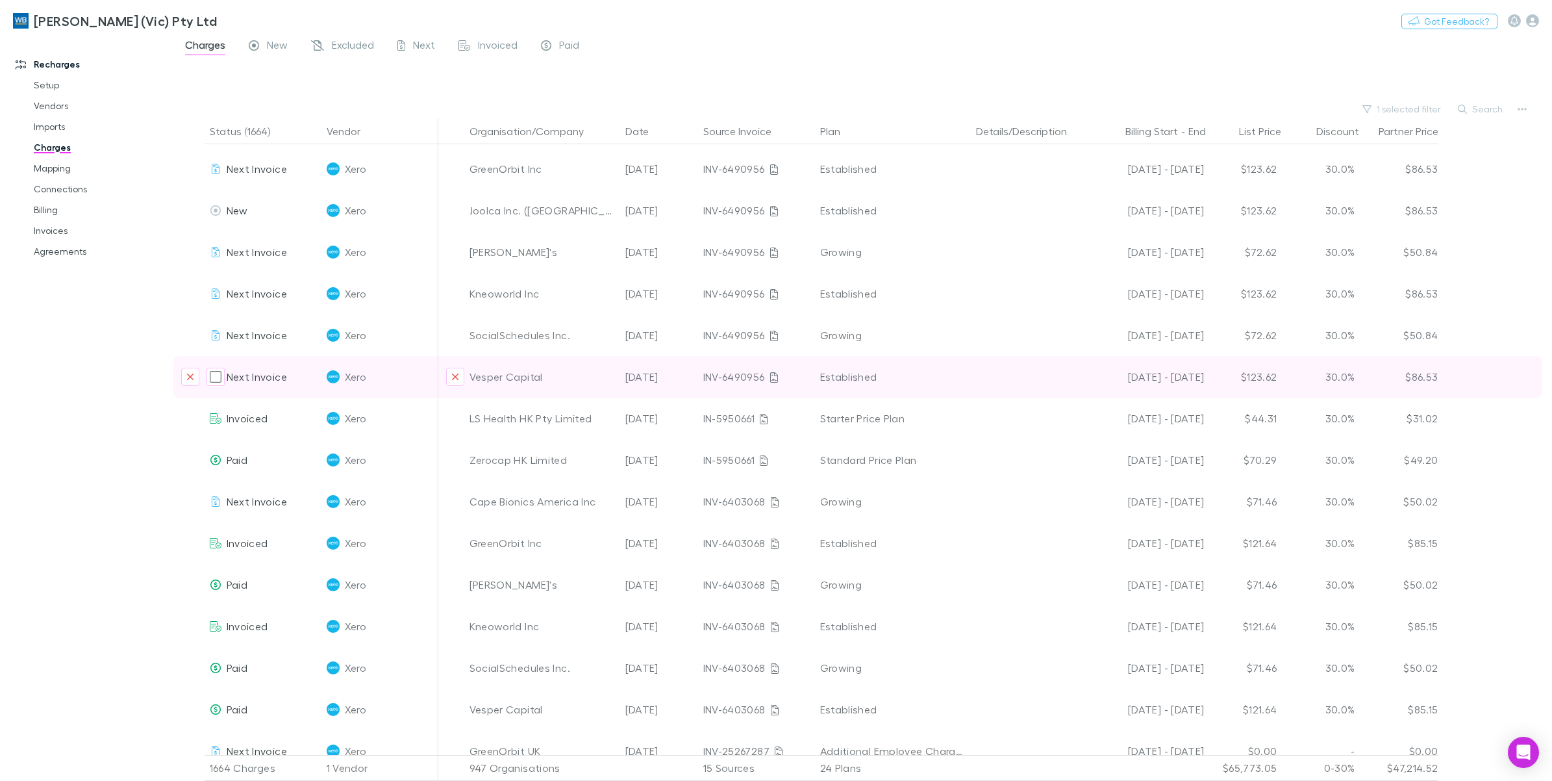
scroll to position [325, 0]
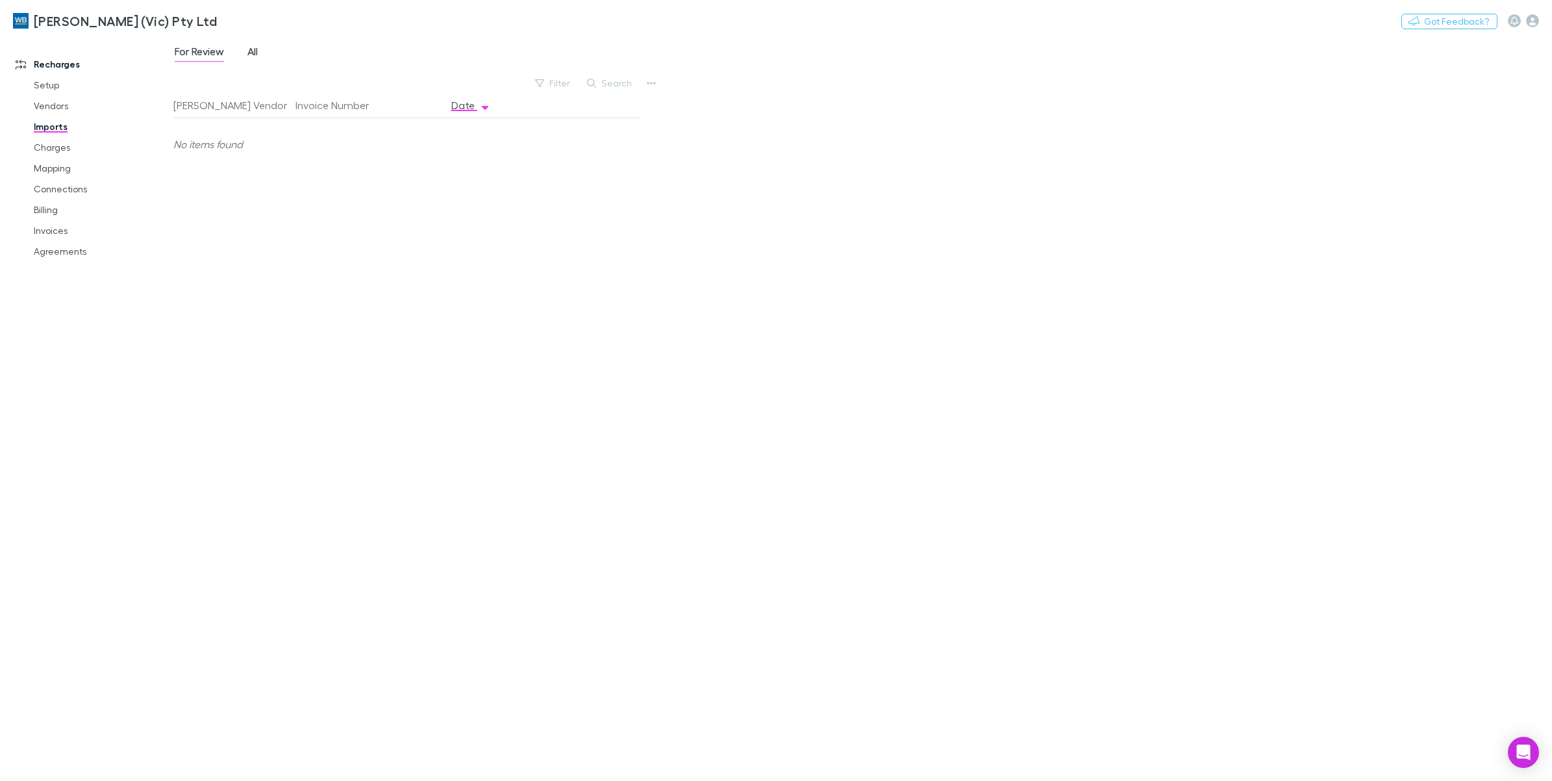
click at [254, 52] on span "All" at bounding box center [252, 53] width 10 height 17
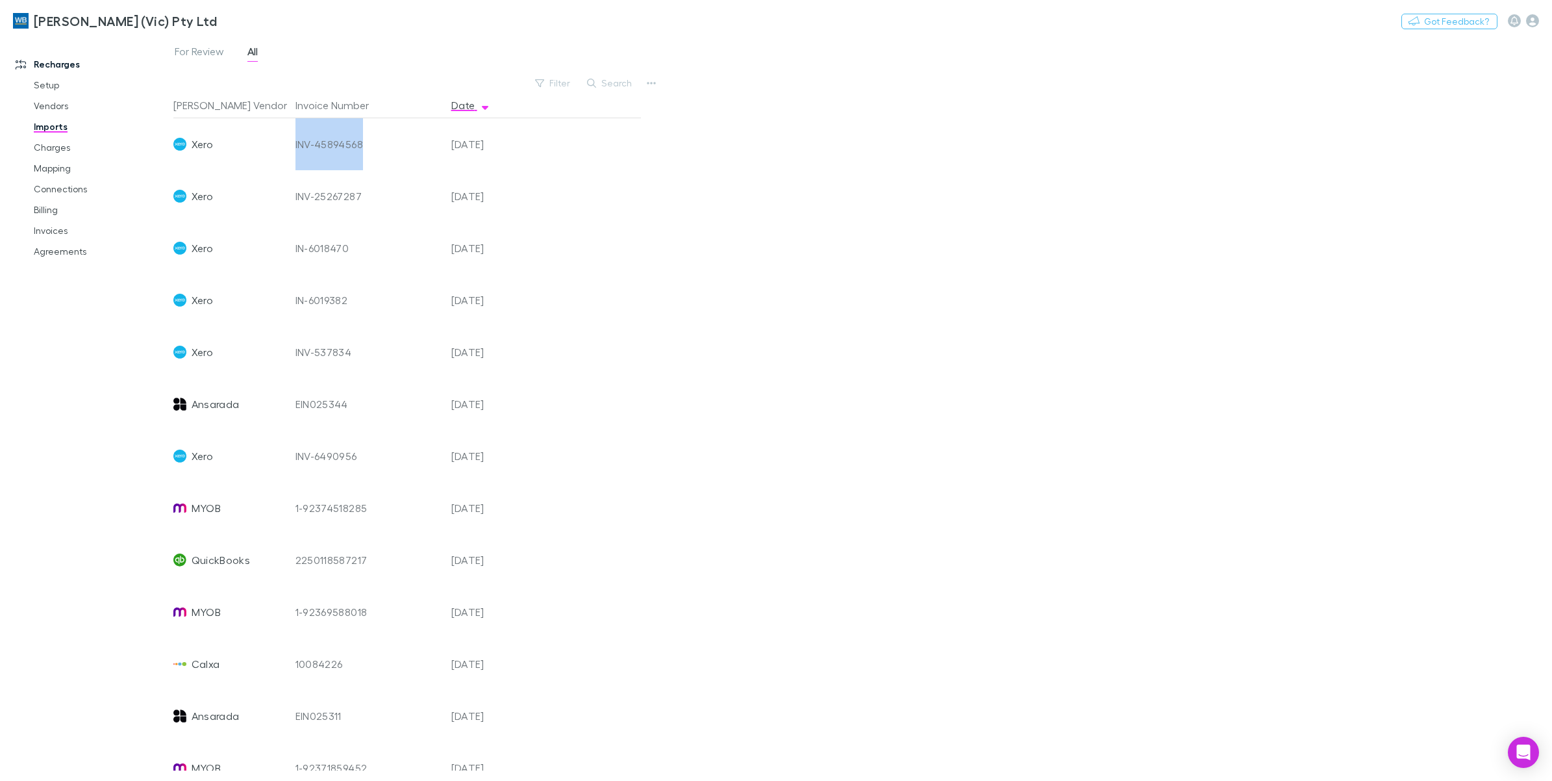
drag, startPoint x: 362, startPoint y: 147, endPoint x: 292, endPoint y: 145, distance: 69.5
click at [292, 145] on div "INV-45894568" at bounding box center [368, 144] width 156 height 52
copy div "INV-45894568"
click at [52, 144] on link "Charges" at bounding box center [102, 147] width 162 height 21
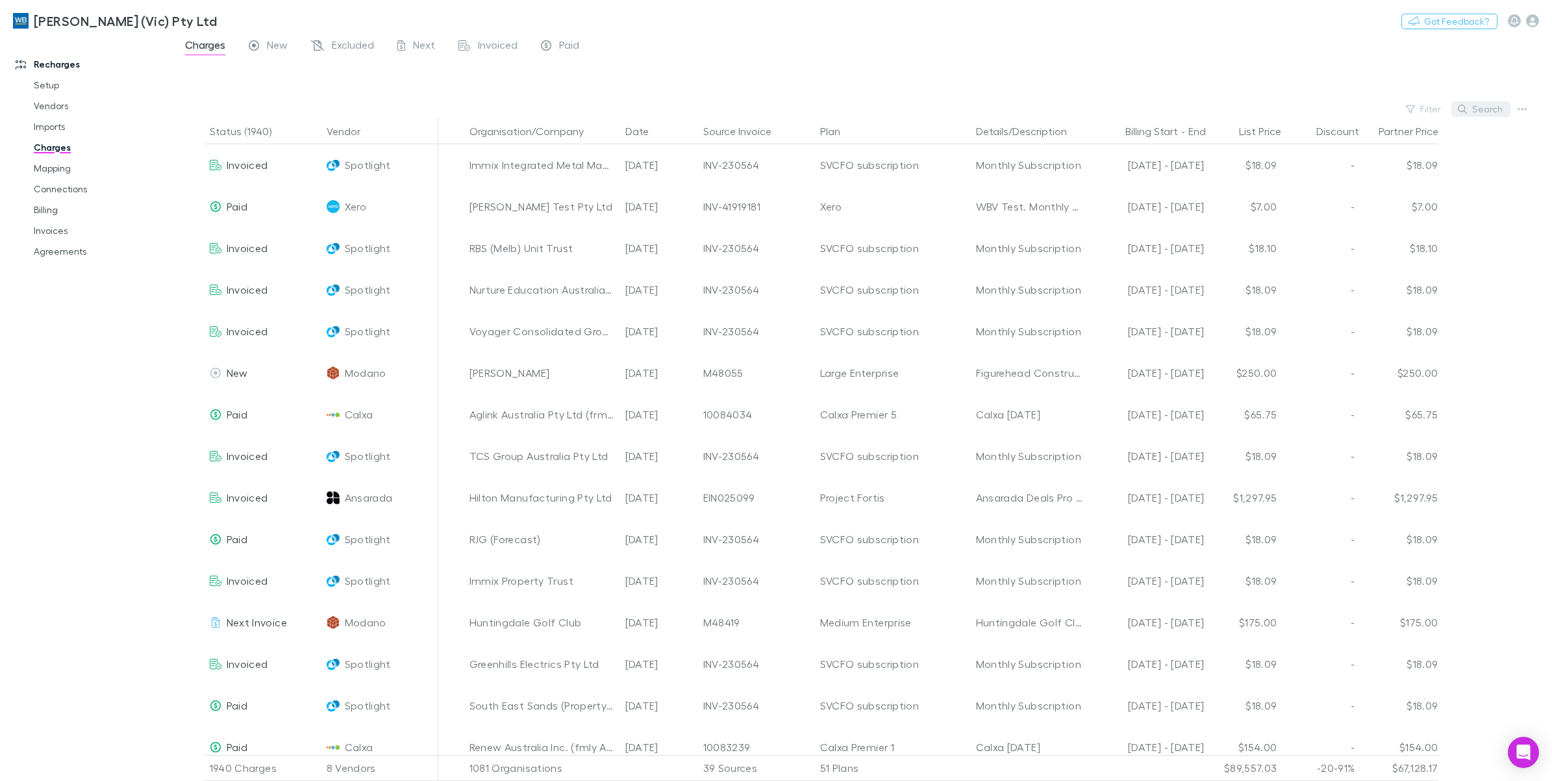
click at [1488, 107] on button "Search" at bounding box center [1480, 109] width 59 height 16
paste input "**********"
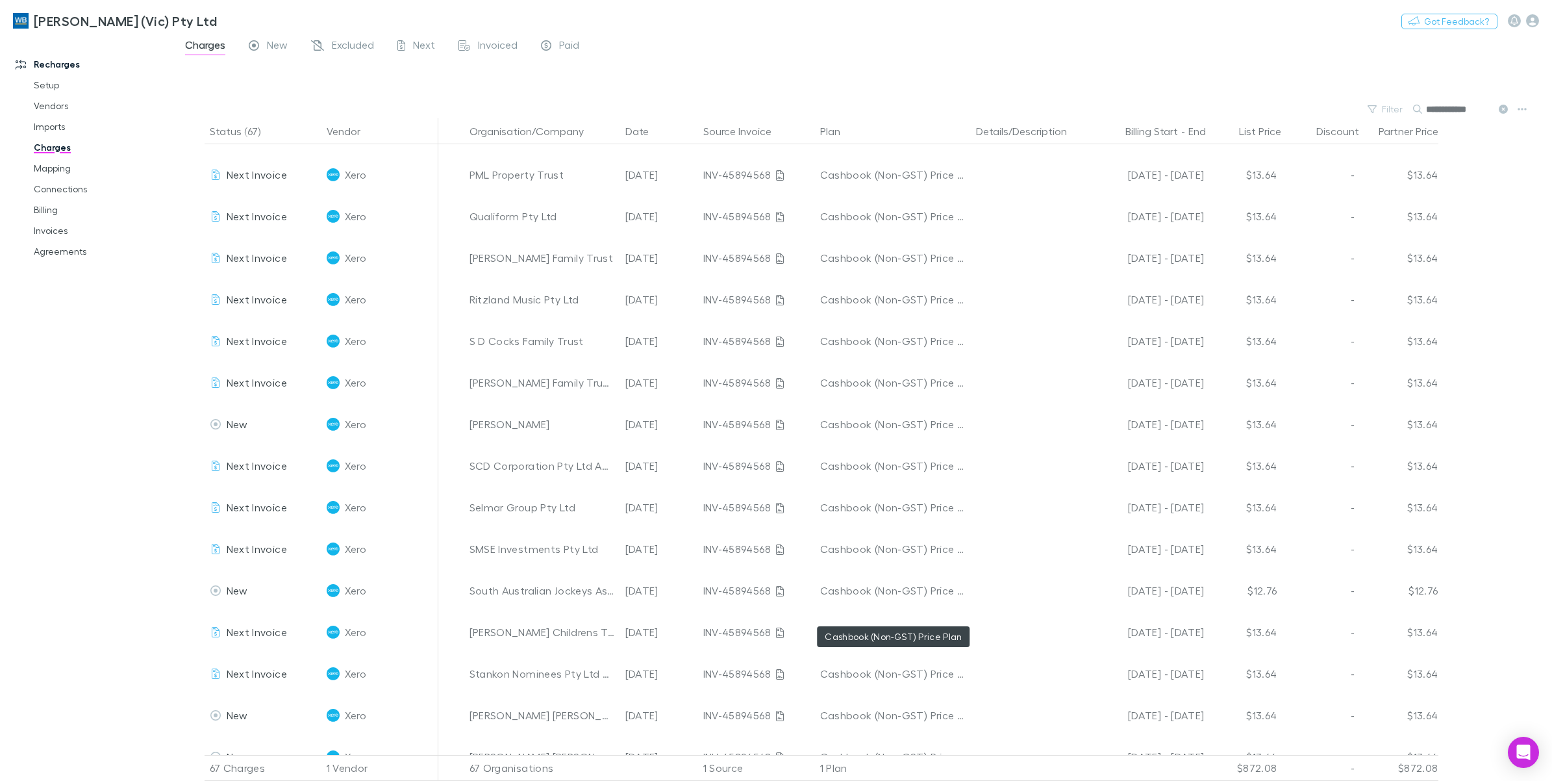
scroll to position [812, 0]
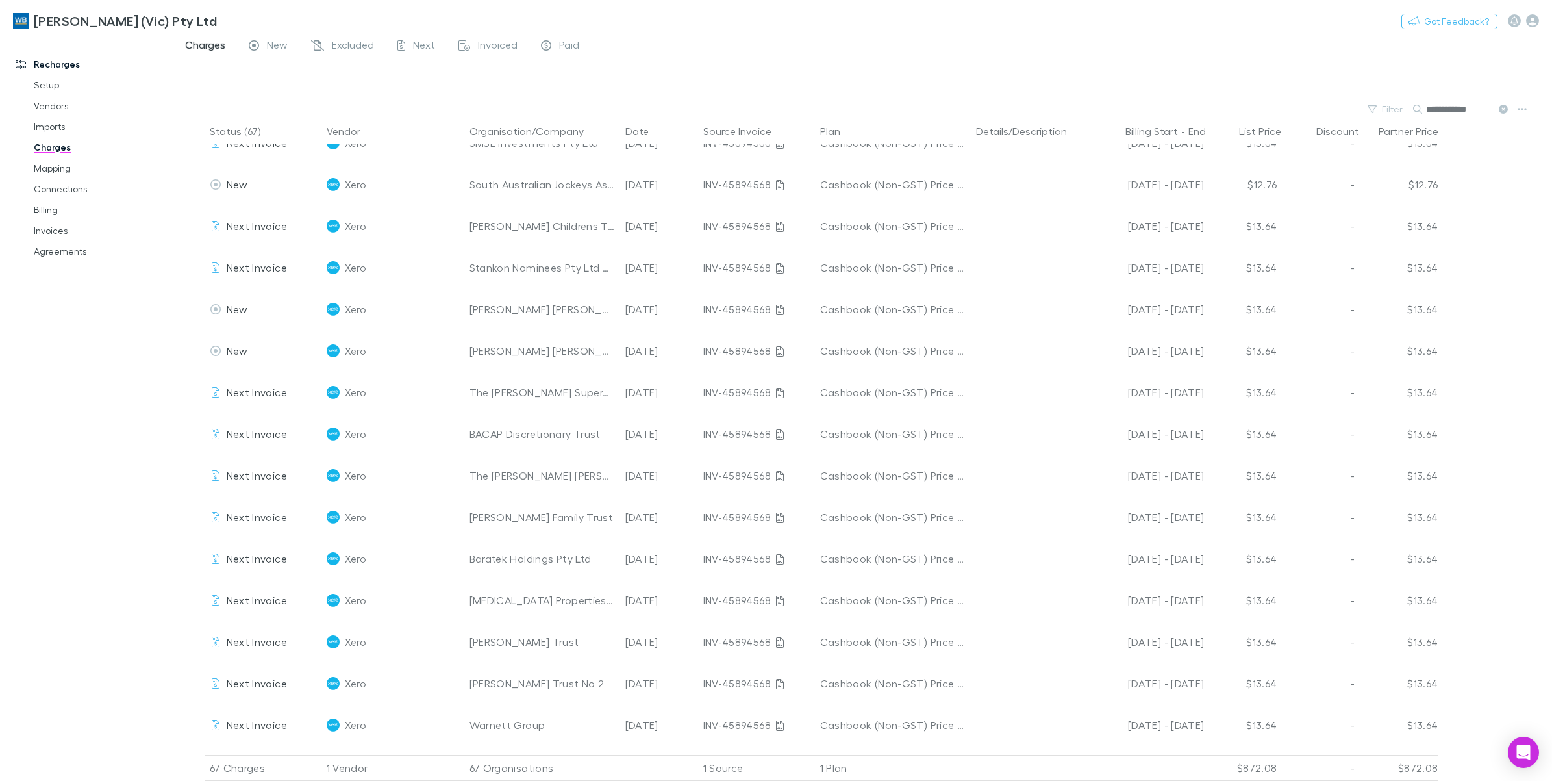
type input "**********"
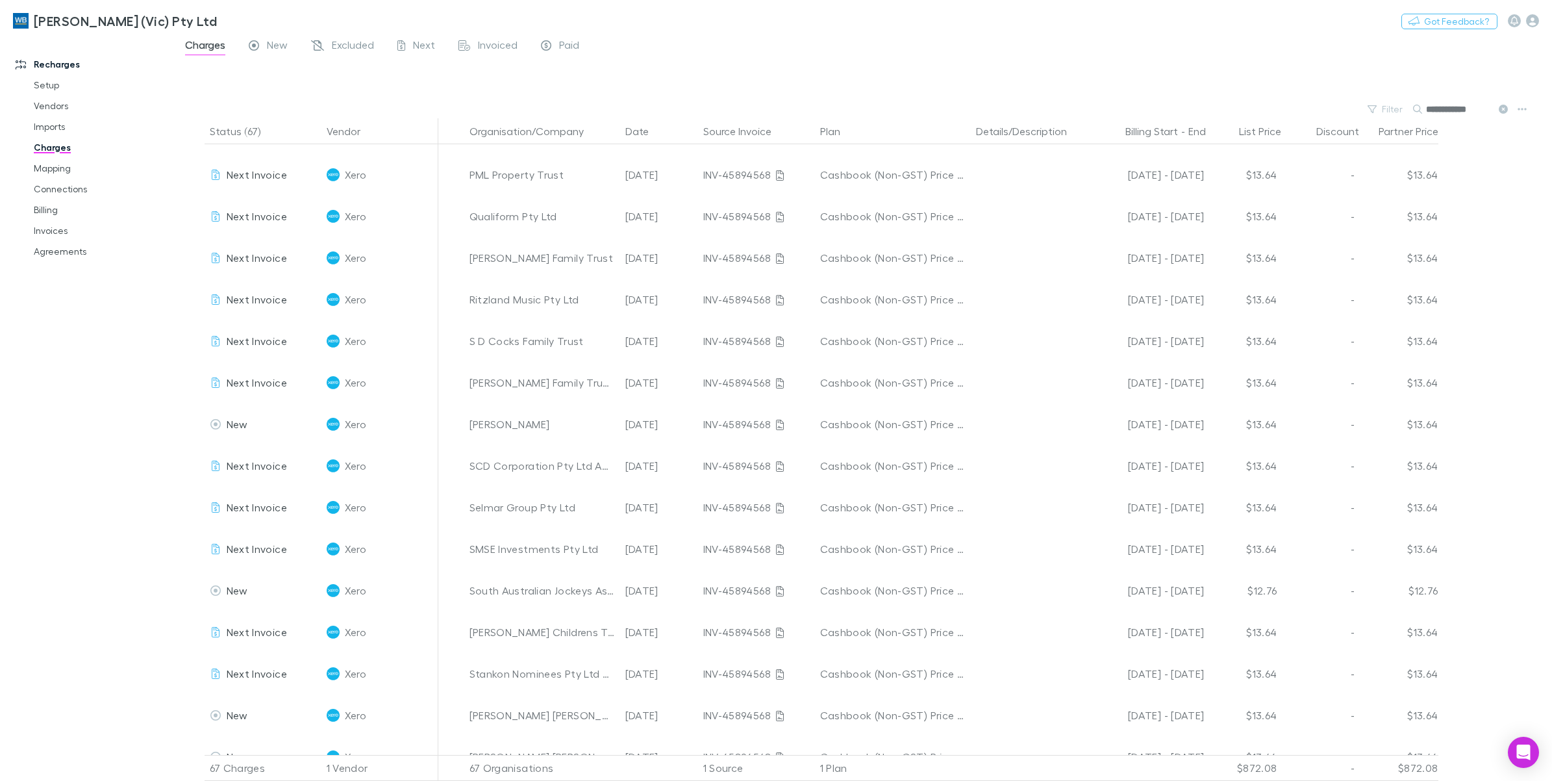
scroll to position [0, 0]
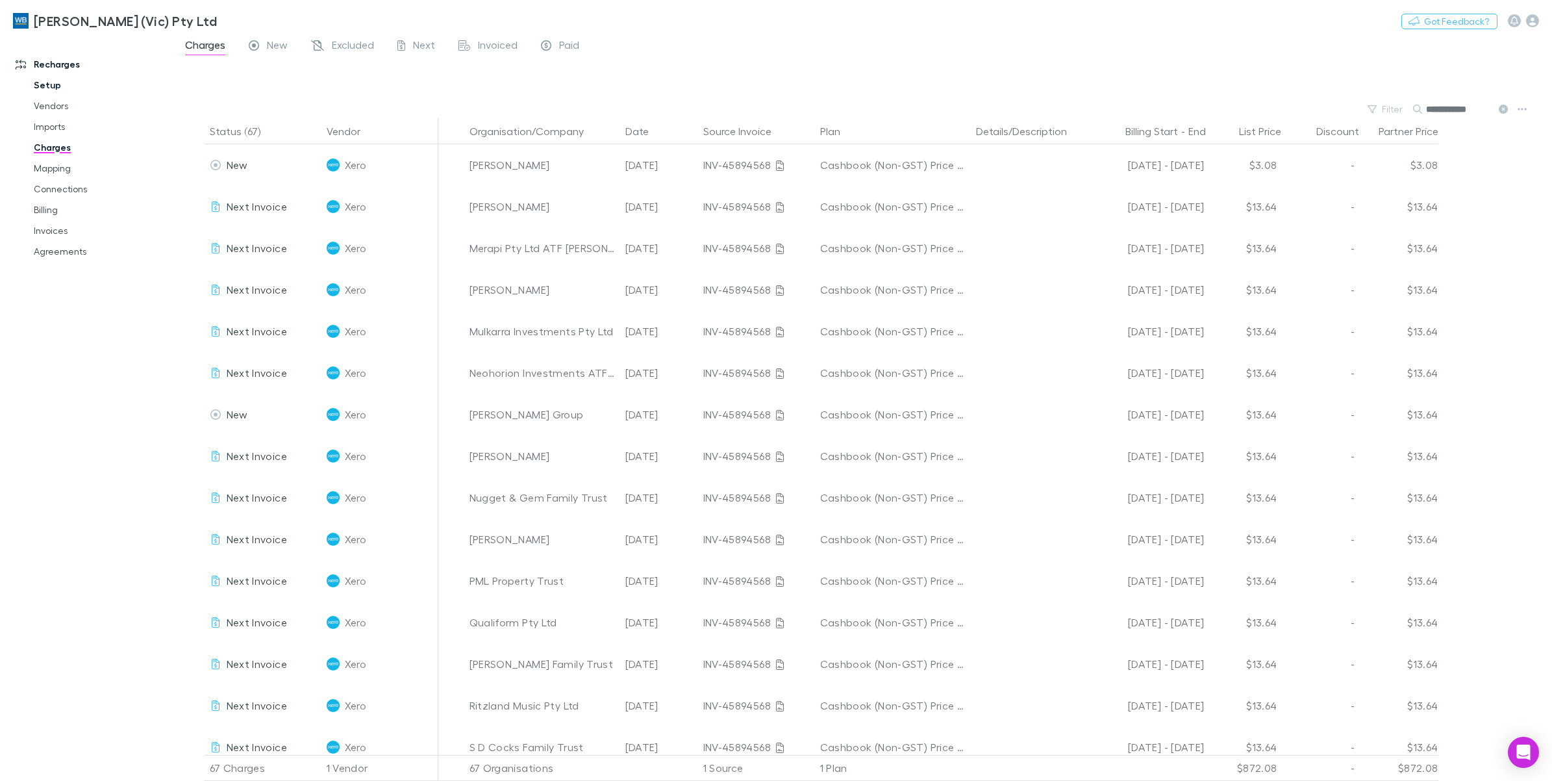
drag, startPoint x: 41, startPoint y: 108, endPoint x: 53, endPoint y: 91, distance: 20.9
click at [41, 108] on link "Vendors" at bounding box center [102, 105] width 162 height 21
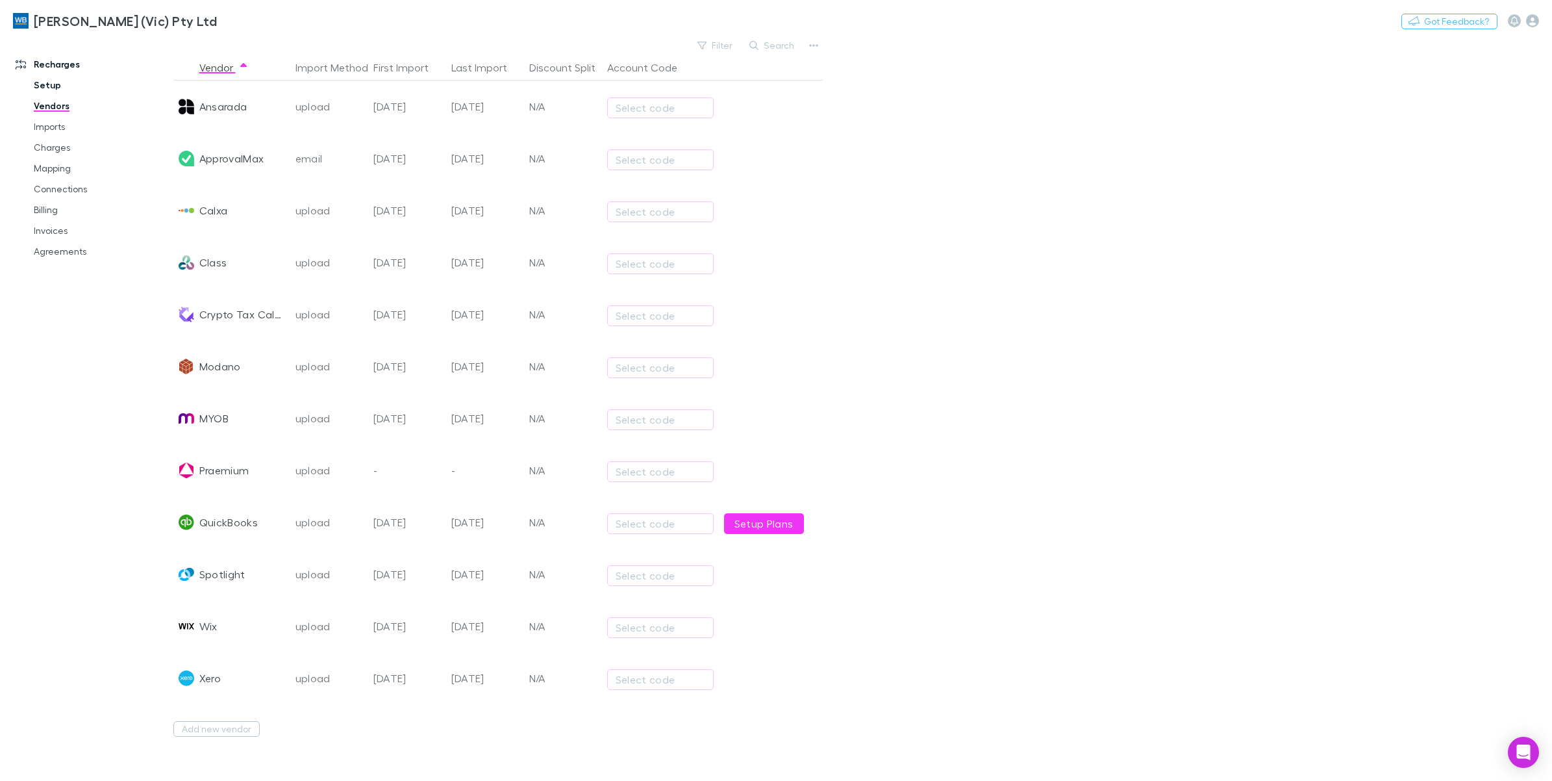
click at [44, 86] on link "Setup" at bounding box center [102, 85] width 162 height 21
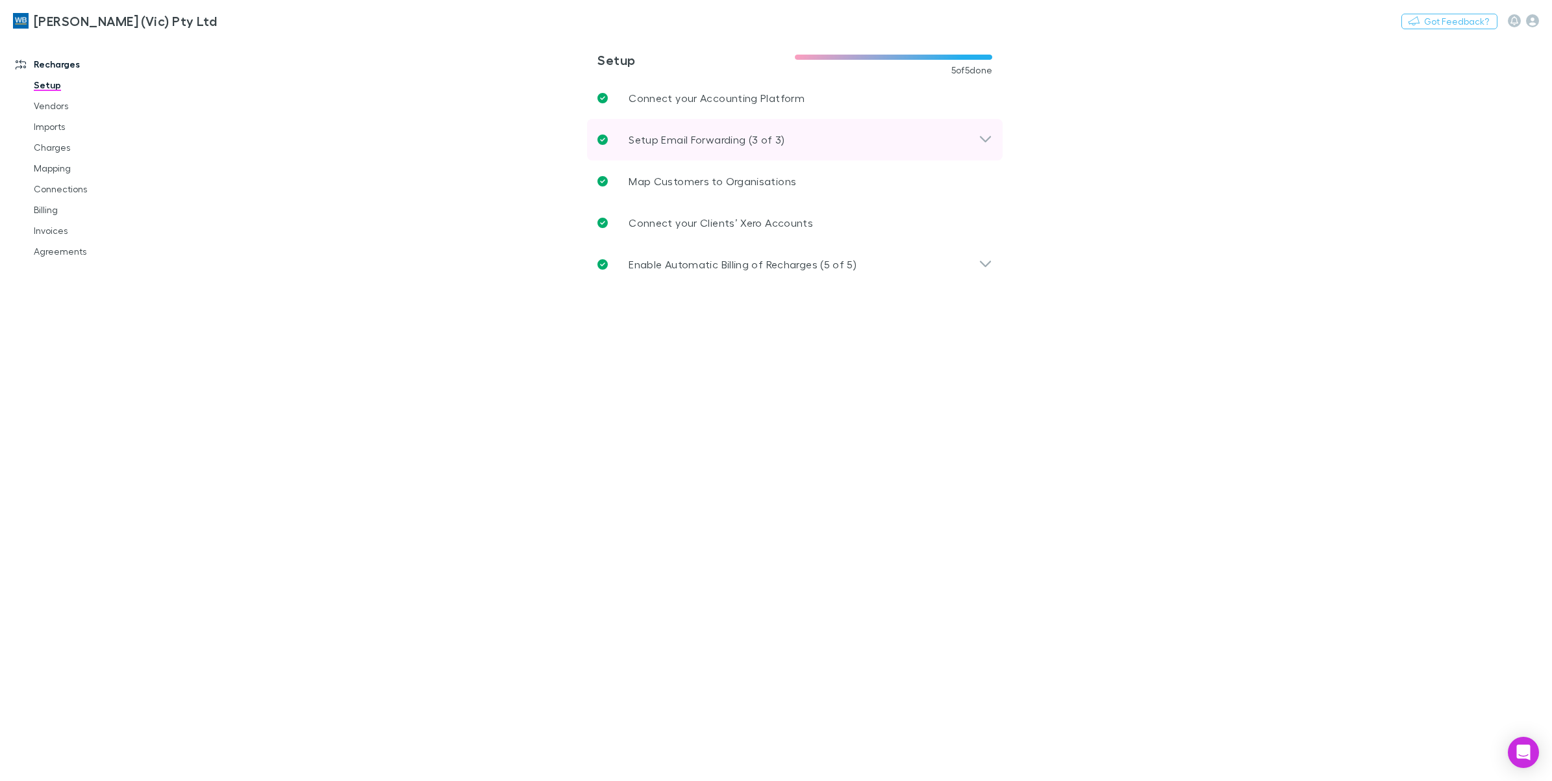
click at [985, 145] on icon at bounding box center [986, 140] width 14 height 16
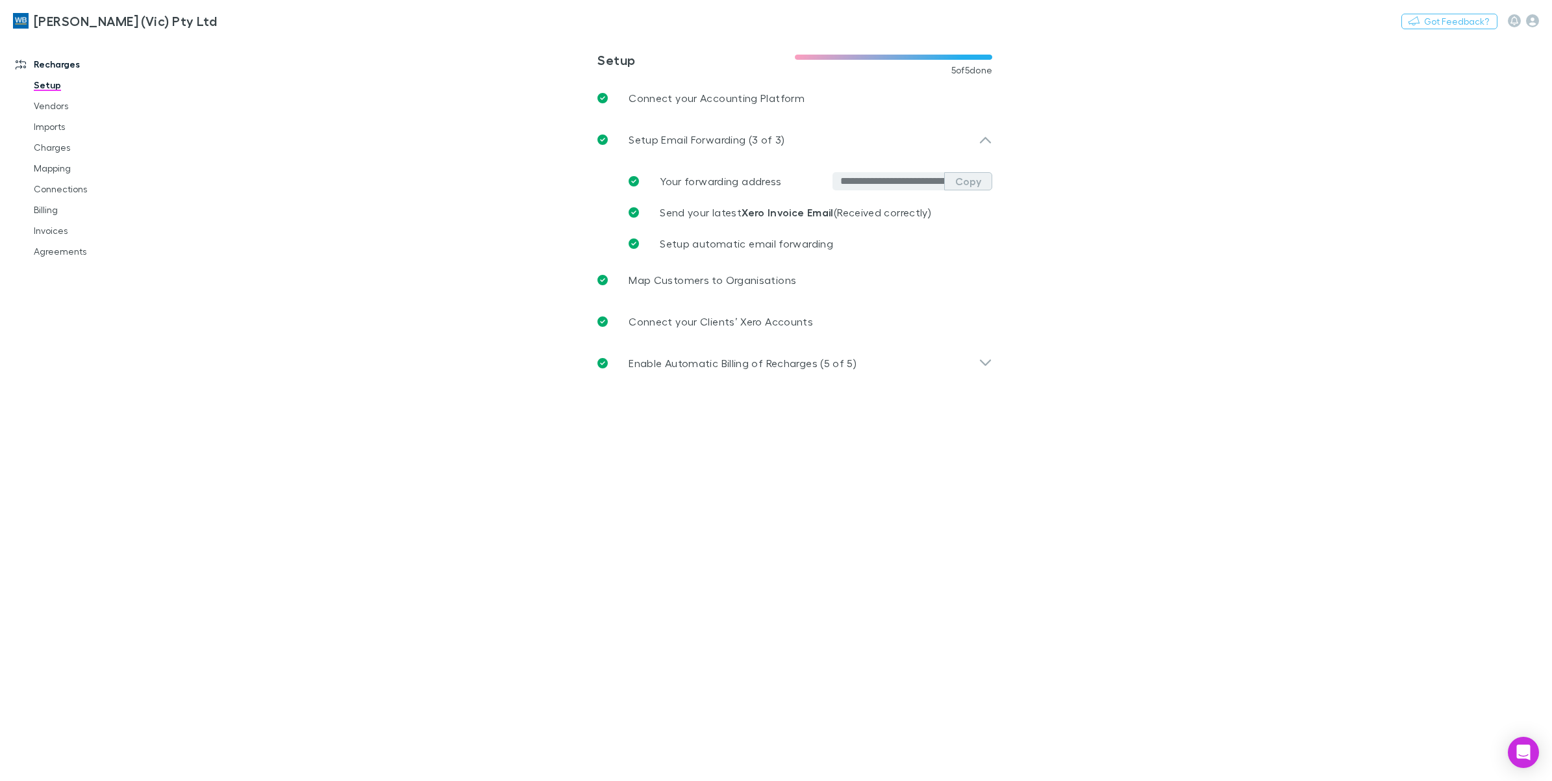
click at [981, 183] on button "Copy" at bounding box center [968, 181] width 48 height 18
click at [46, 133] on link "Imports" at bounding box center [102, 126] width 162 height 21
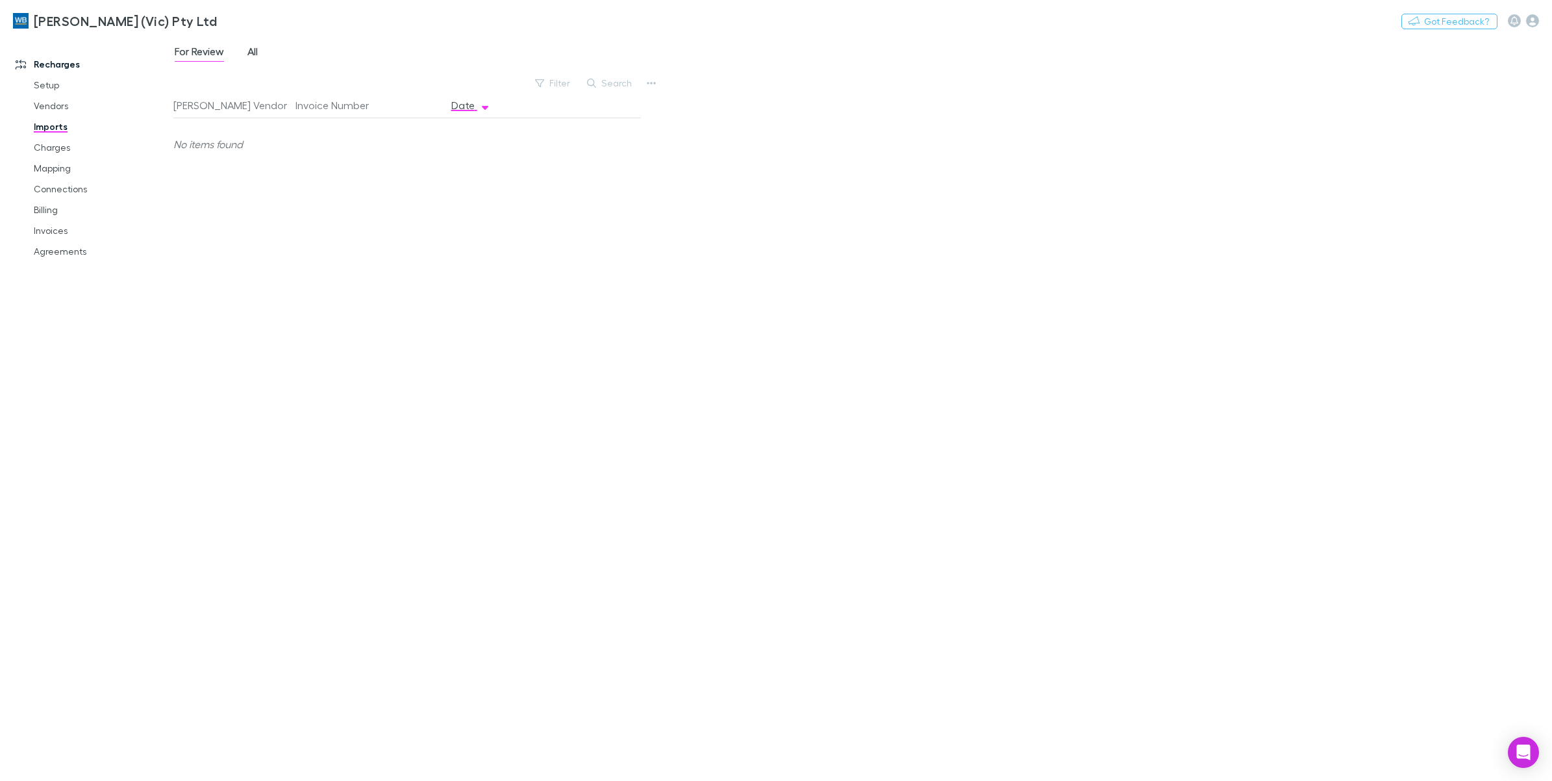
click at [251, 56] on span "All" at bounding box center [252, 53] width 10 height 17
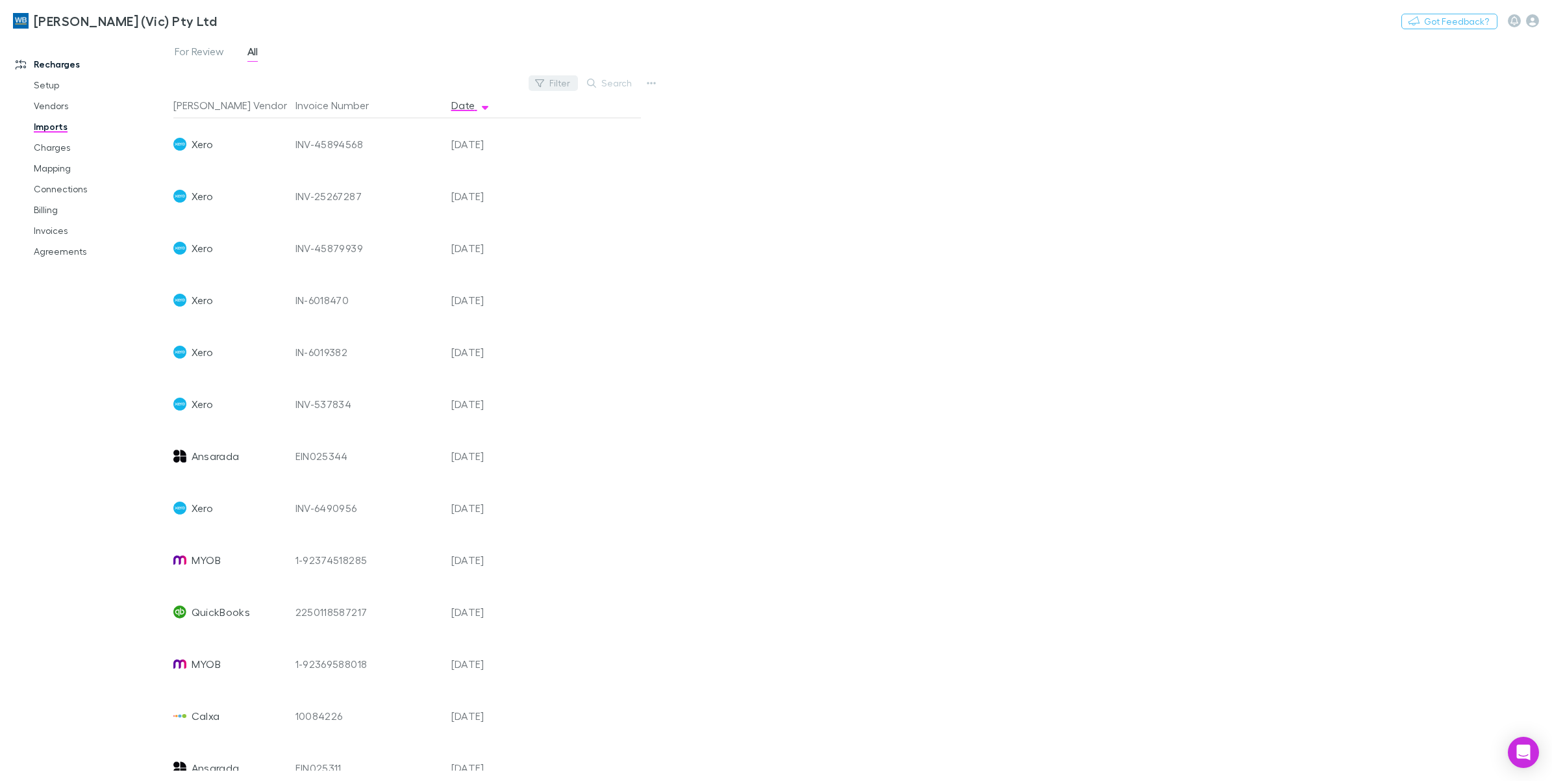
click at [575, 83] on button "Filter" at bounding box center [553, 83] width 49 height 16
click at [375, 192] on li "Xero" at bounding box center [466, 188] width 226 height 21
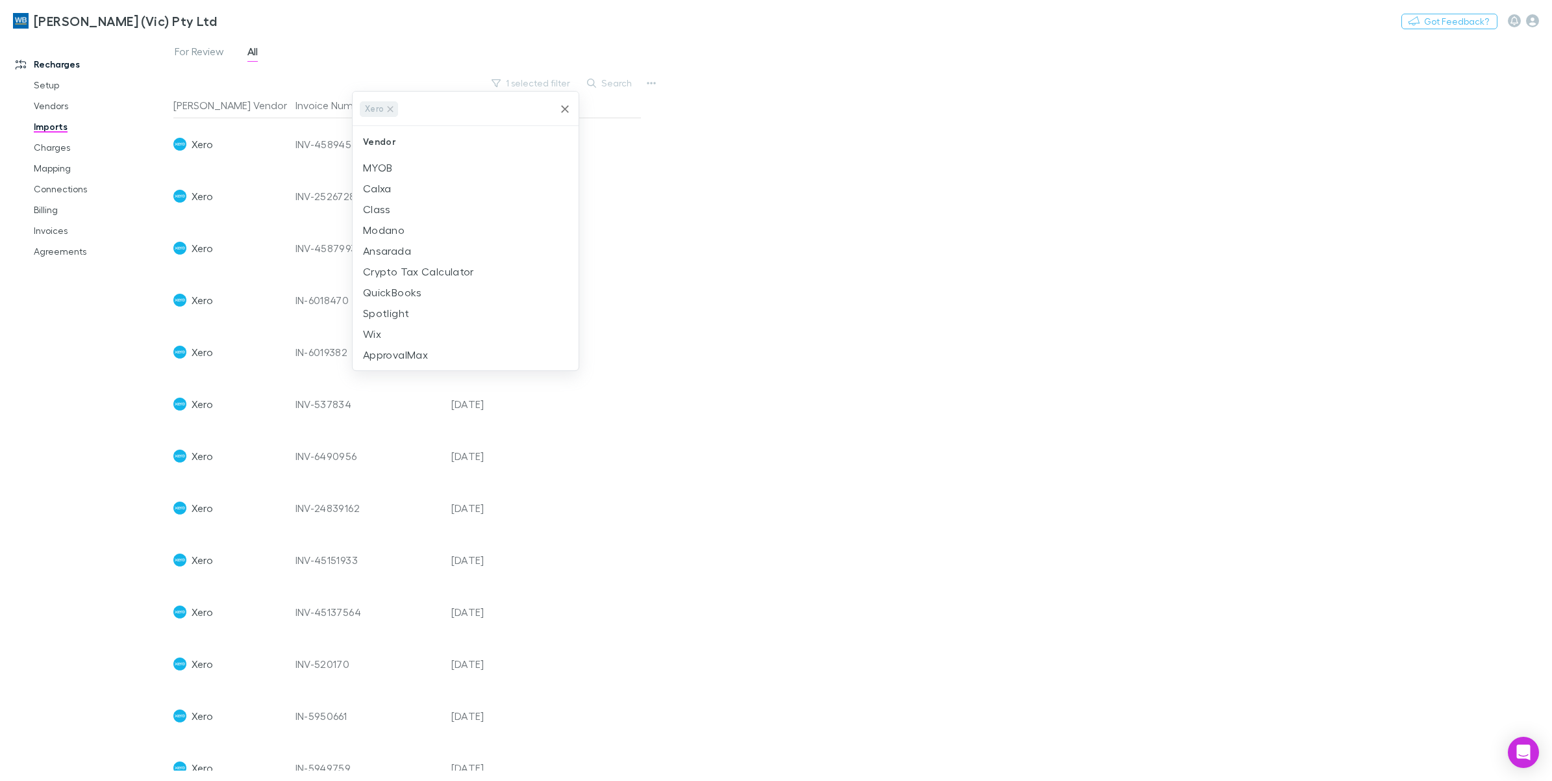
click at [1066, 160] on div at bounding box center [776, 390] width 1552 height 781
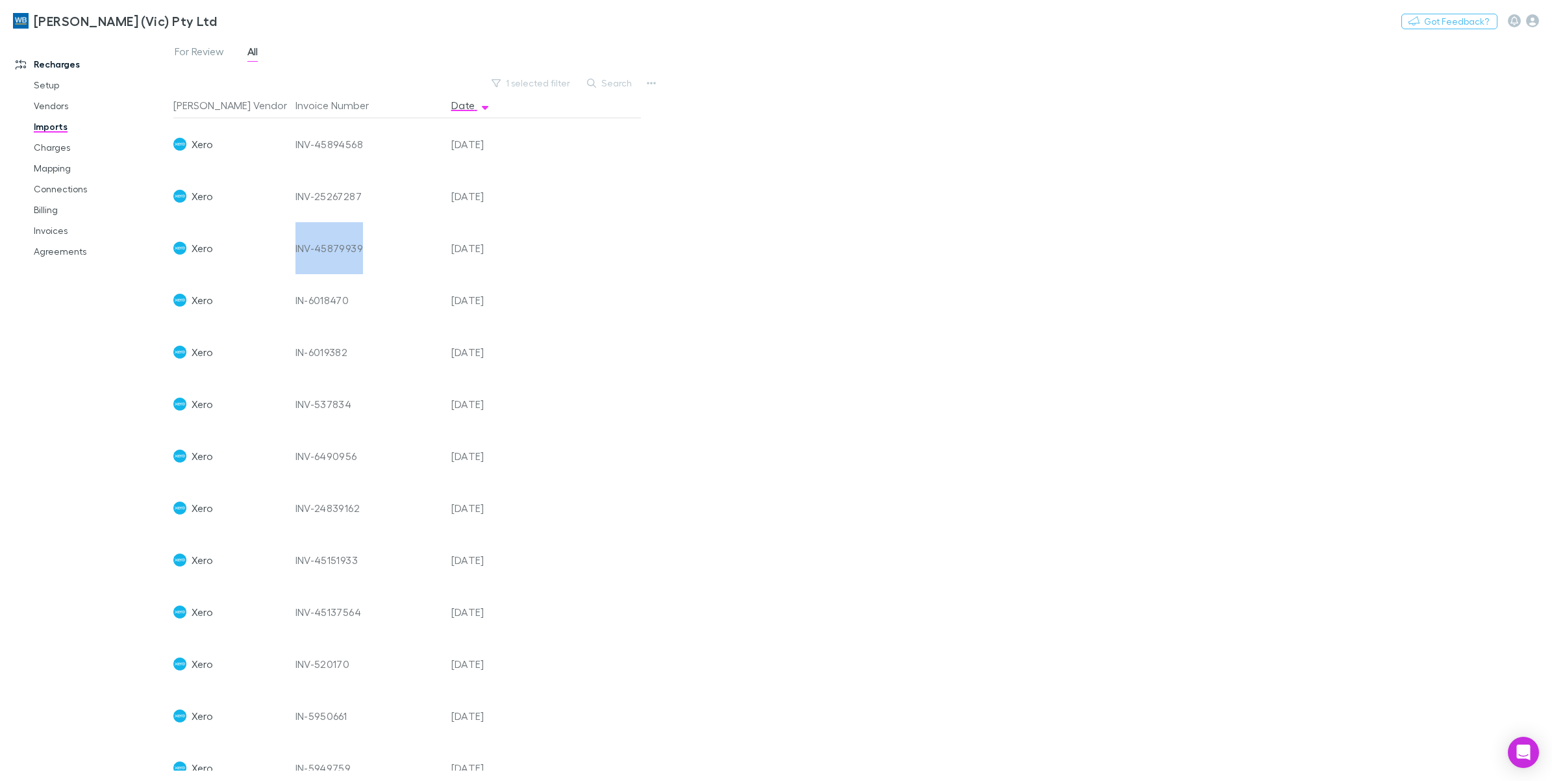
drag, startPoint x: 291, startPoint y: 248, endPoint x: 361, endPoint y: 258, distance: 70.9
click at [361, 258] on div "INV-45879939" at bounding box center [368, 248] width 156 height 52
copy div "INV-45879939"
click at [54, 148] on link "Charges" at bounding box center [102, 147] width 162 height 21
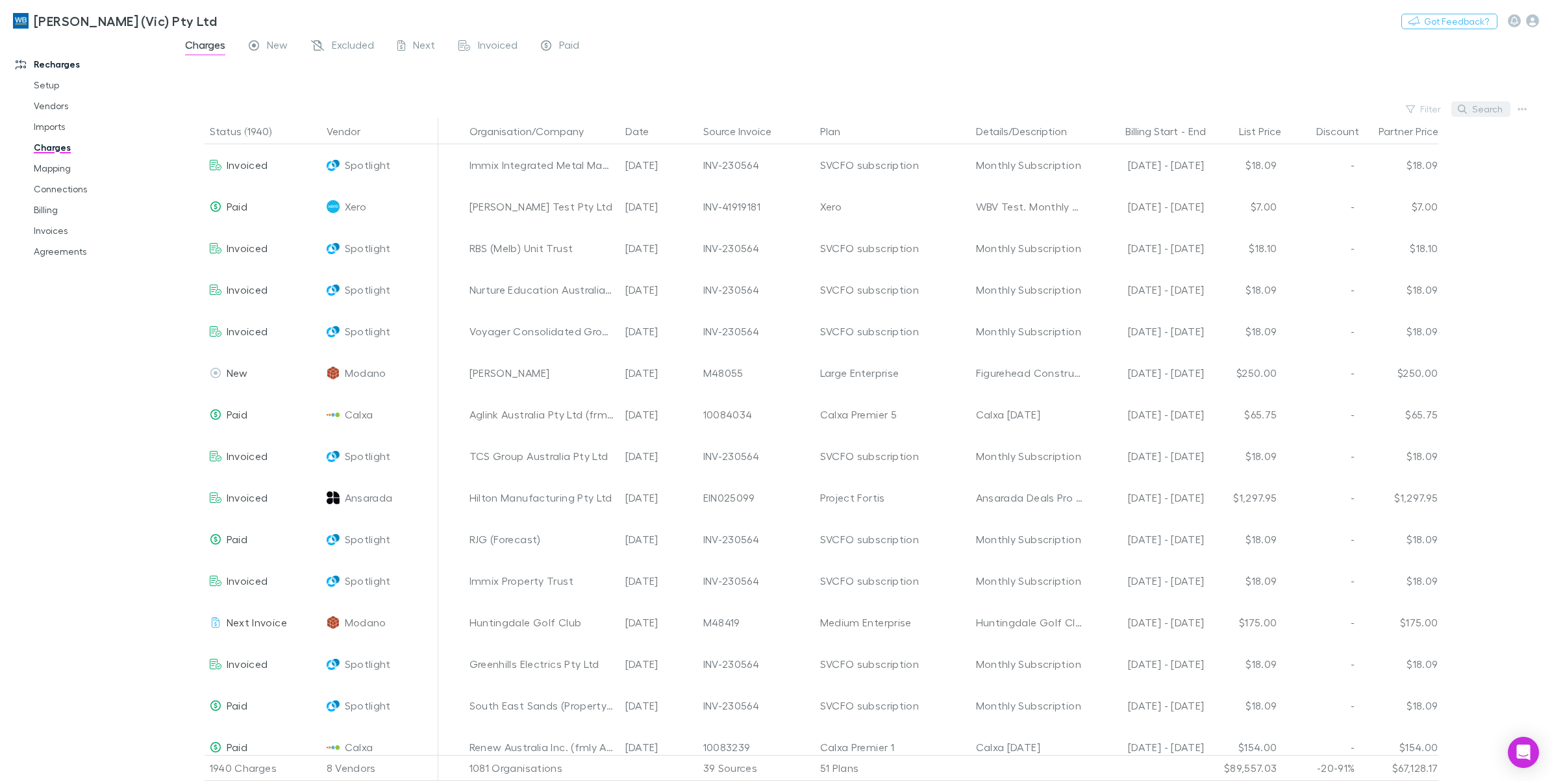
click at [1490, 114] on button "Search" at bounding box center [1480, 109] width 59 height 16
paste input "**********"
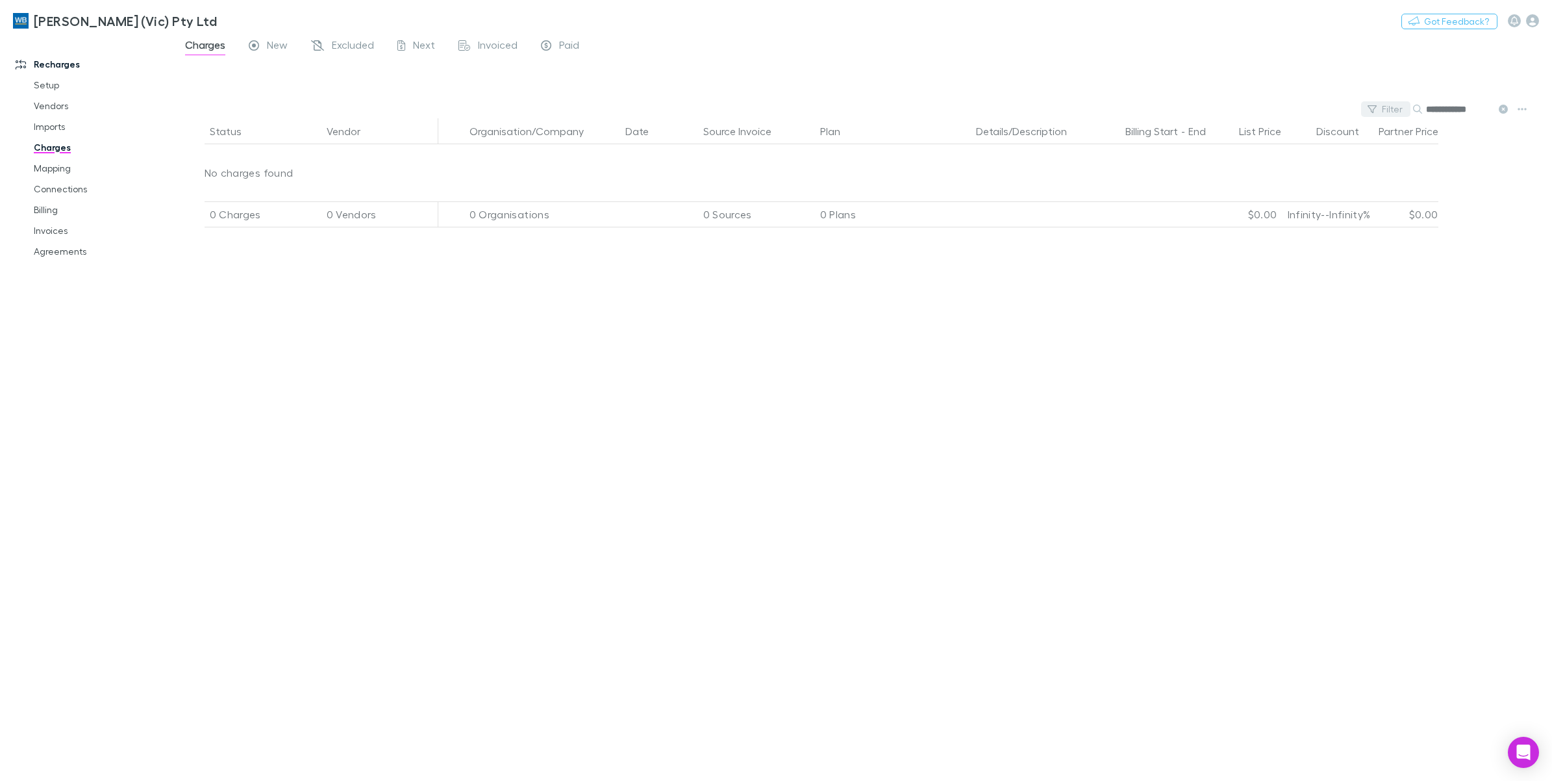
type input "**********"
click at [1384, 108] on button "Filter" at bounding box center [1385, 109] width 49 height 16
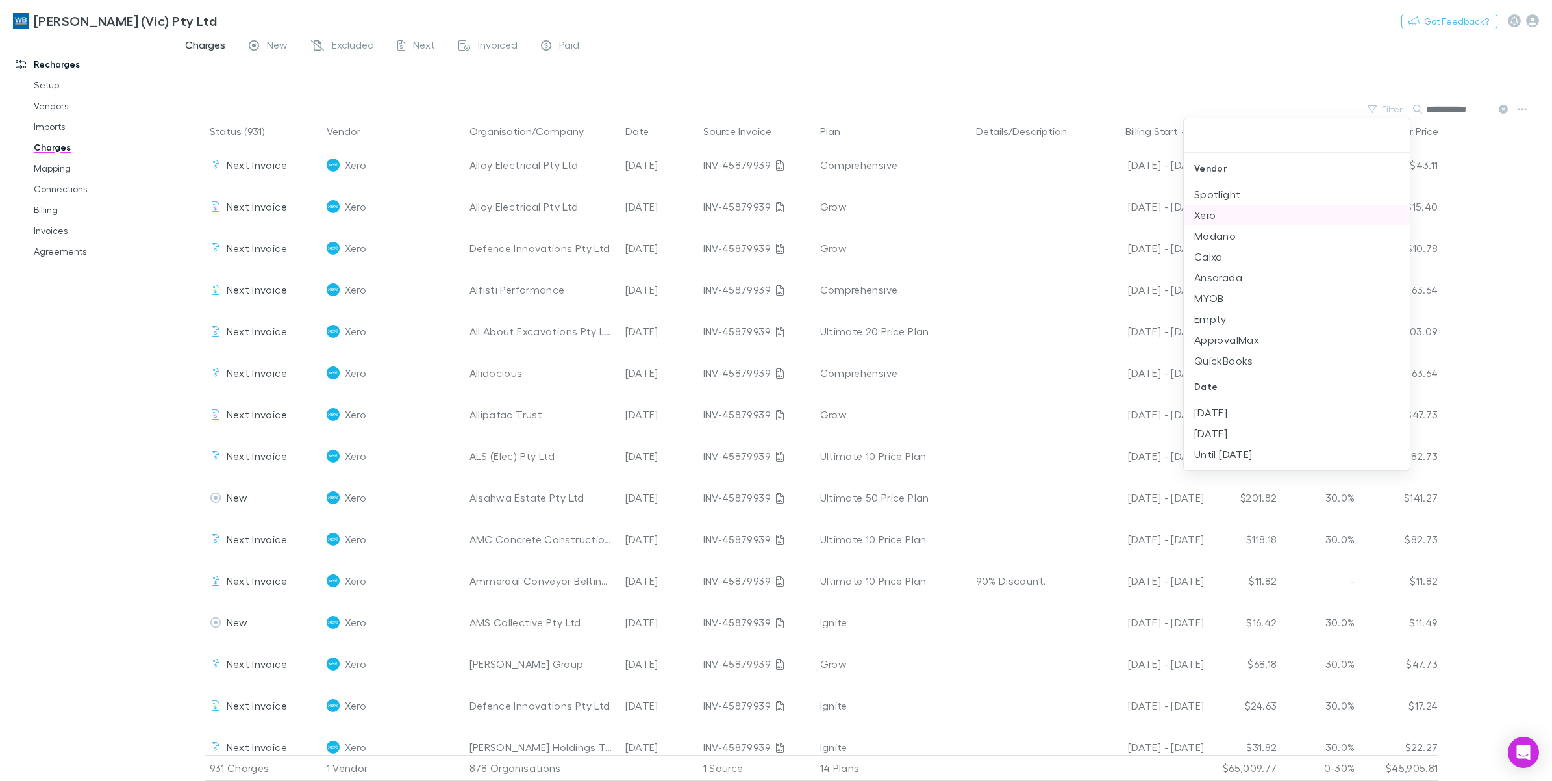
click at [1229, 215] on li "Xero" at bounding box center [1297, 215] width 226 height 21
click at [1333, 67] on div at bounding box center [776, 390] width 1552 height 781
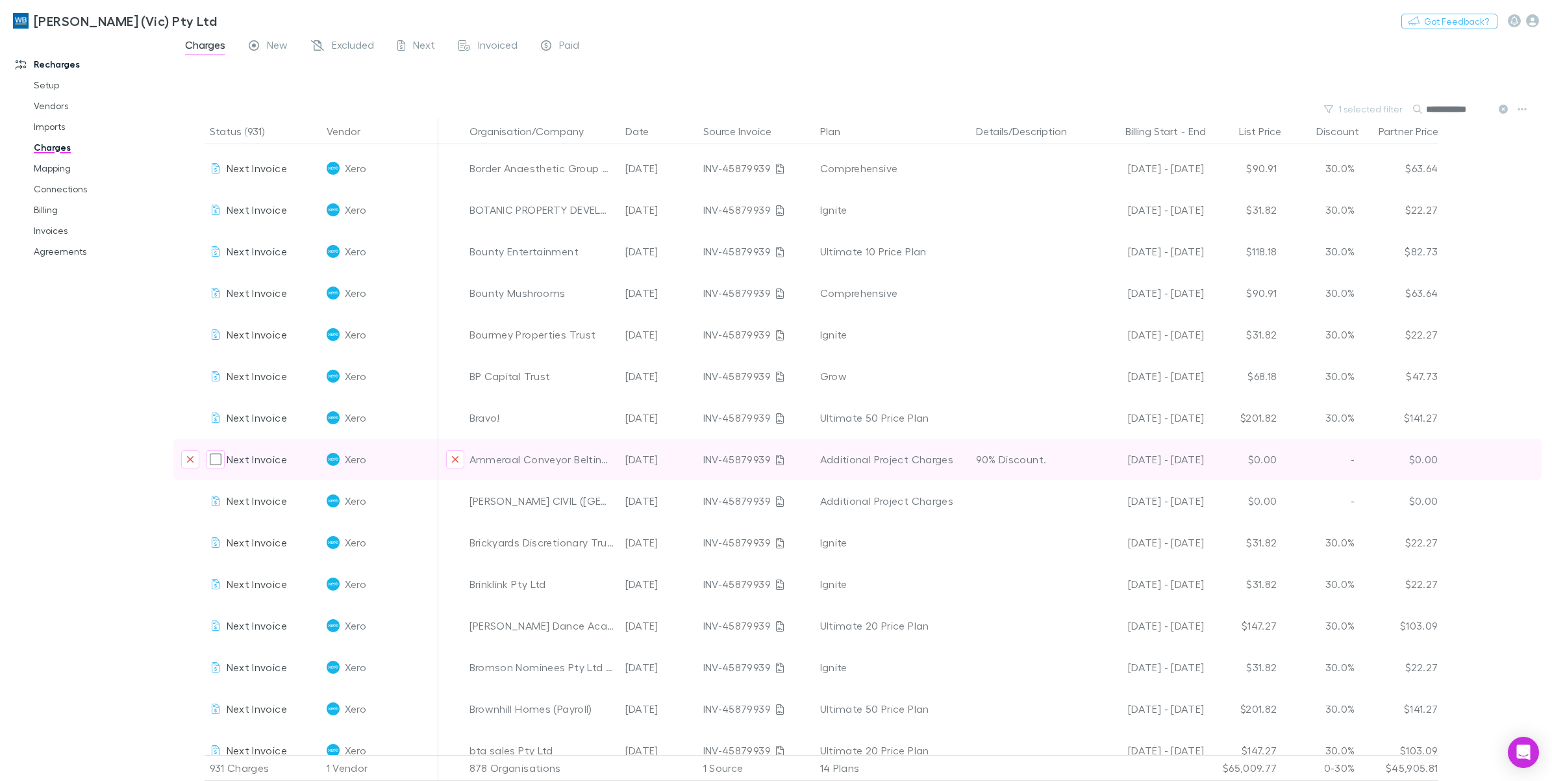
scroll to position [5497, 0]
